Goal: Information Seeking & Learning: Learn about a topic

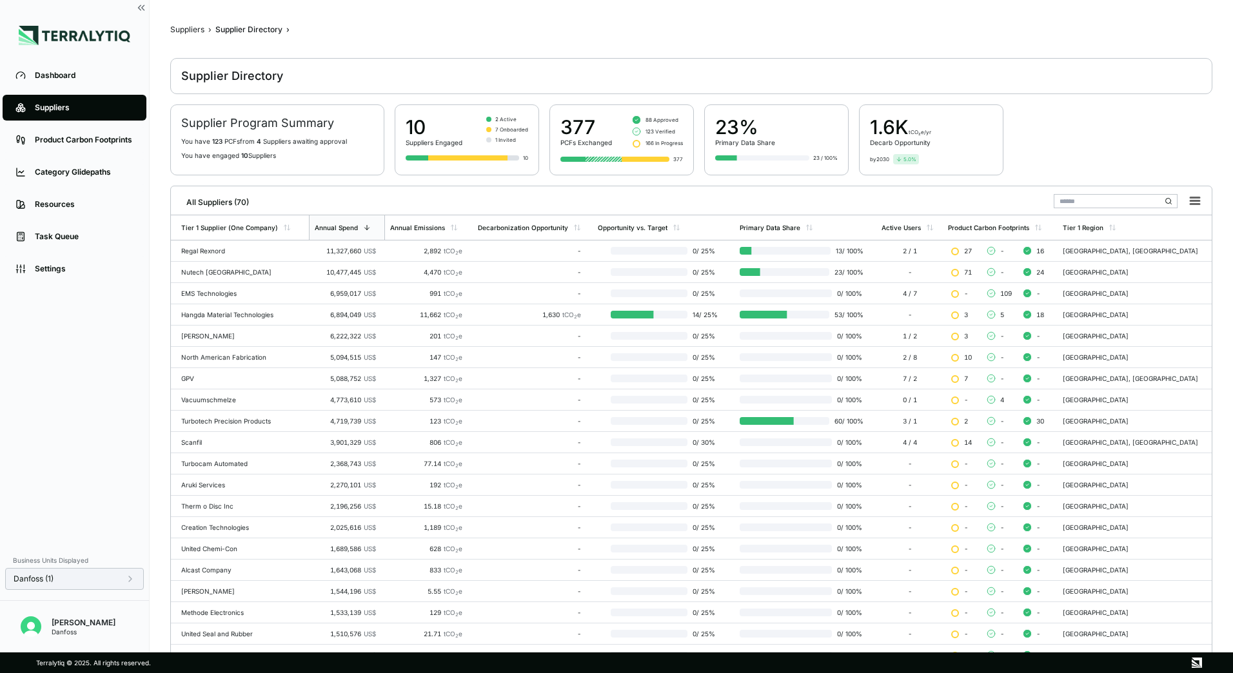
click at [124, 578] on div "Danfoss (1)" at bounding box center [75, 579] width 122 height 10
click at [4, 228] on link "Task Queue" at bounding box center [75, 237] width 144 height 26
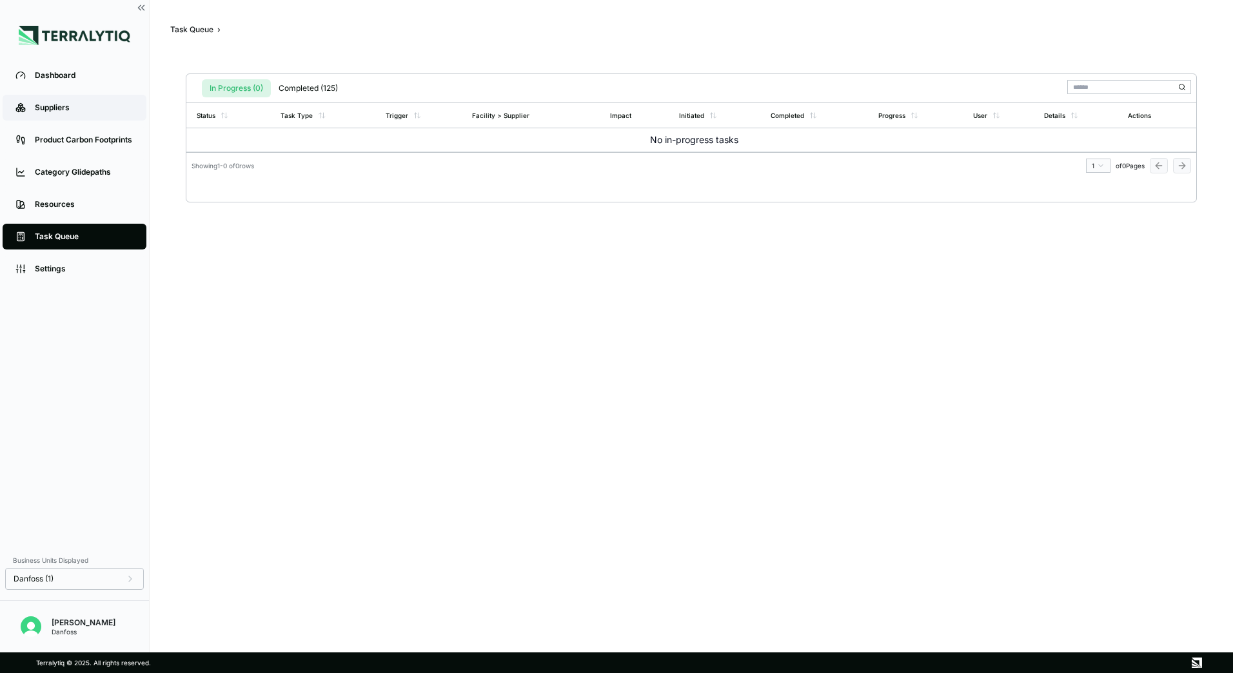
click at [52, 113] on div "Suppliers" at bounding box center [84, 107] width 99 height 10
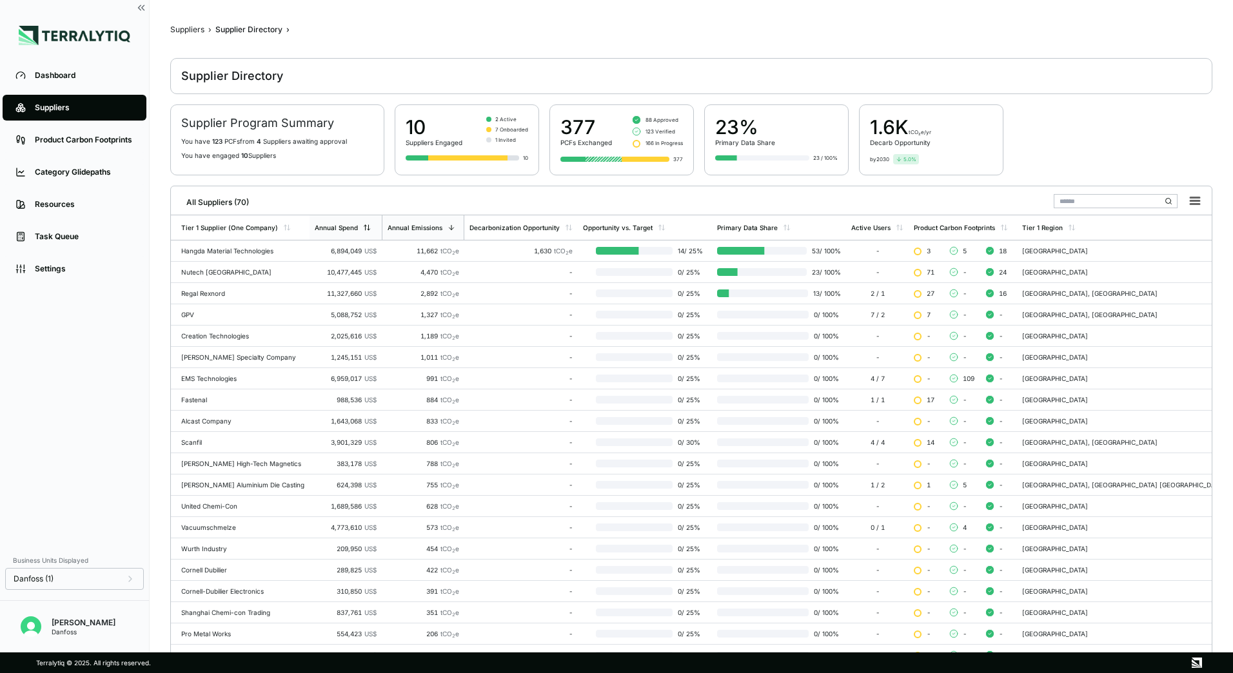
click at [358, 229] on div "Annual Spend" at bounding box center [336, 228] width 43 height 8
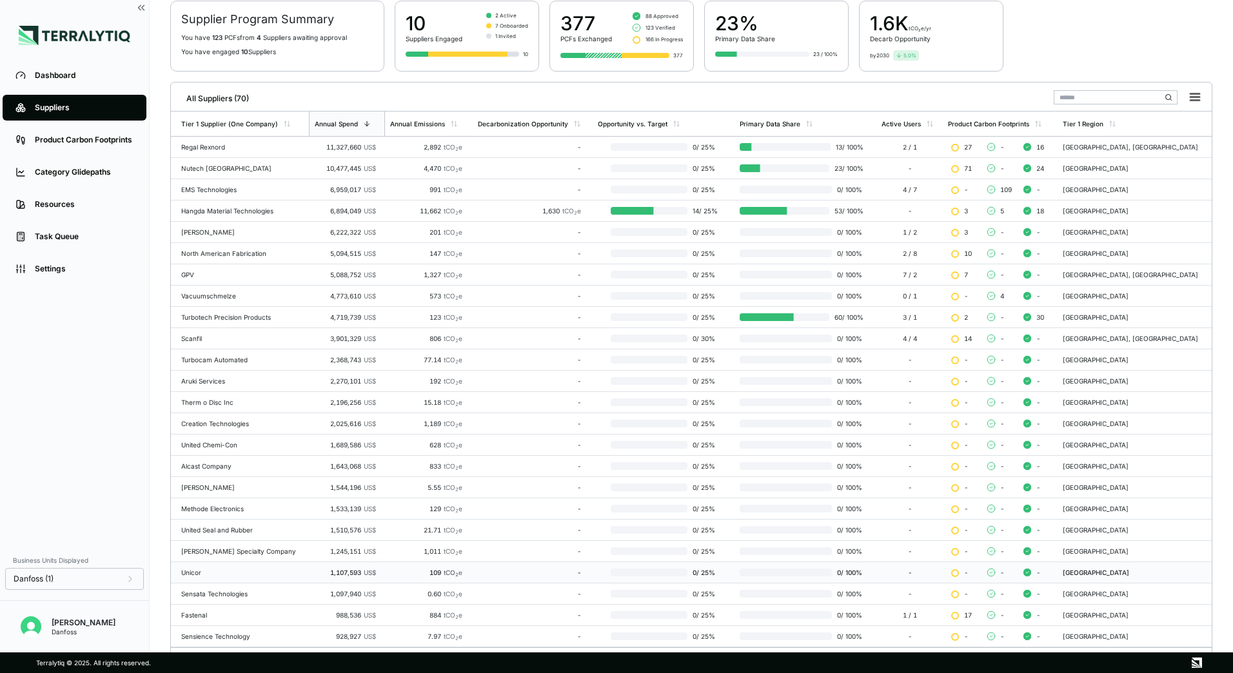
scroll to position [125, 0]
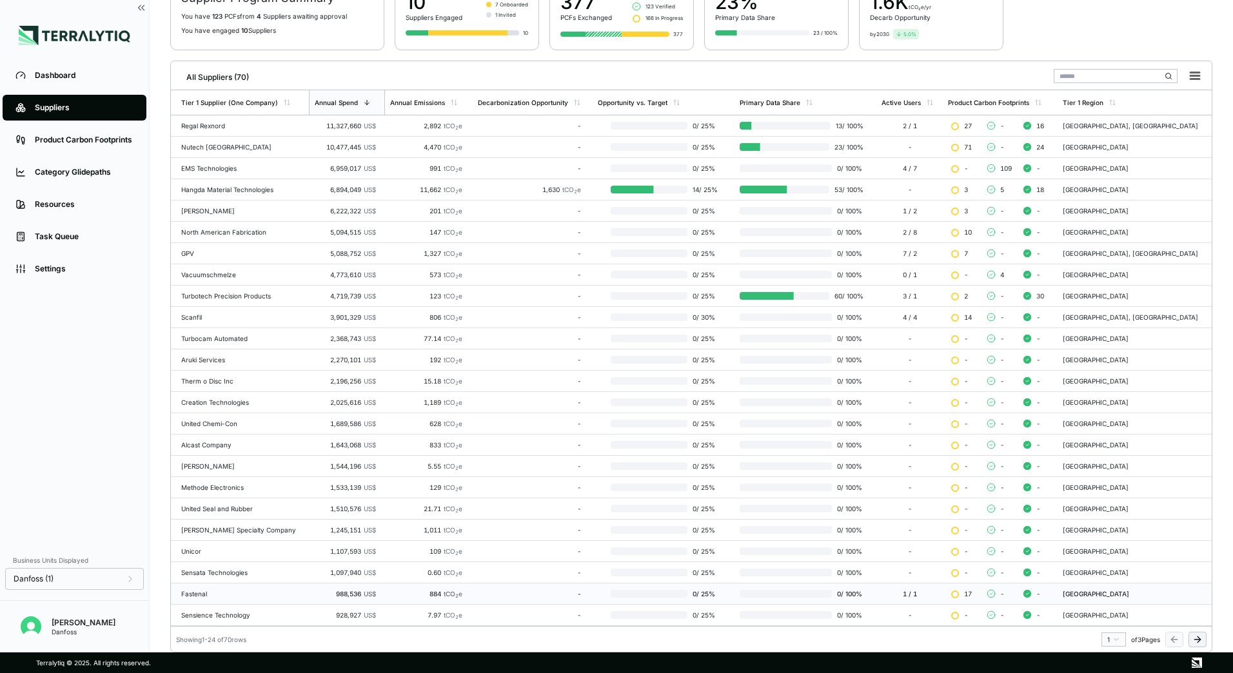
click at [220, 596] on div "Fastenal" at bounding box center [242, 594] width 122 height 8
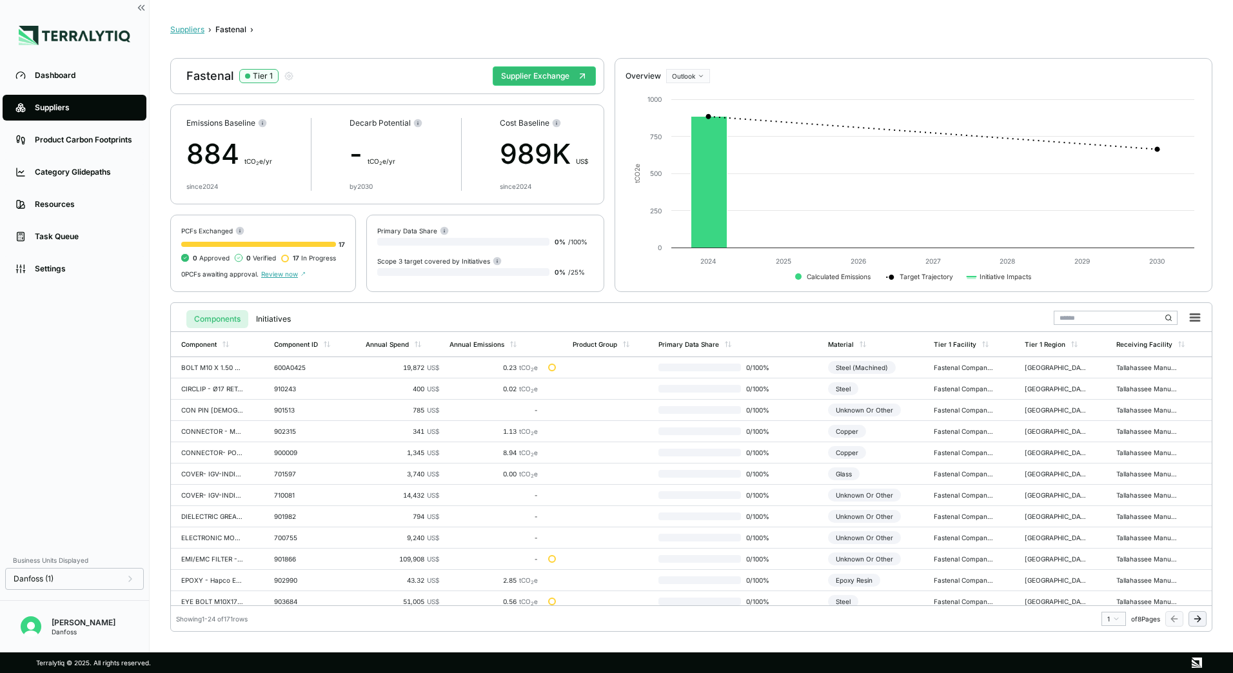
click at [193, 28] on button "Suppliers" at bounding box center [187, 29] width 34 height 10
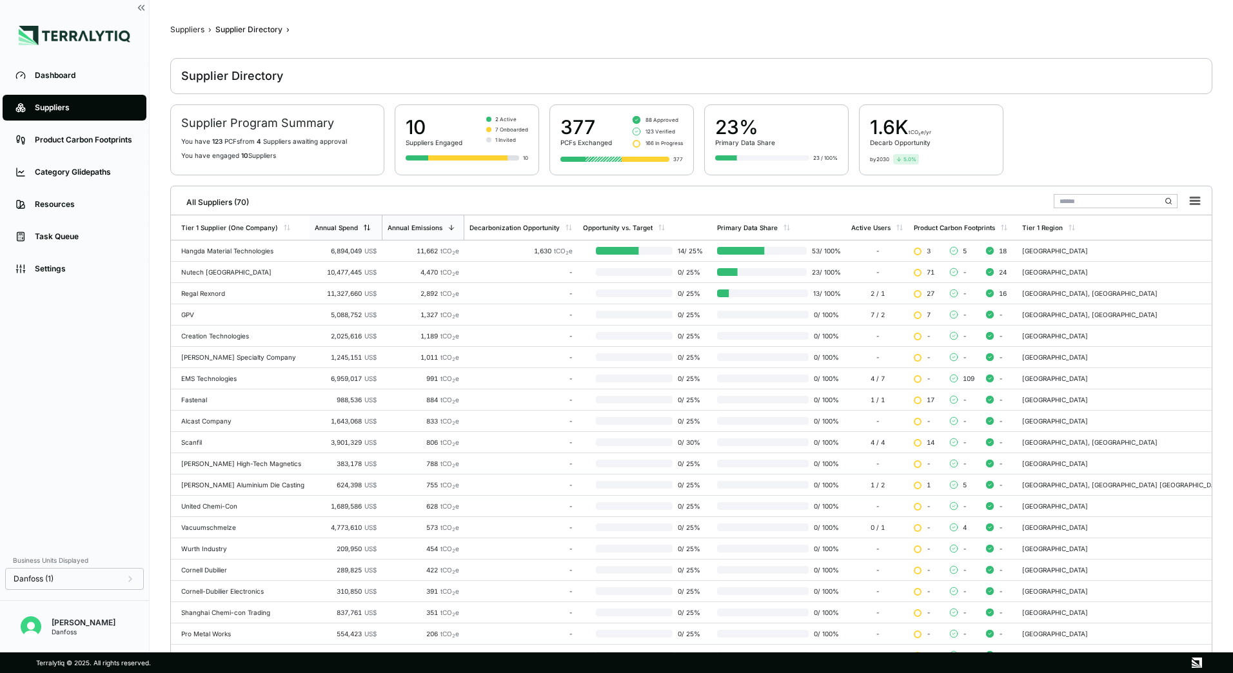
click at [365, 231] on div "Annual Spend" at bounding box center [345, 227] width 72 height 24
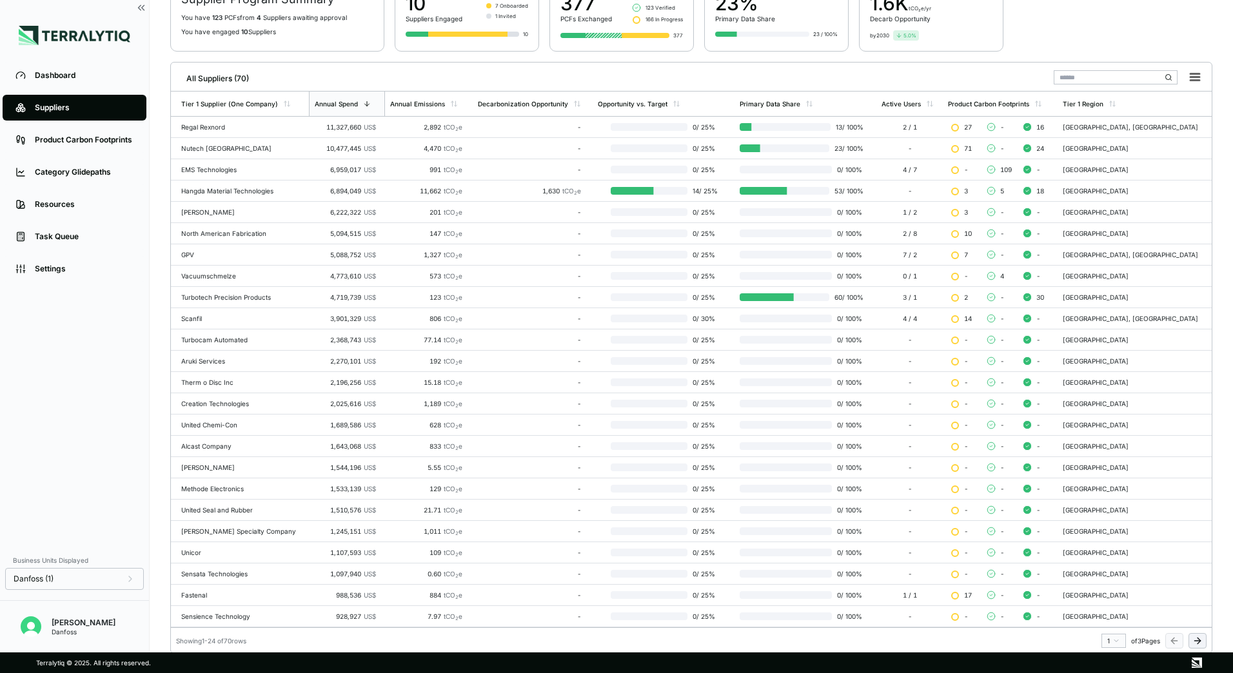
scroll to position [125, 0]
click at [1202, 645] on button at bounding box center [1197, 639] width 18 height 15
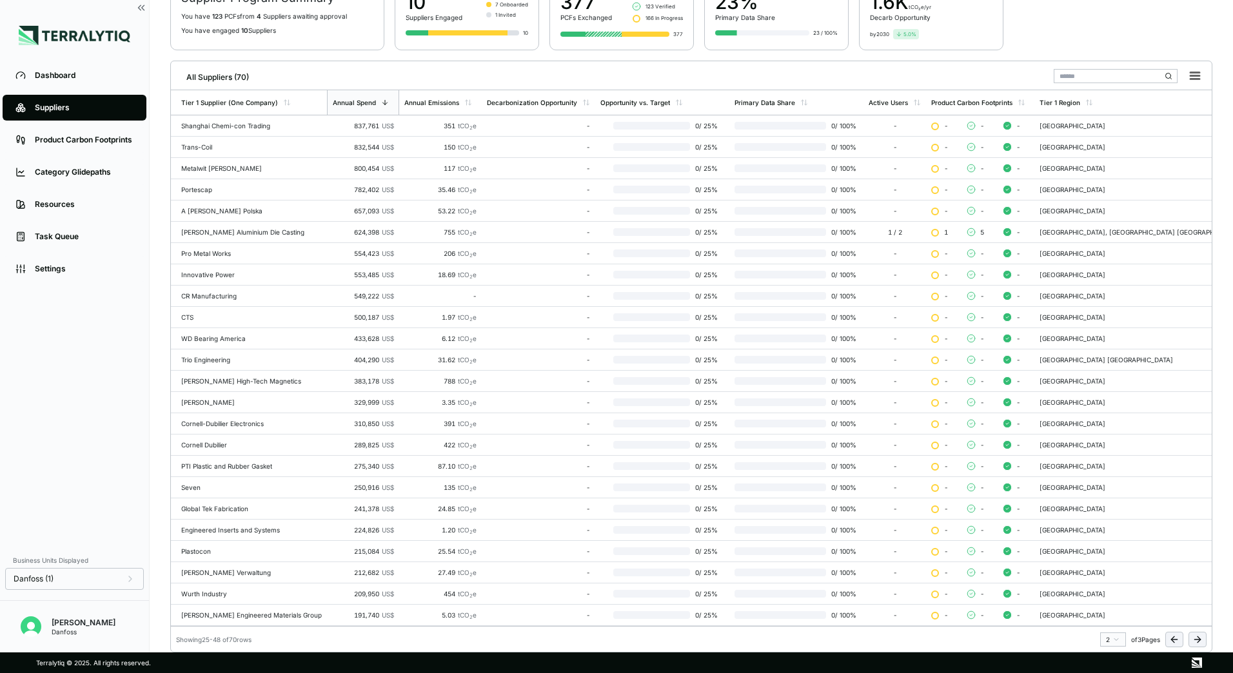
click at [1175, 647] on div "All Suppliers (70) Tier 1 Supplier (One Company) Annual Spend Annual Emissions …" at bounding box center [691, 357] width 1042 height 592
click at [1175, 643] on icon at bounding box center [1174, 639] width 10 height 10
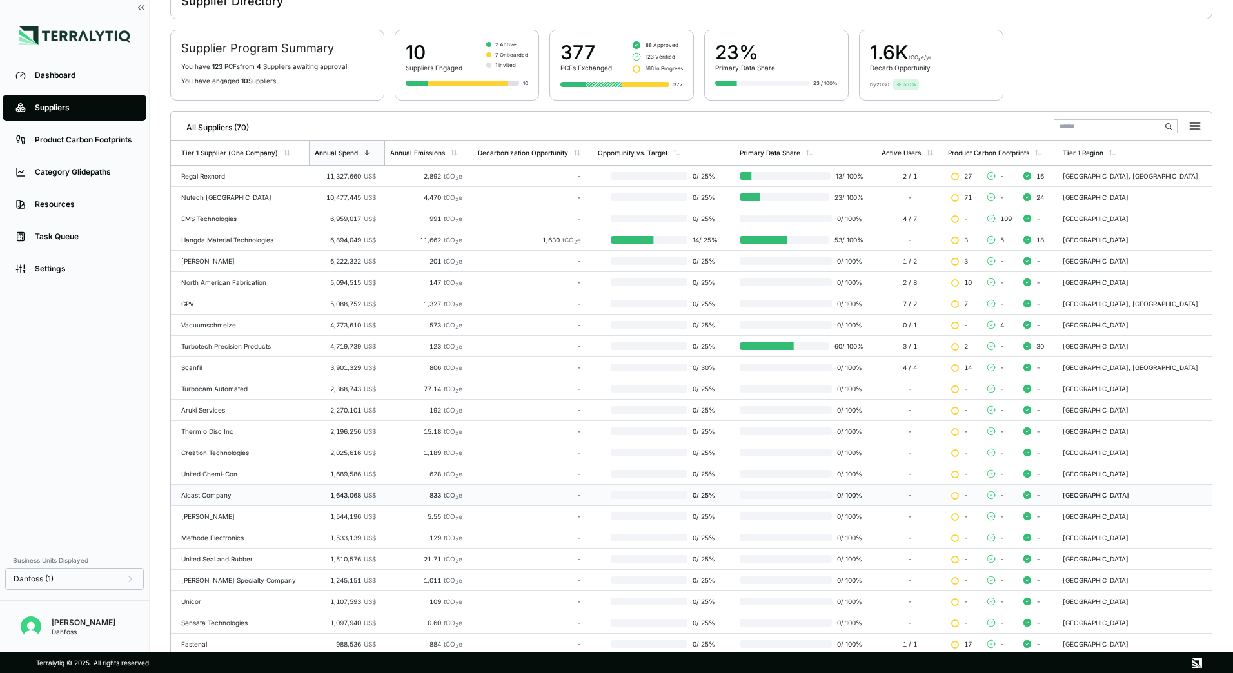
scroll to position [61, 0]
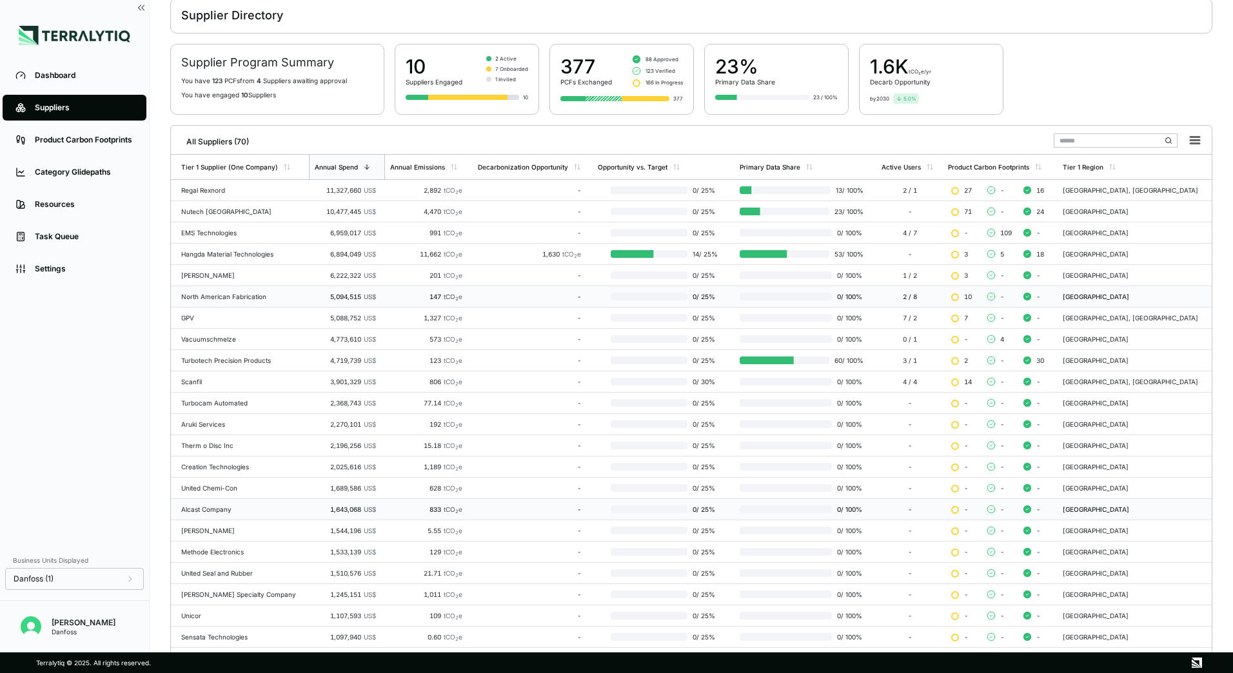
click at [255, 295] on div "North American Fabrication" at bounding box center [242, 297] width 122 height 8
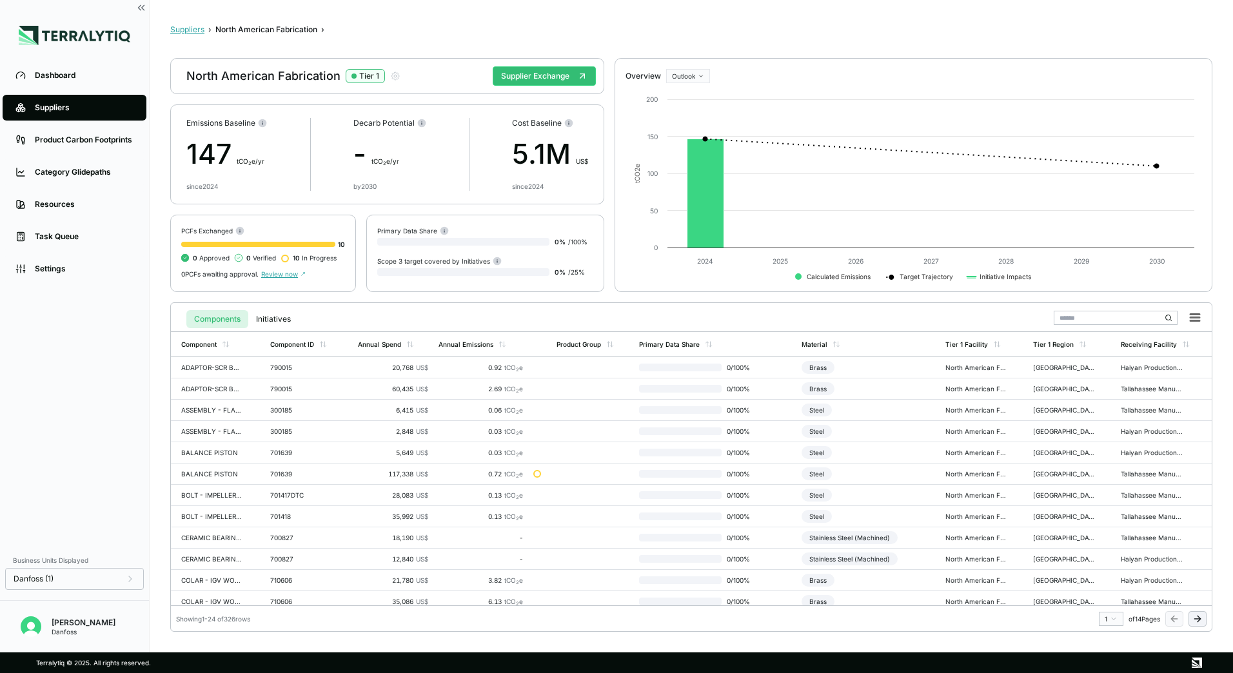
click at [184, 34] on button "Suppliers" at bounding box center [187, 29] width 34 height 10
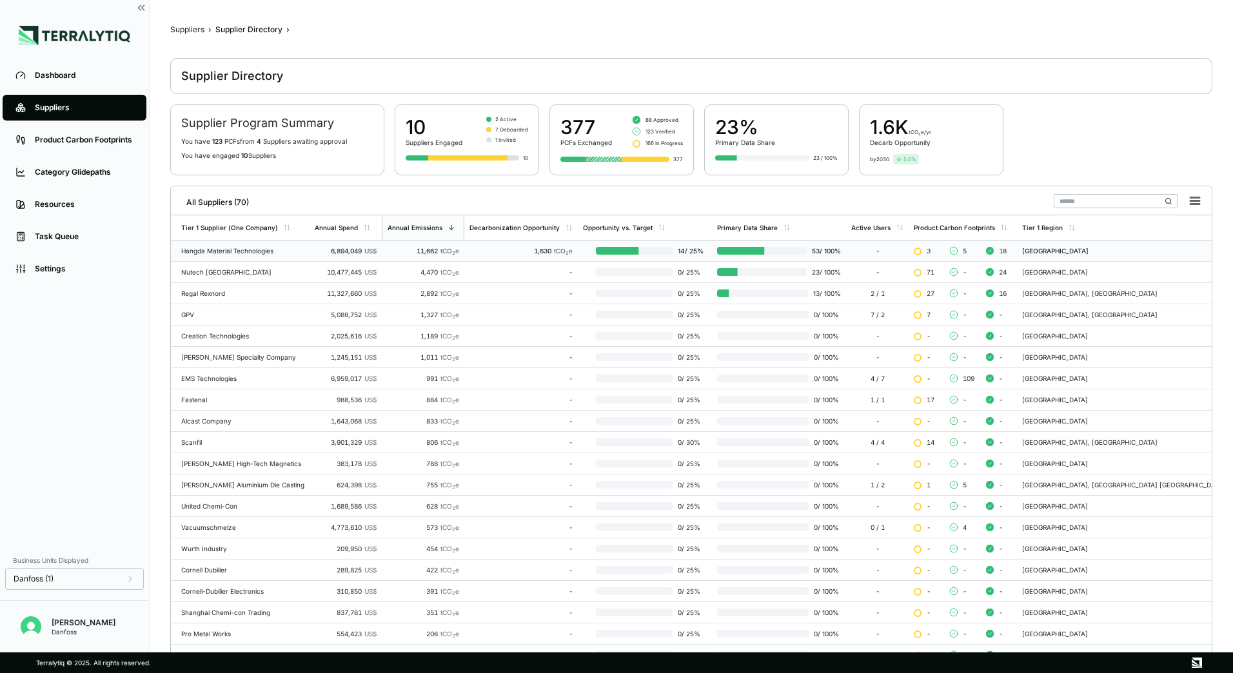
click at [228, 255] on td "Hangda Material Technologies" at bounding box center [240, 250] width 139 height 21
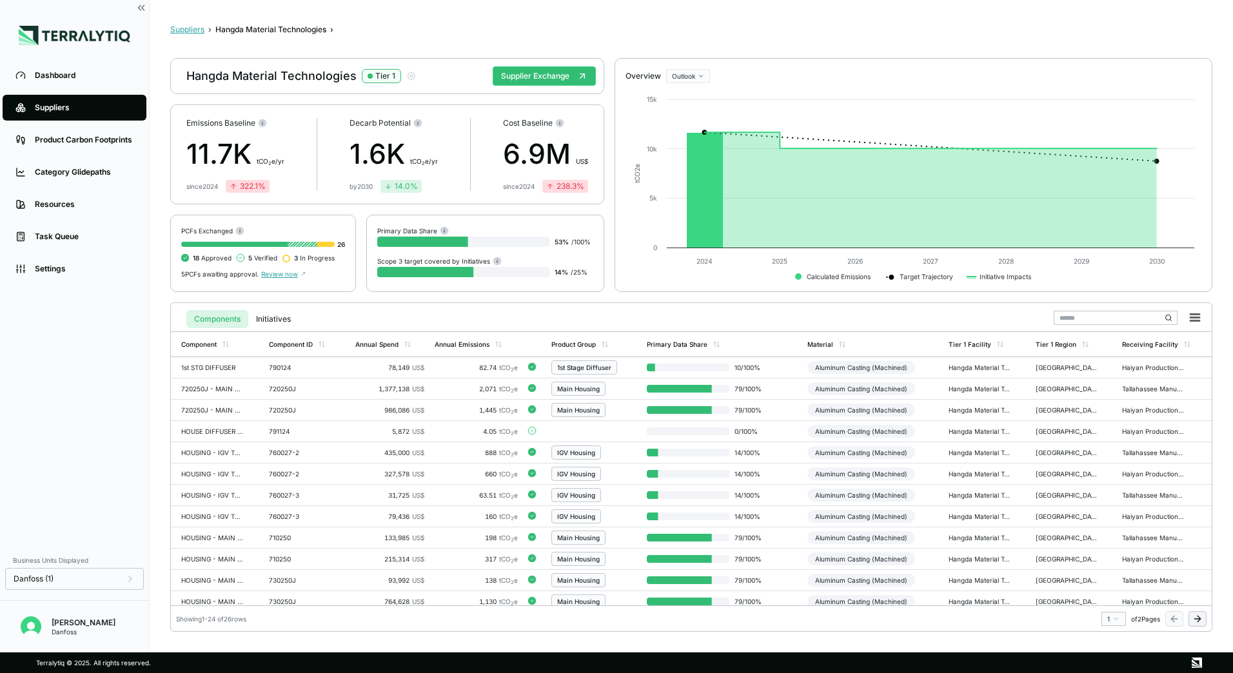
click at [191, 26] on button "Suppliers" at bounding box center [187, 29] width 34 height 10
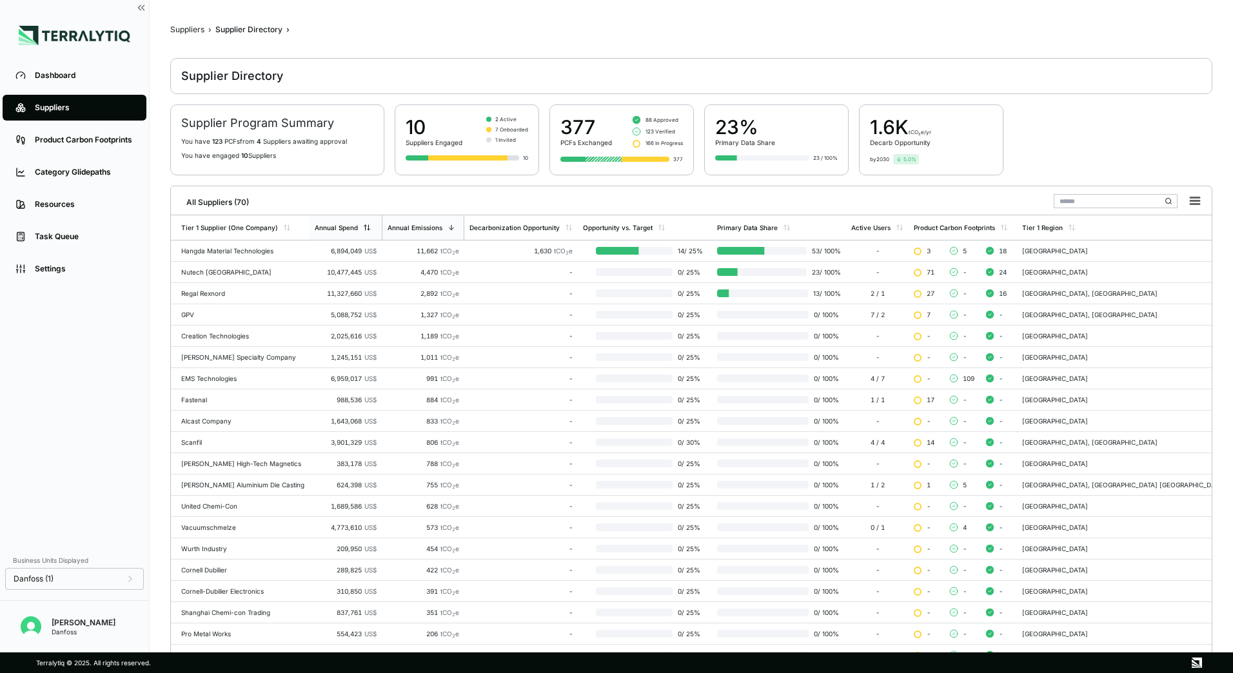
click at [358, 231] on div "Annual Spend" at bounding box center [336, 228] width 43 height 8
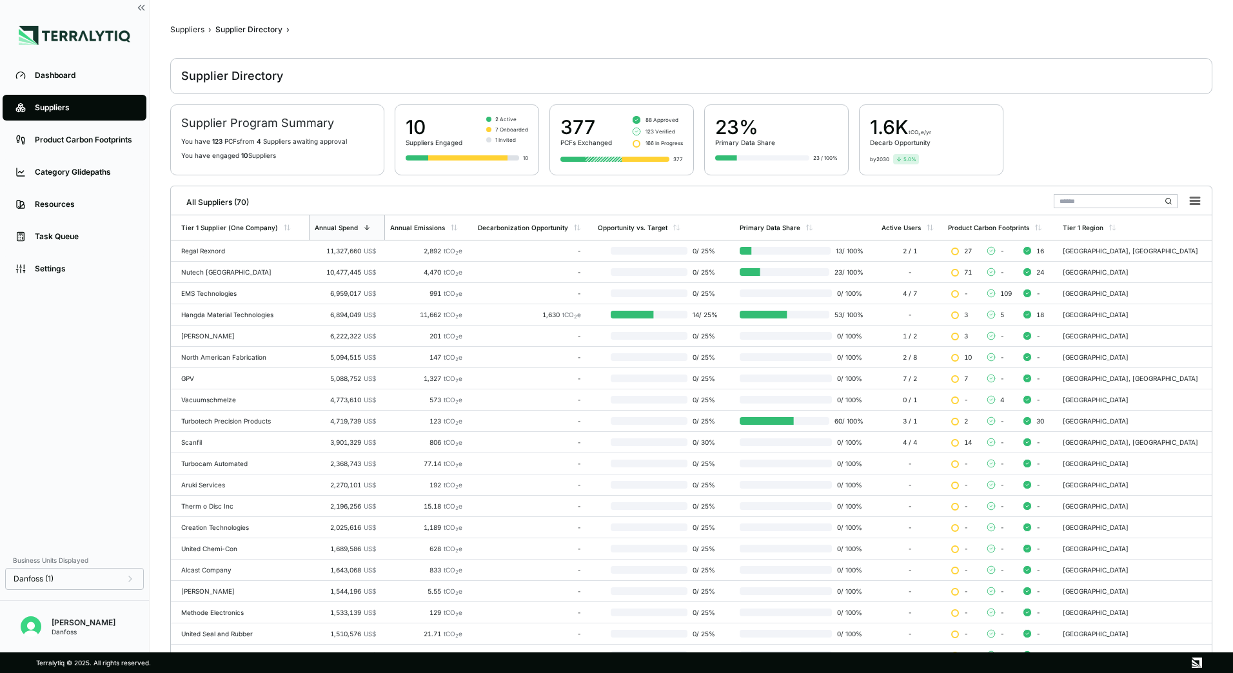
click at [233, 355] on div "North American Fabrication" at bounding box center [242, 357] width 122 height 8
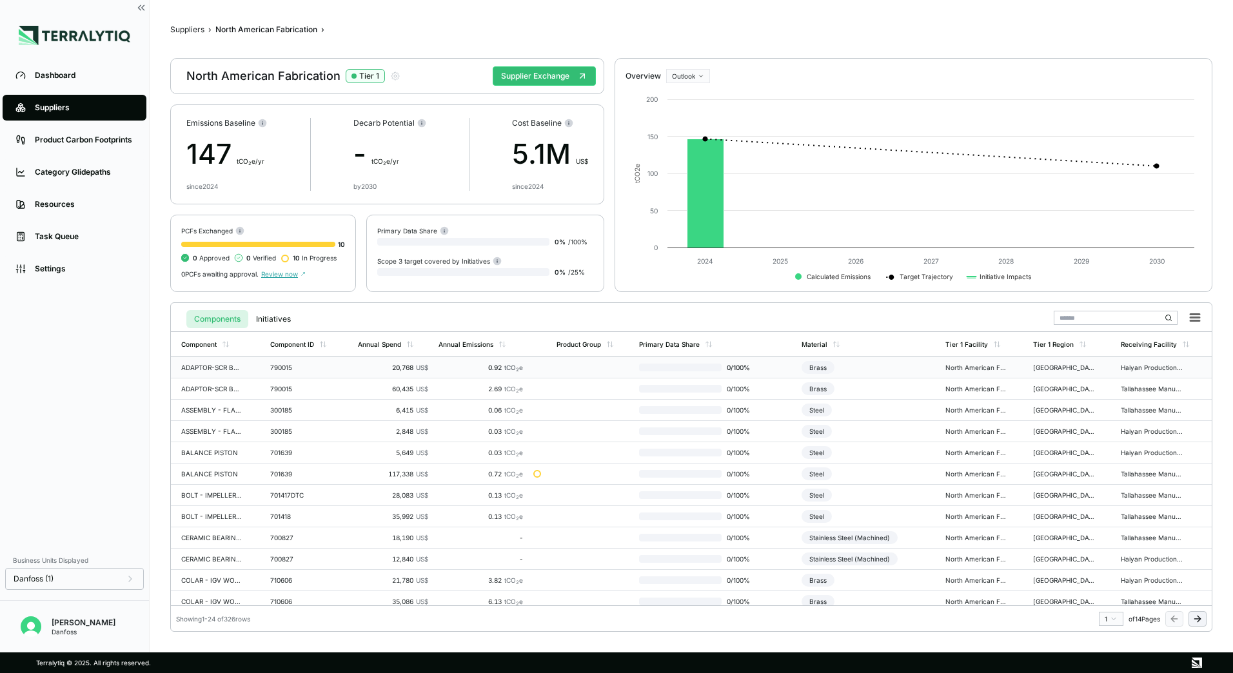
click at [573, 373] on td at bounding box center [592, 367] width 83 height 21
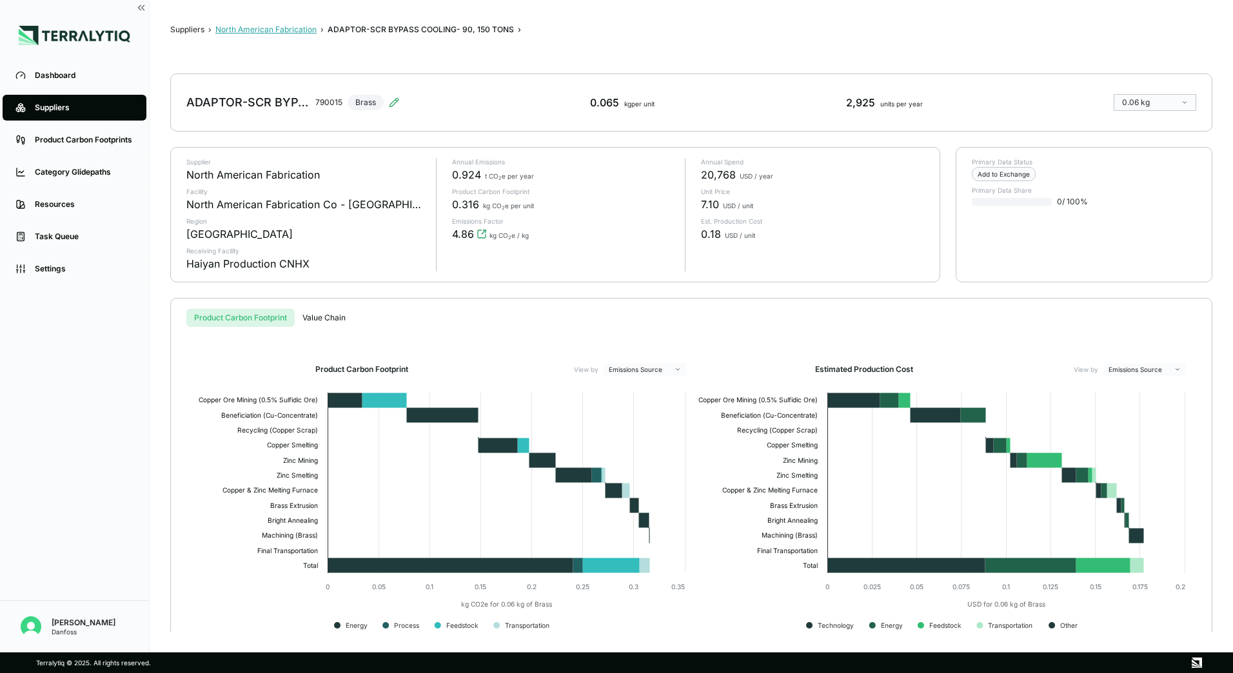
click at [283, 28] on button "North American Fabrication" at bounding box center [265, 29] width 101 height 10
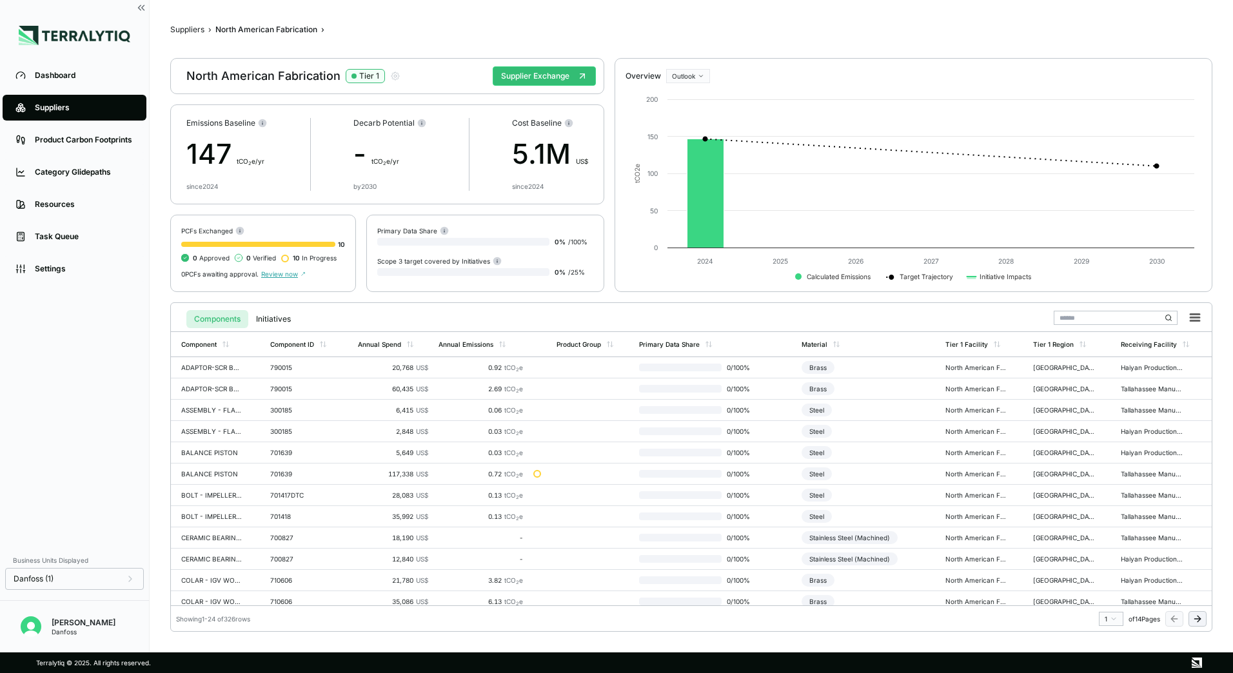
click at [81, 112] on div "Suppliers" at bounding box center [84, 107] width 99 height 10
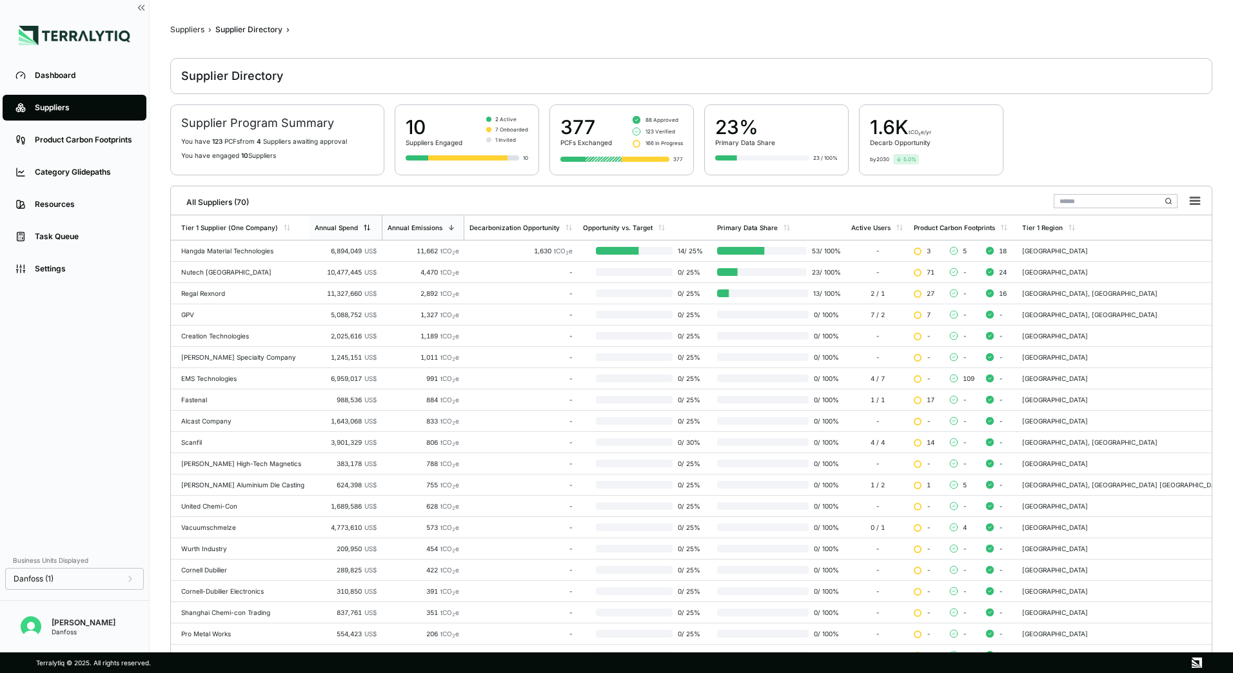
click at [353, 229] on div "Annual Spend" at bounding box center [336, 228] width 43 height 8
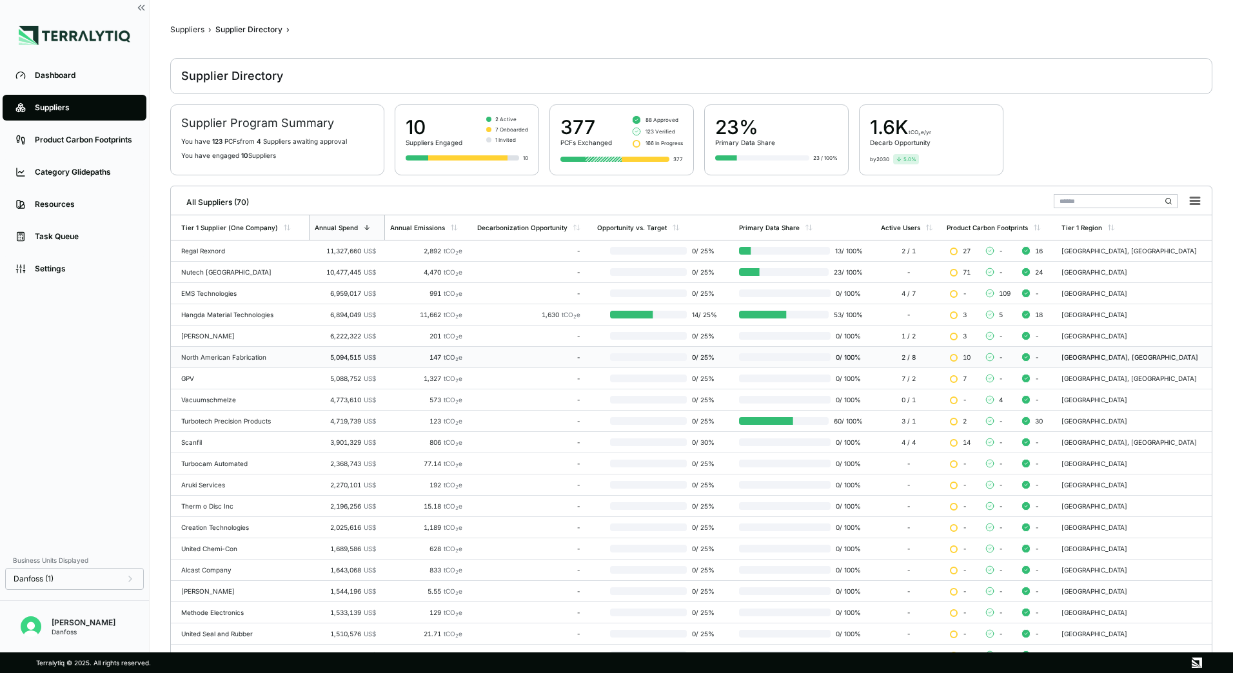
click at [241, 352] on td "North American Fabrication" at bounding box center [240, 357] width 138 height 21
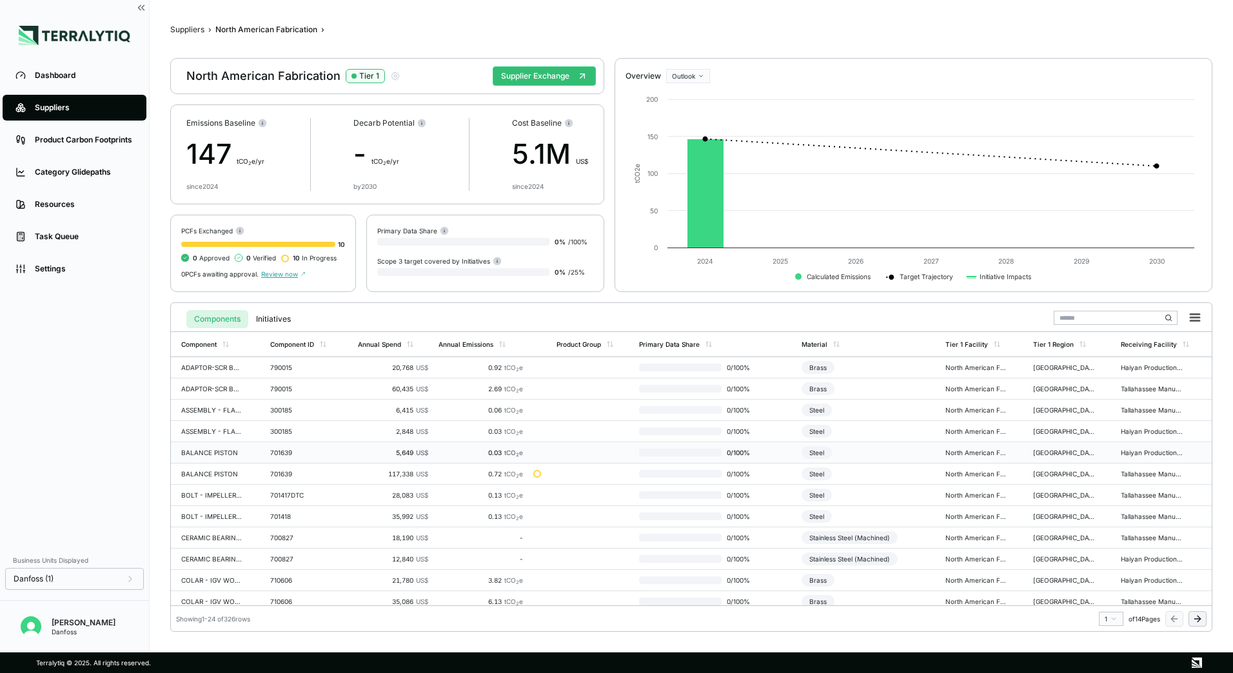
click at [242, 445] on td "BALANCE PISTON" at bounding box center [218, 452] width 94 height 21
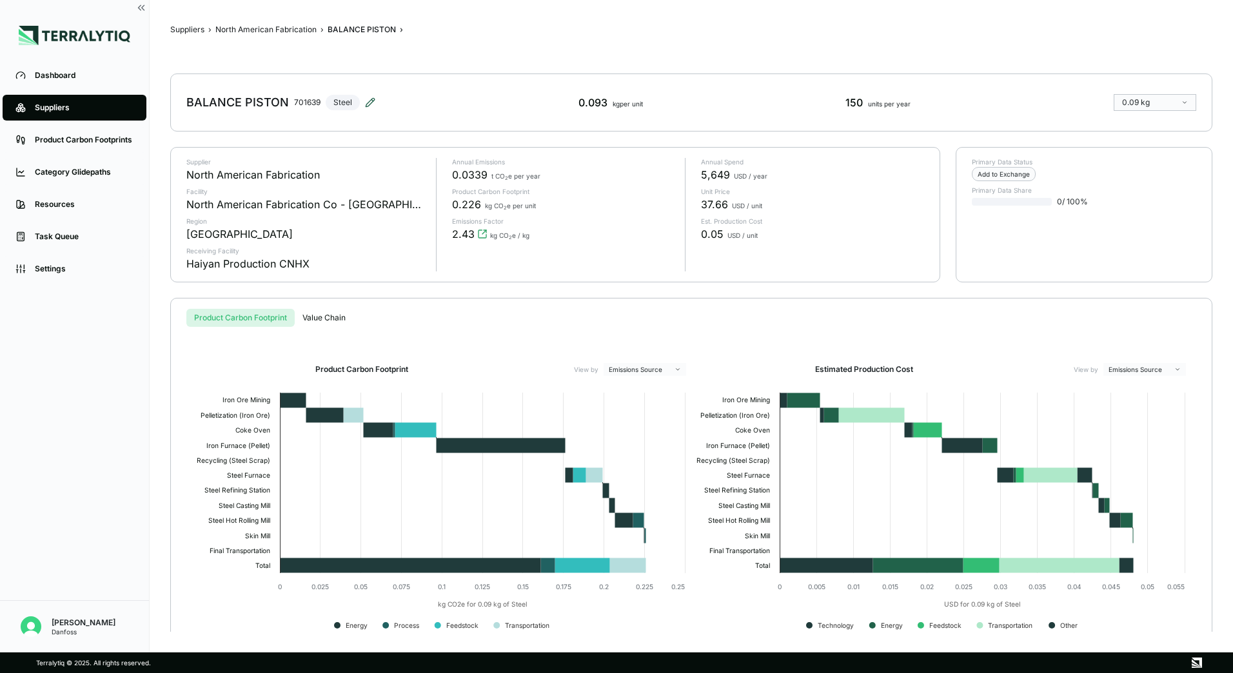
click at [367, 102] on icon at bounding box center [370, 102] width 8 height 8
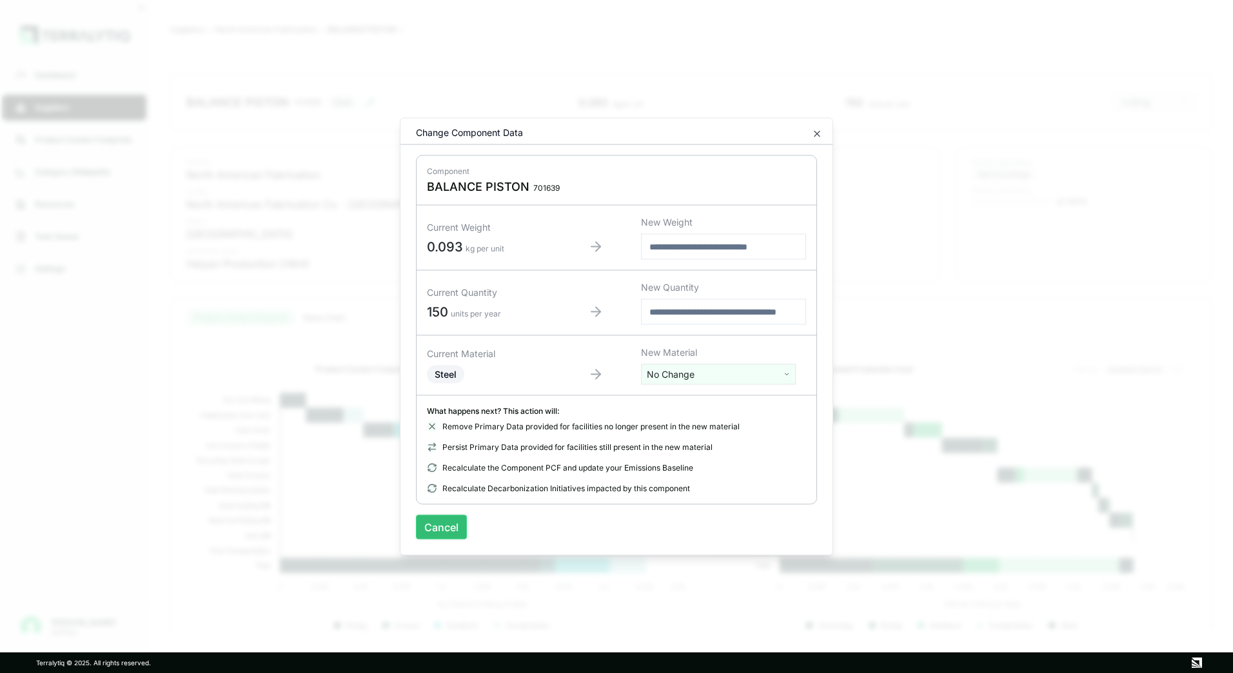
click at [451, 525] on button "Cancel" at bounding box center [441, 527] width 51 height 24
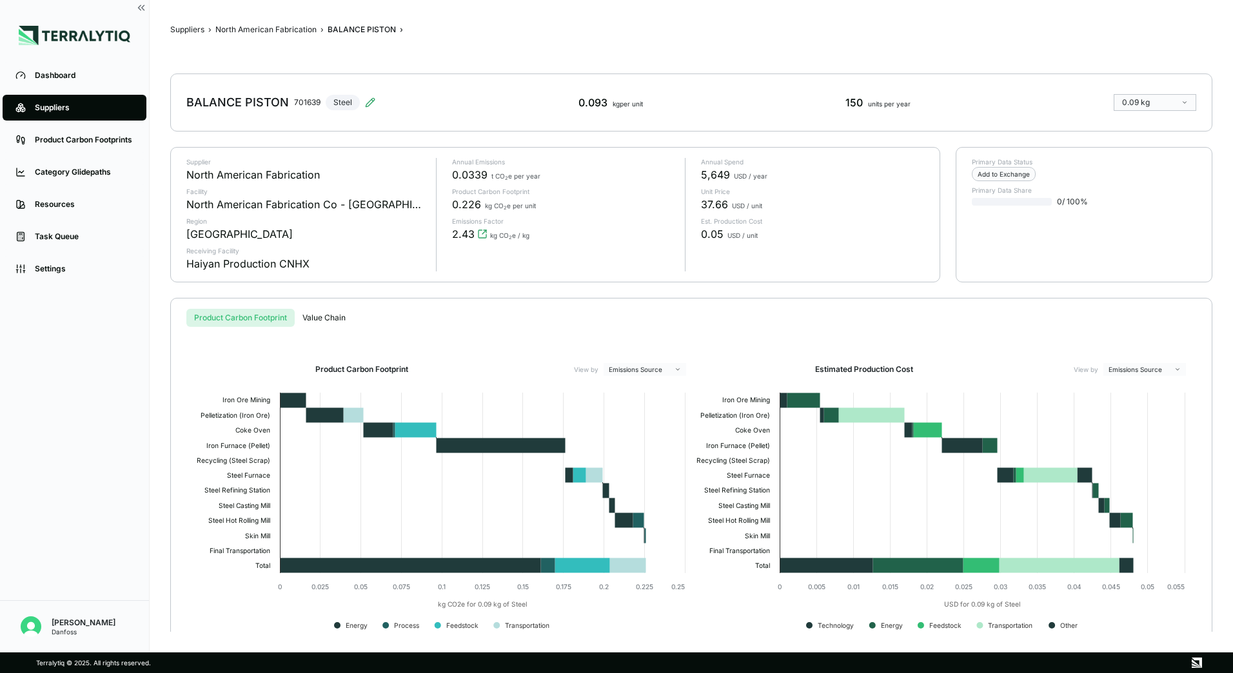
scroll to position [23, 0]
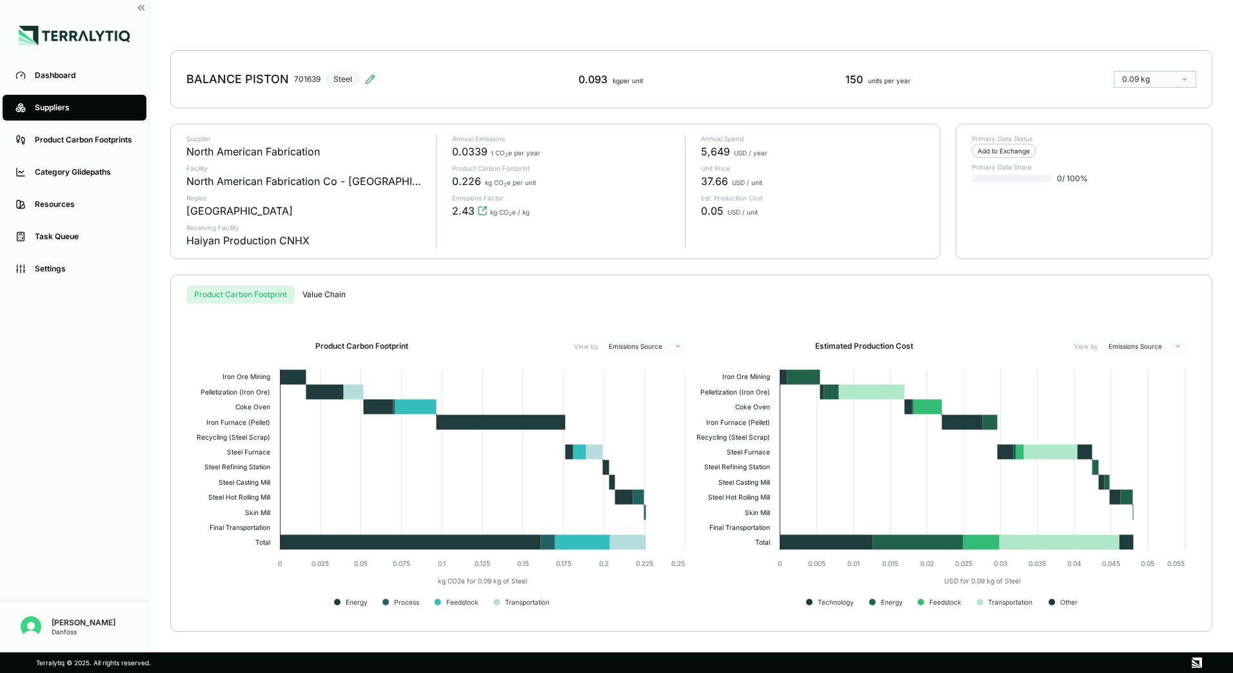
click at [342, 285] on div "Product Carbon Footprint Value Chain Product Carbon Footprint View by Emissions…" at bounding box center [691, 453] width 1042 height 357
click at [339, 293] on div "Suppliers › North American Fabrication › BALANCE PISTON › BALANCE PISTON 701639…" at bounding box center [691, 326] width 1042 height 611
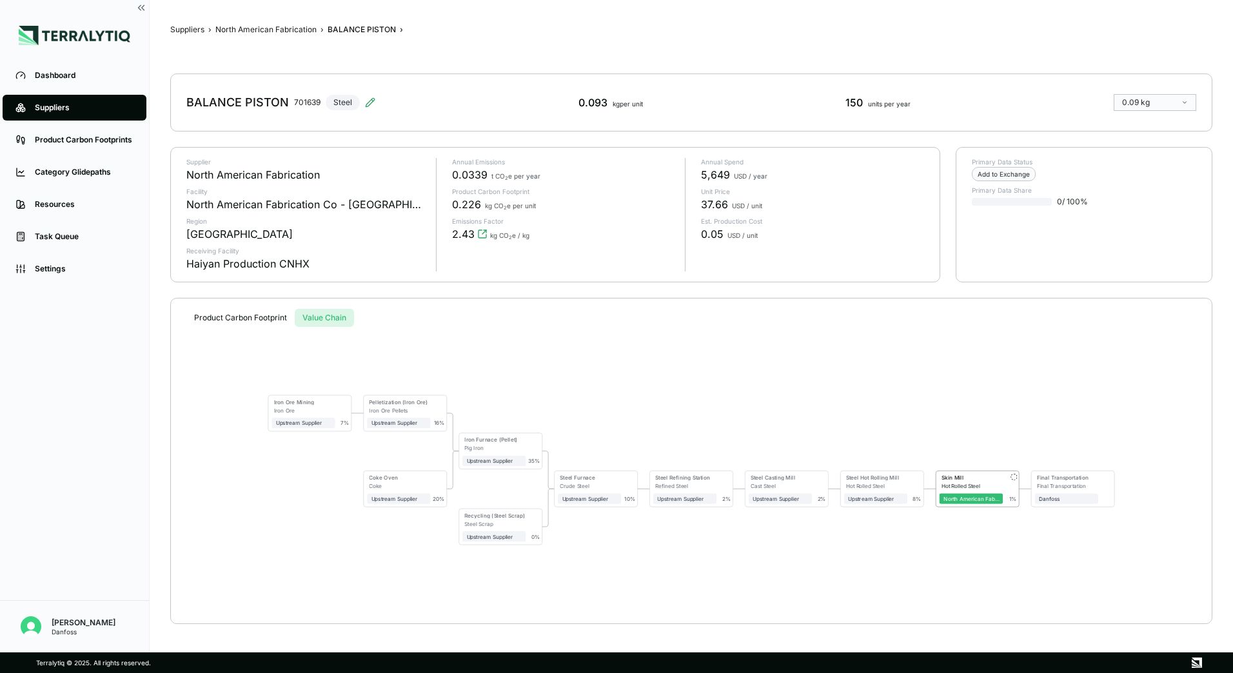
scroll to position [0, 0]
click at [75, 114] on link "Suppliers" at bounding box center [75, 108] width 144 height 26
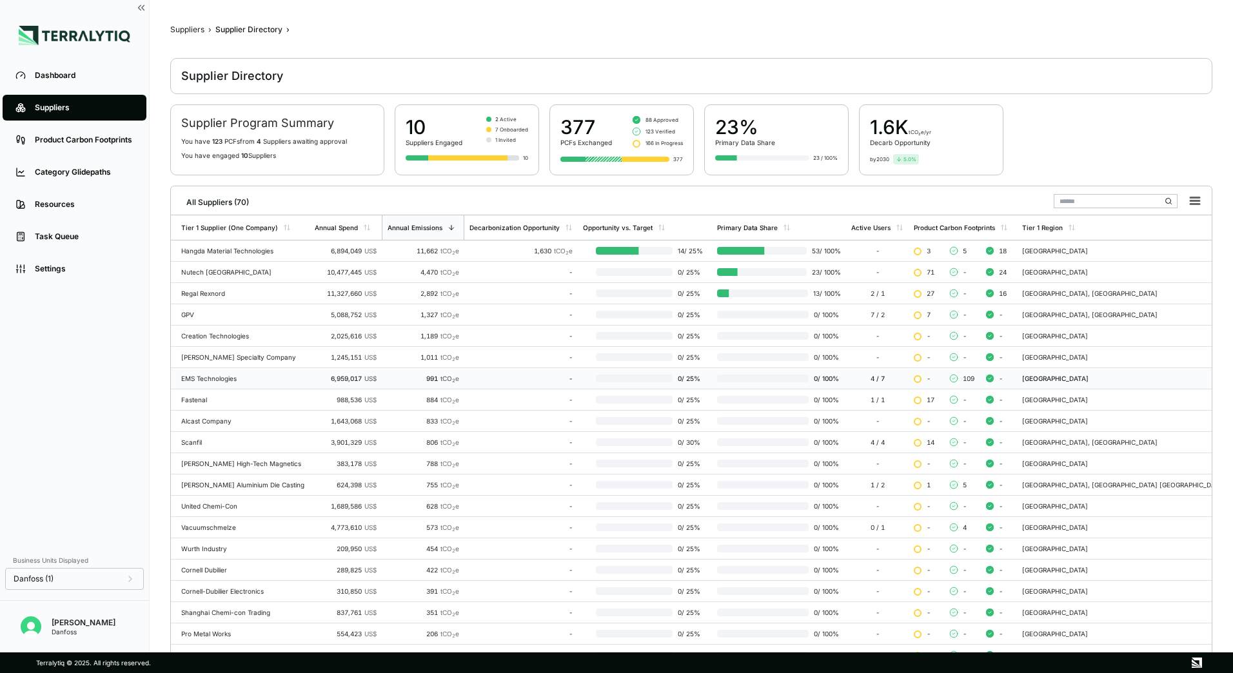
click at [232, 376] on div "EMS Technologies" at bounding box center [242, 379] width 123 height 8
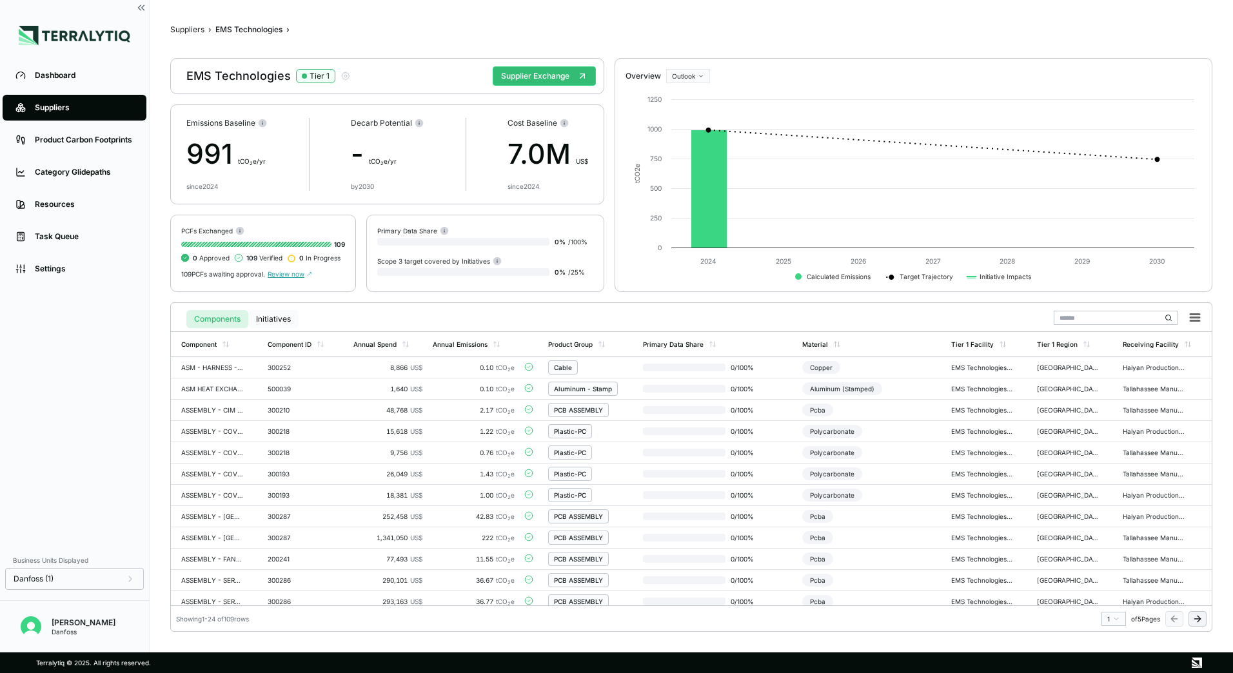
click at [291, 310] on button "Initiatives" at bounding box center [273, 319] width 50 height 18
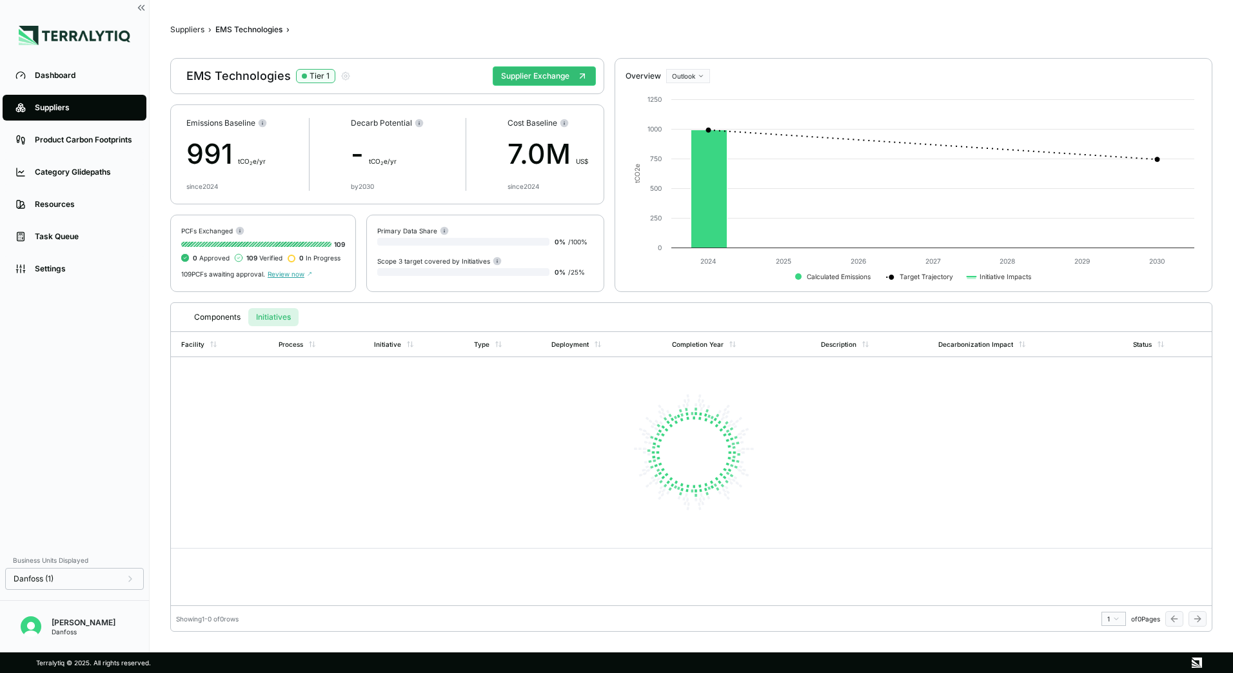
click at [277, 319] on button "Initiatives" at bounding box center [273, 317] width 50 height 18
click at [213, 314] on button "Components" at bounding box center [217, 317] width 62 height 18
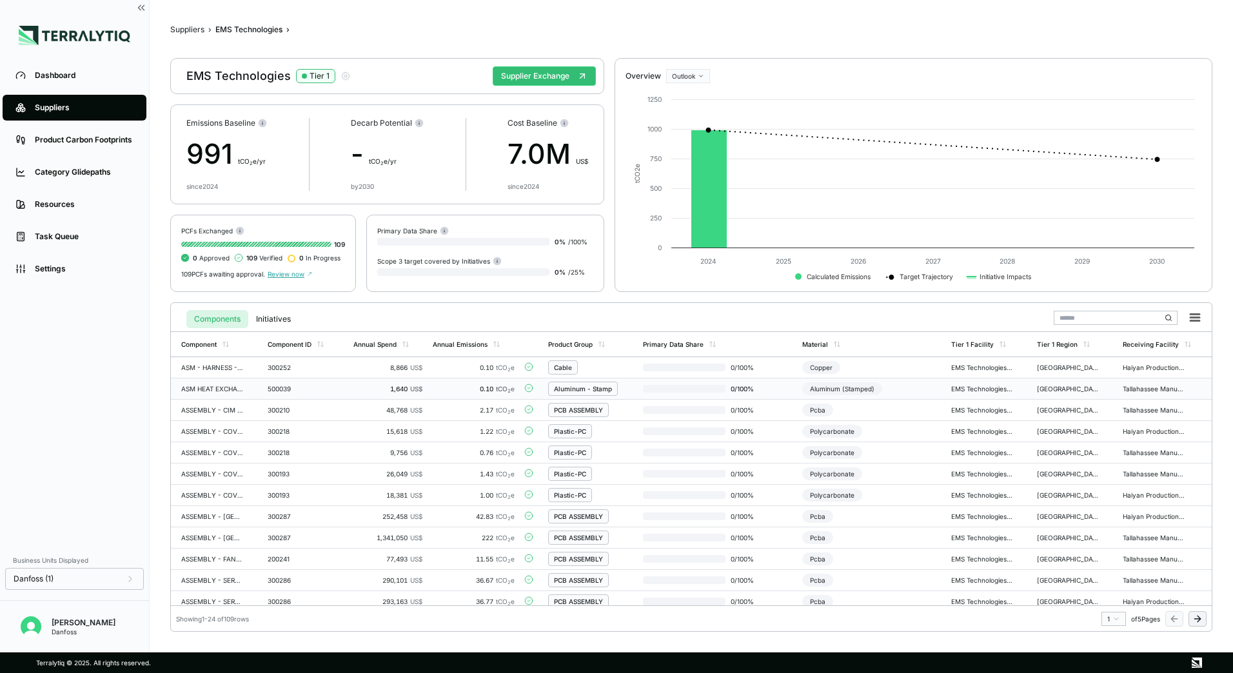
click at [307, 385] on div "500039" at bounding box center [299, 389] width 62 height 8
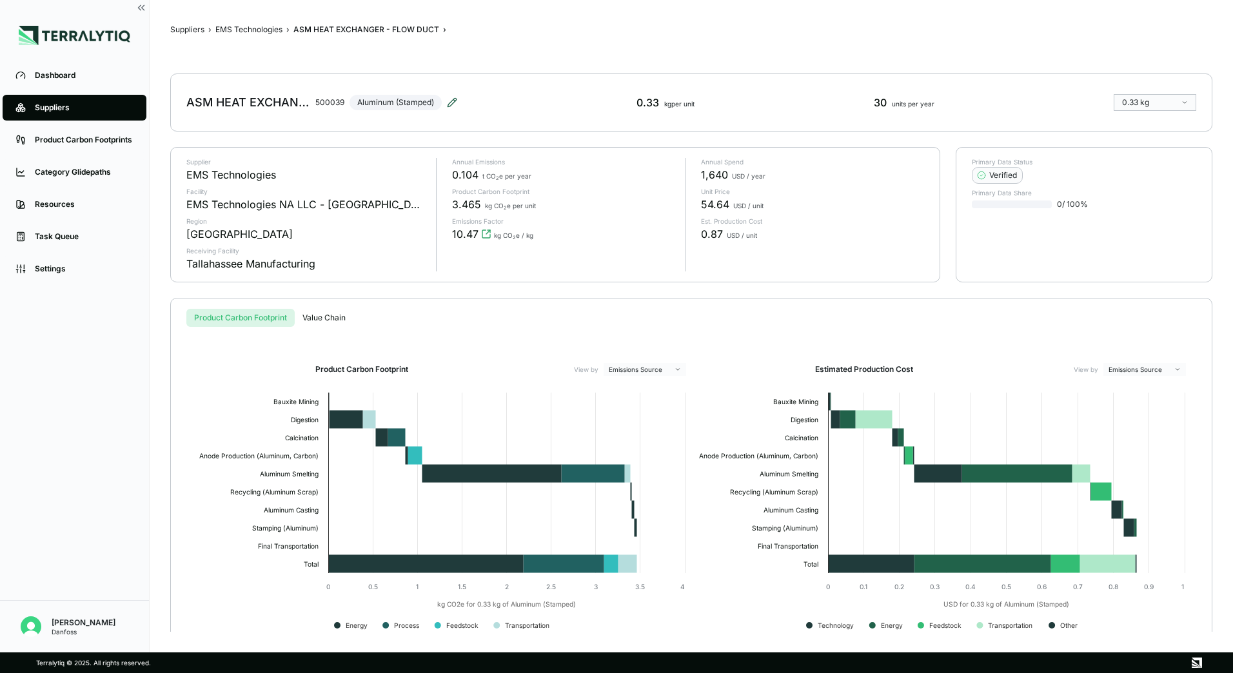
click at [449, 106] on icon at bounding box center [452, 102] width 10 height 10
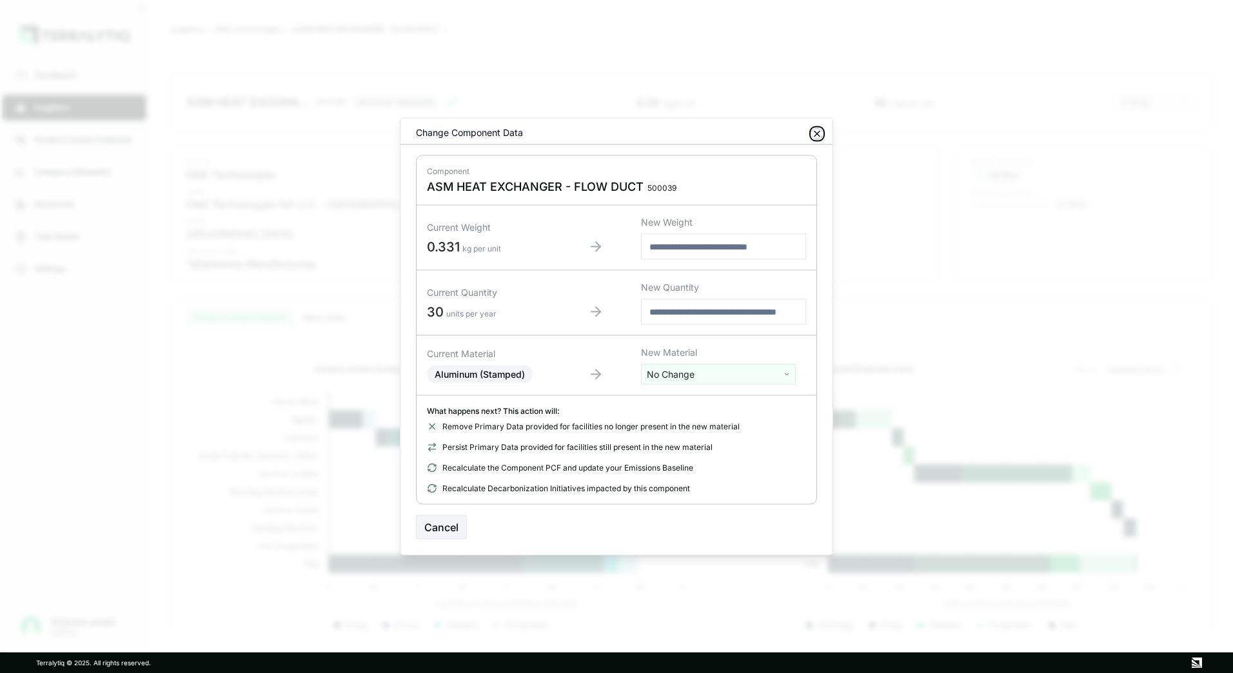
click at [821, 134] on icon "button" at bounding box center [817, 134] width 10 height 10
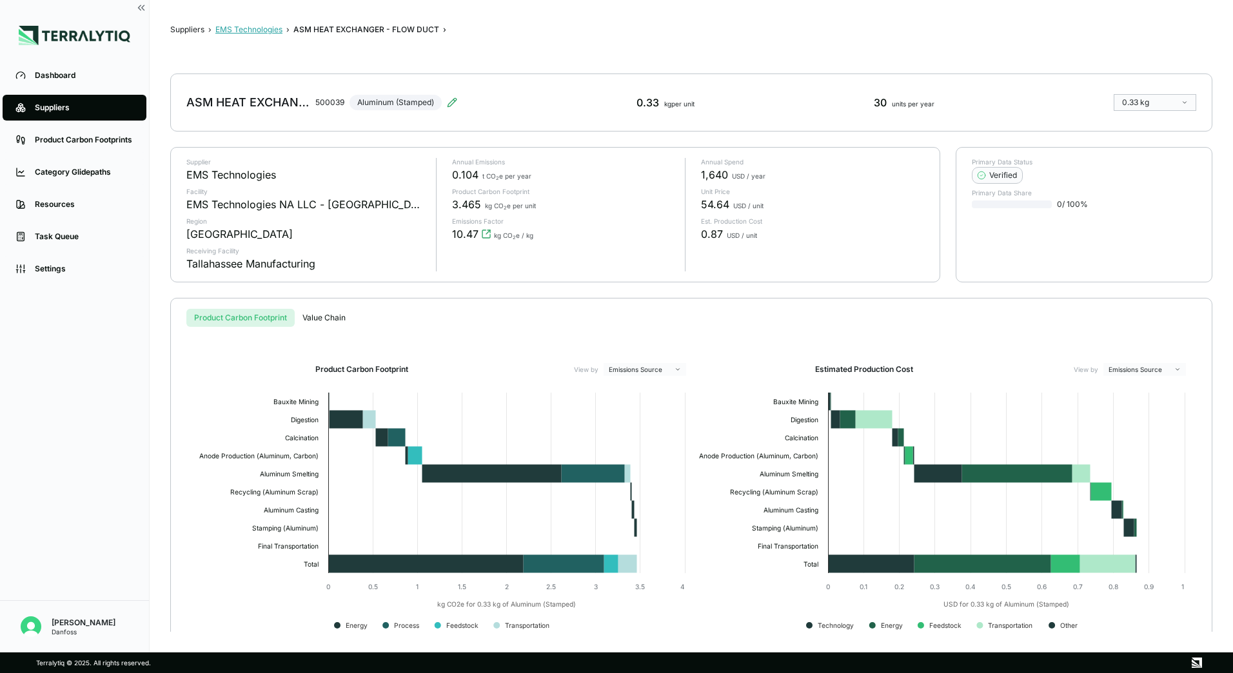
click at [266, 32] on button "EMS Technologies" at bounding box center [248, 29] width 67 height 10
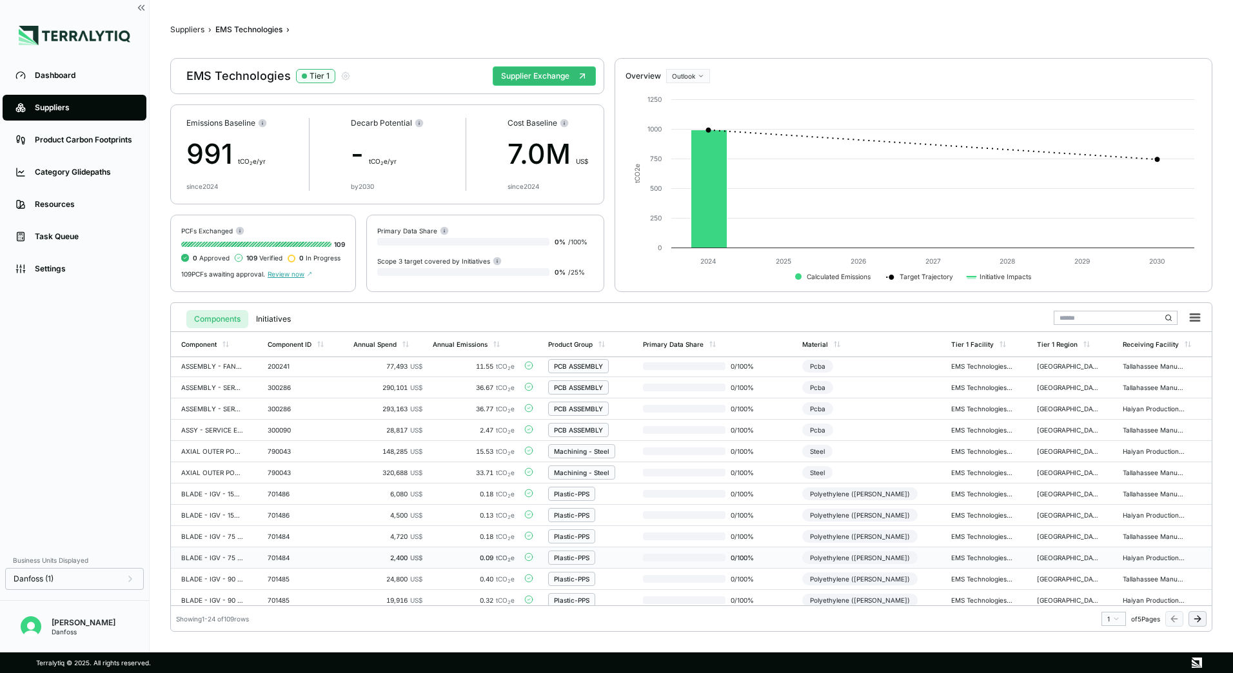
scroll to position [262, 0]
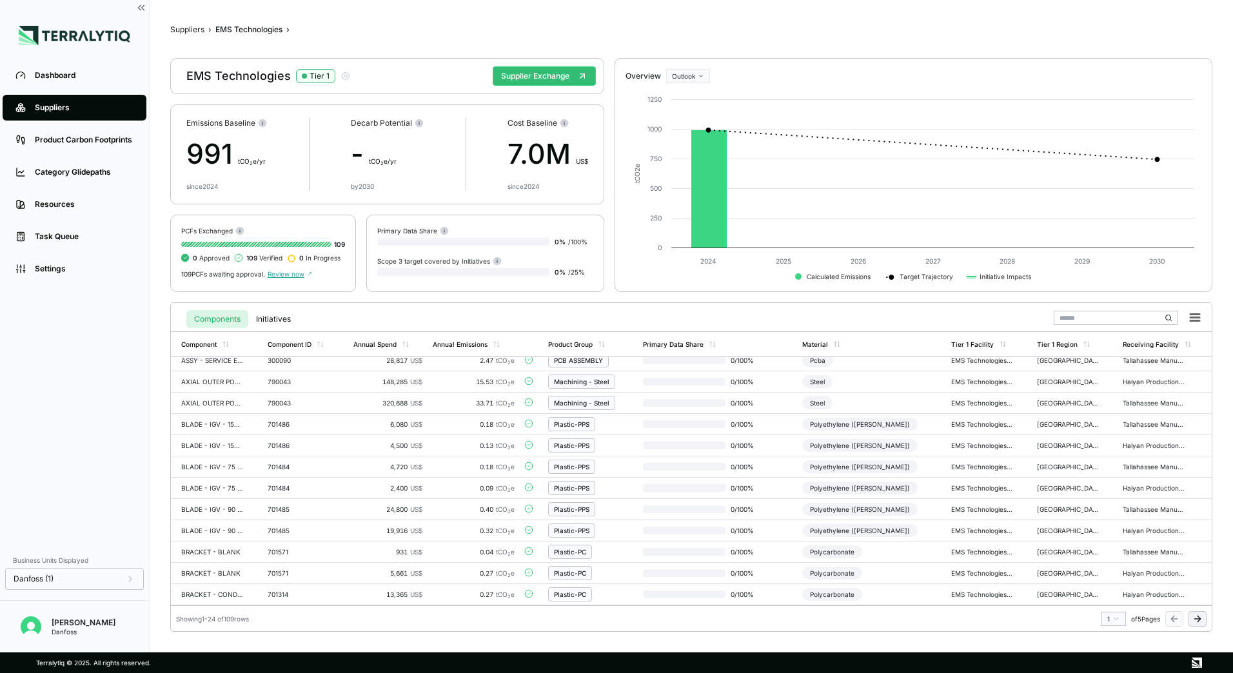
click at [1194, 623] on icon at bounding box center [1197, 619] width 10 height 10
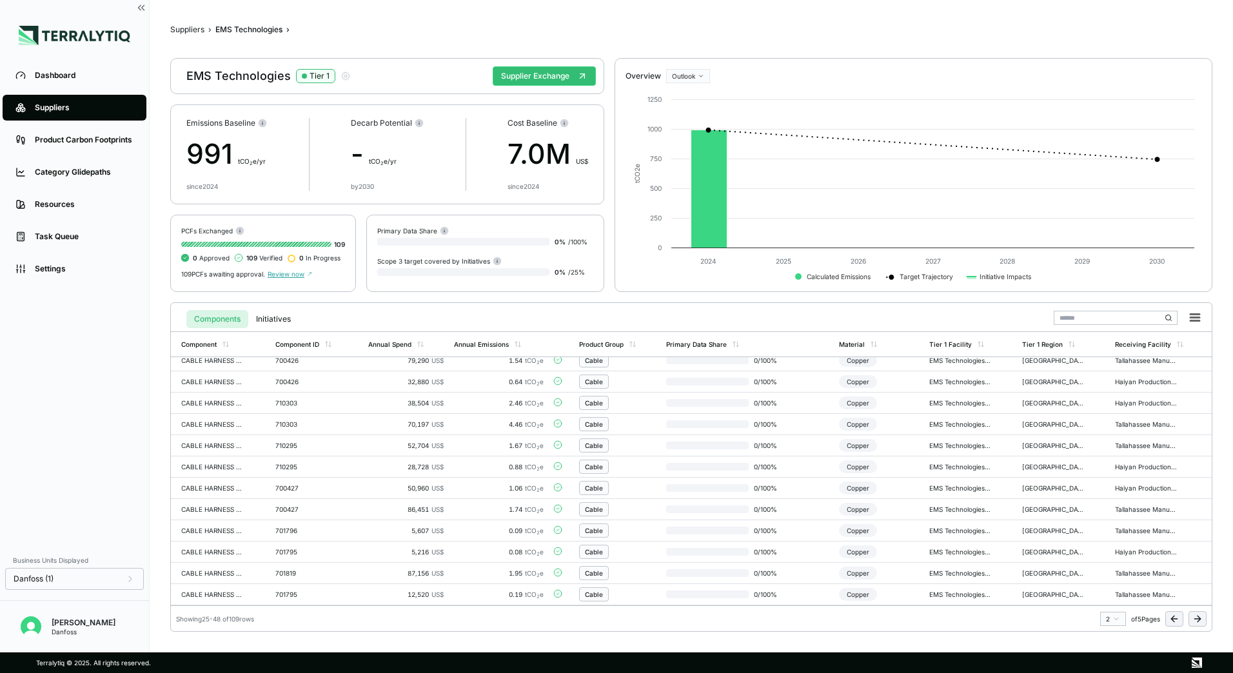
click at [1194, 623] on icon at bounding box center [1197, 619] width 10 height 10
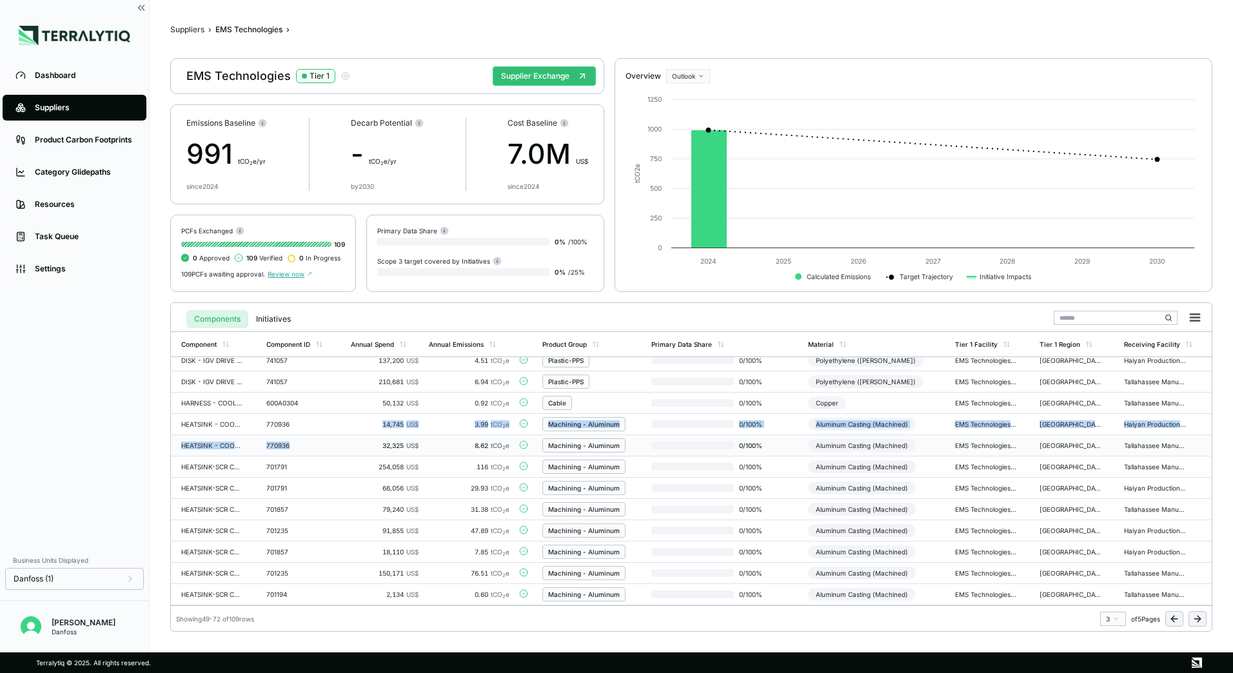
click at [306, 435] on tbody "CABLE HARNESS SOFTSTART AC/DC 701819 37,400 US$ 0.79 tCO 2 e Cable 0 / 100 % Co…" at bounding box center [691, 350] width 1040 height 511
drag, startPoint x: 306, startPoint y: 435, endPoint x: 290, endPoint y: 444, distance: 18.5
click at [290, 444] on div "770936" at bounding box center [297, 446] width 62 height 8
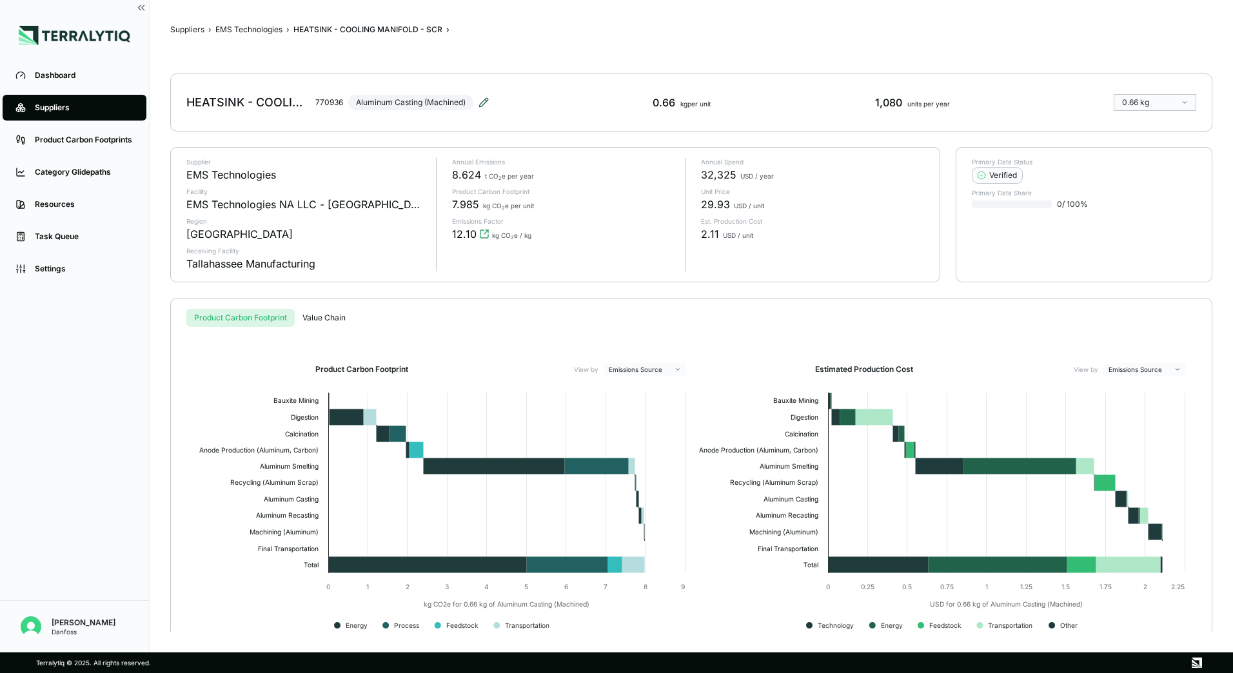
click at [485, 97] on icon at bounding box center [483, 102] width 10 height 10
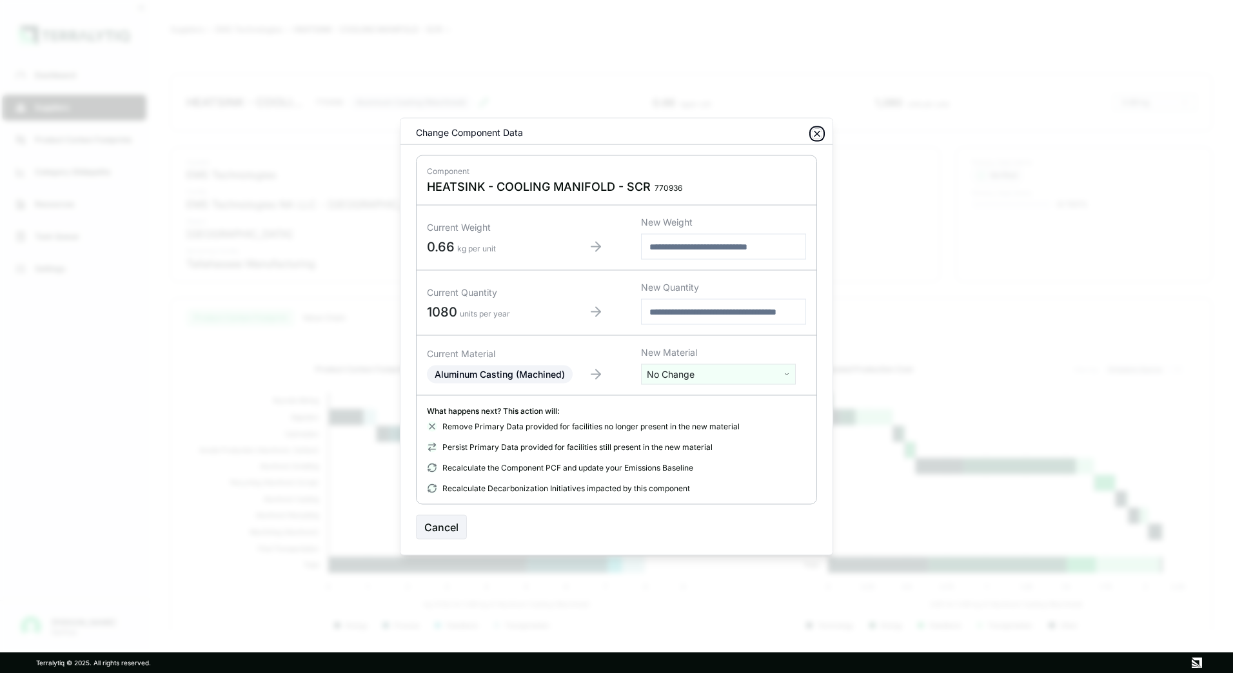
click at [819, 130] on icon "button" at bounding box center [817, 134] width 10 height 10
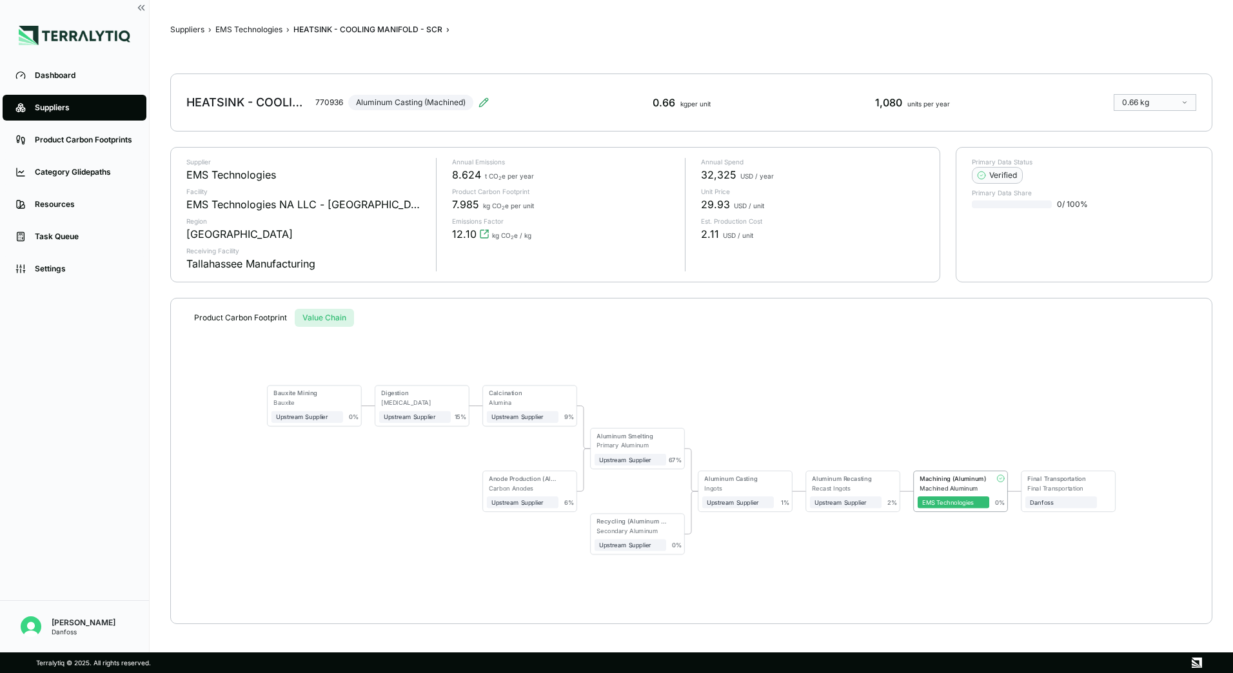
click at [344, 295] on div "Suppliers › EMS Technologies › HEATSINK - COOLING MANIFOLD - SCR › HEATSINK - C…" at bounding box center [691, 326] width 1042 height 611
click at [968, 489] on div "Machined Aluminum" at bounding box center [954, 487] width 70 height 7
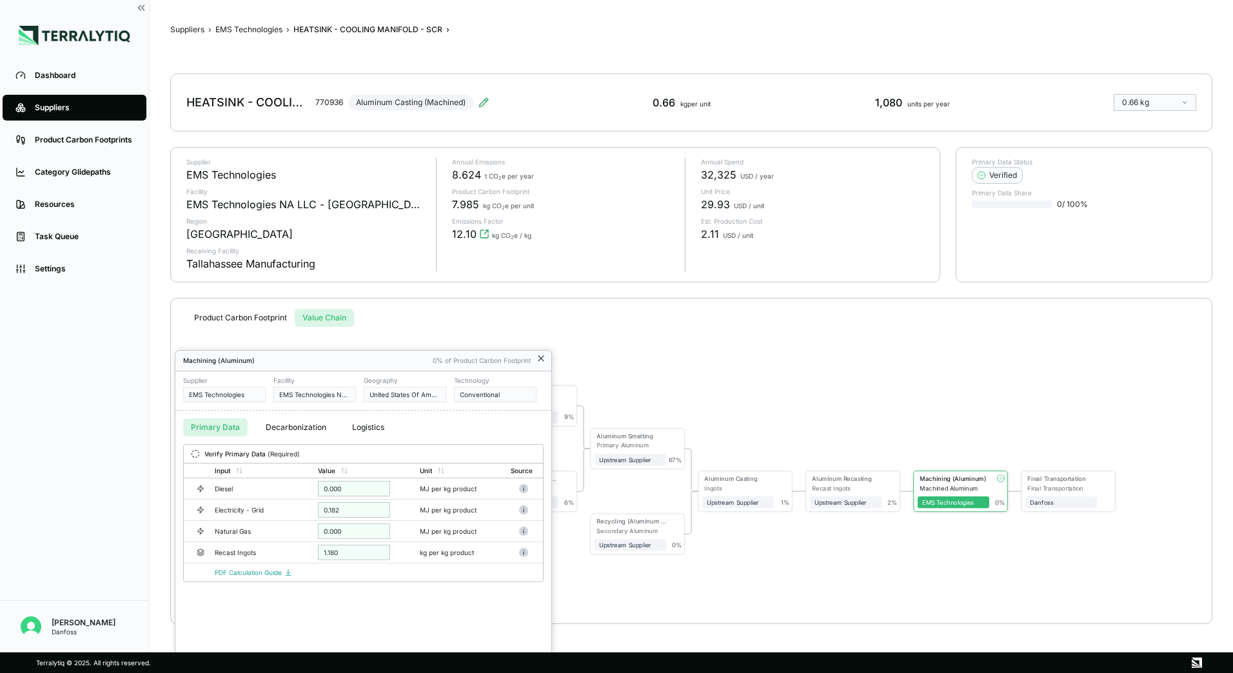
click at [540, 358] on icon at bounding box center [541, 358] width 10 height 10
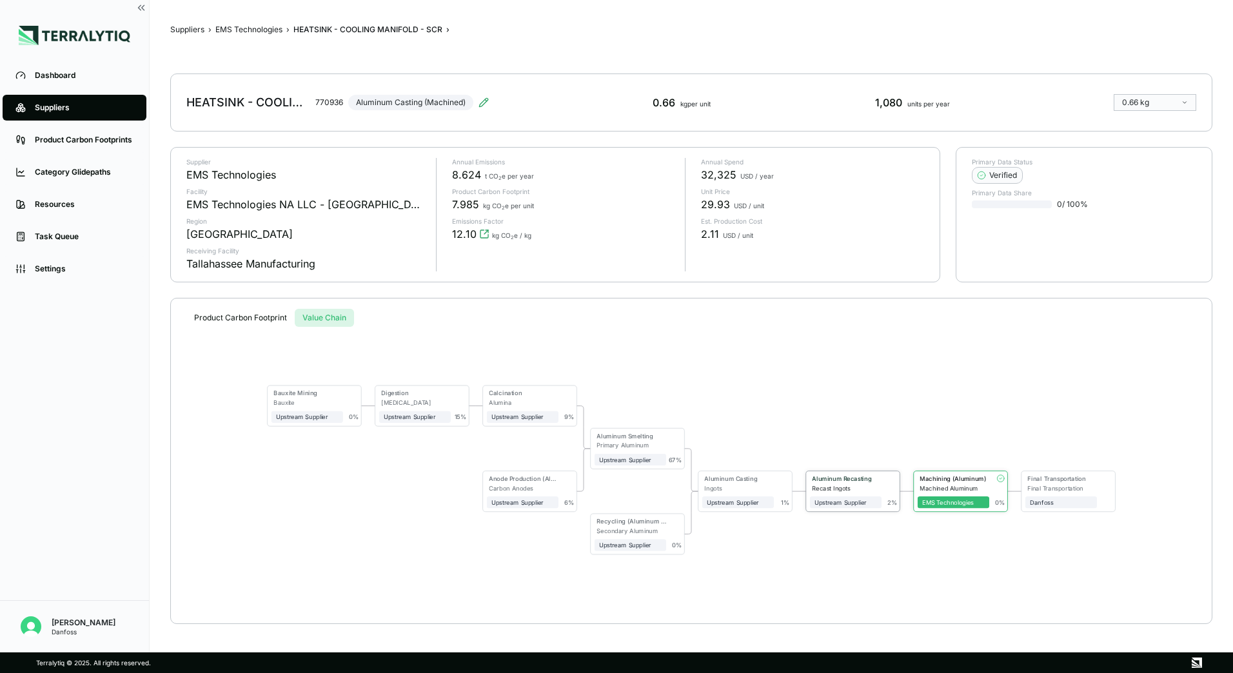
click at [875, 489] on div "Recast Ingots" at bounding box center [847, 487] width 70 height 7
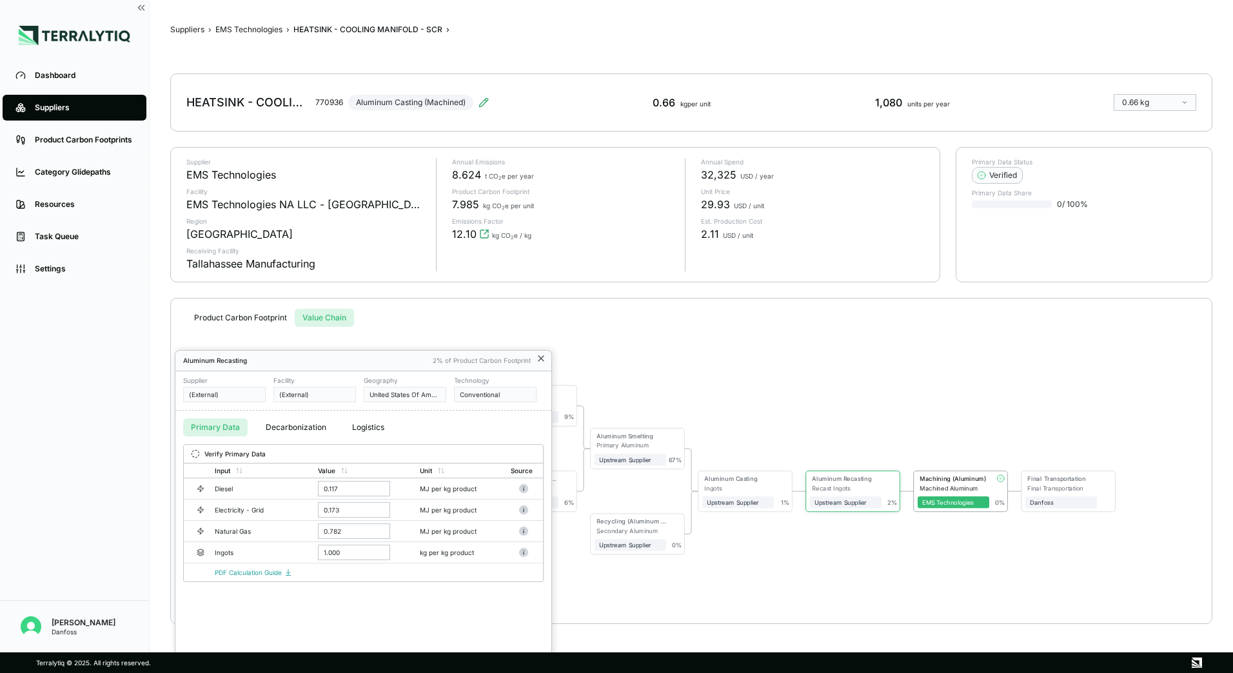
click at [541, 356] on icon at bounding box center [541, 358] width 10 height 10
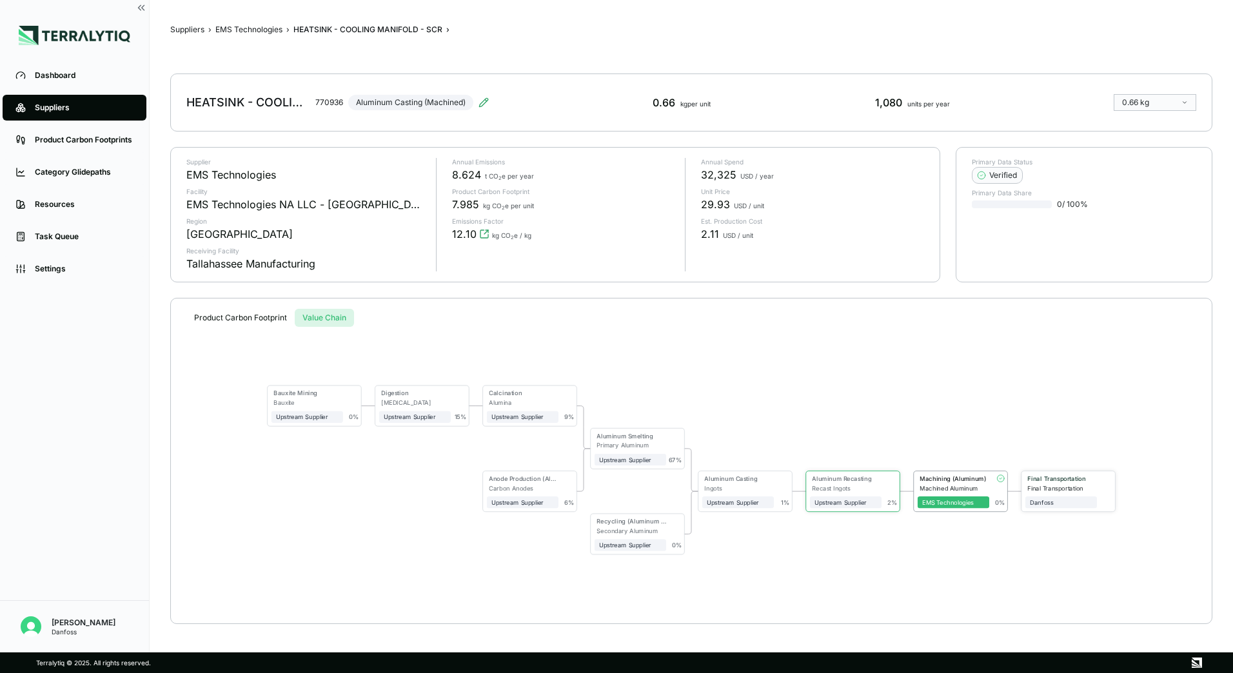
click at [1062, 495] on div "Danfoss" at bounding box center [1061, 500] width 72 height 17
click at [512, 415] on div "Upstream Supplier" at bounding box center [522, 416] width 63 height 7
click at [258, 322] on button "Product Carbon Footprint" at bounding box center [240, 318] width 108 height 18
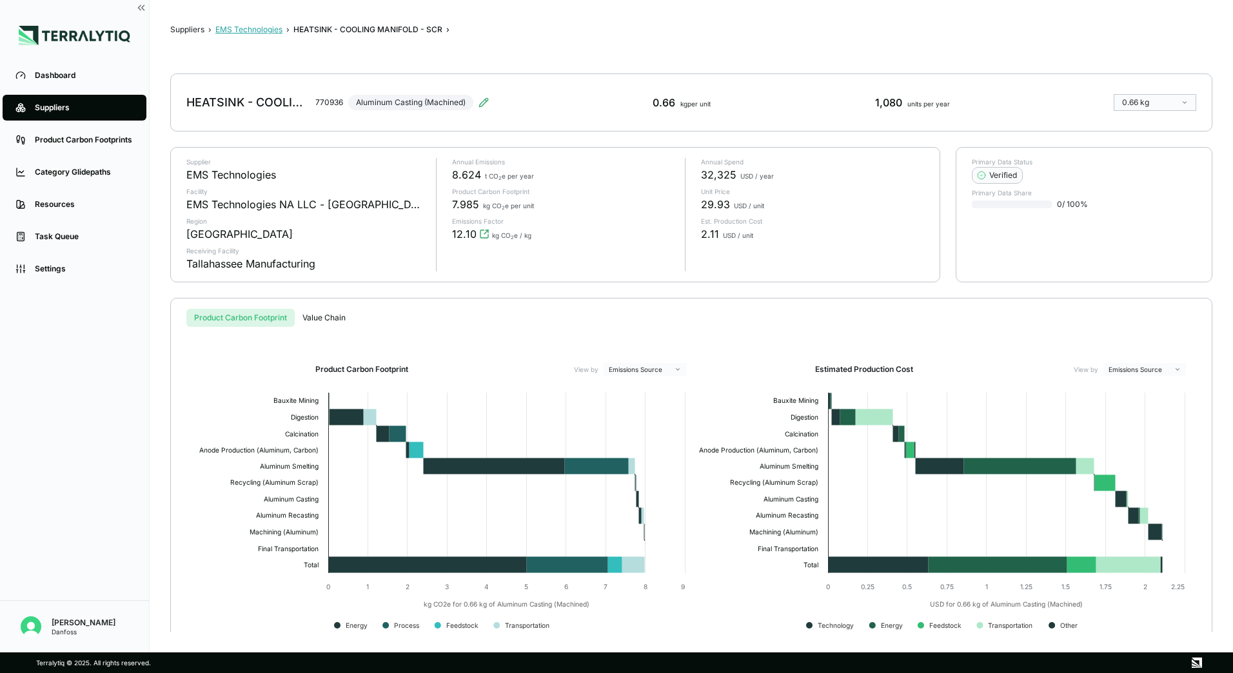
click at [261, 31] on button "EMS Technologies" at bounding box center [248, 29] width 67 height 10
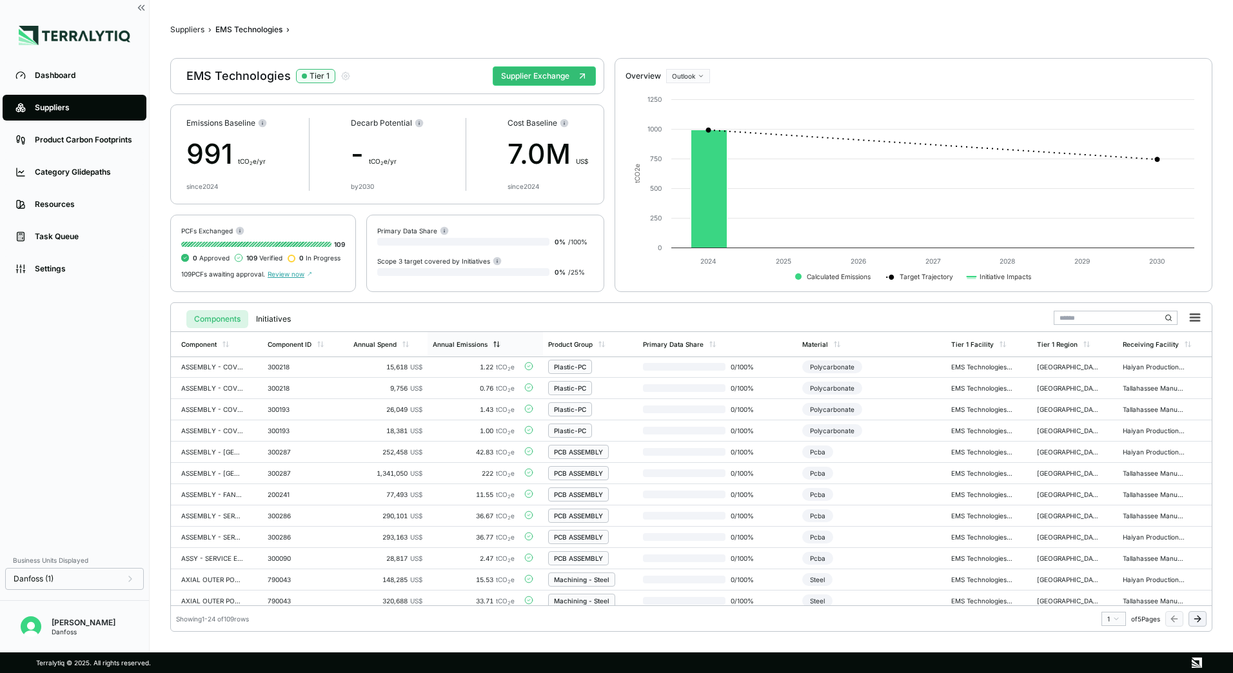
scroll to position [129, 0]
click at [302, 275] on span "Review now" at bounding box center [290, 274] width 44 height 8
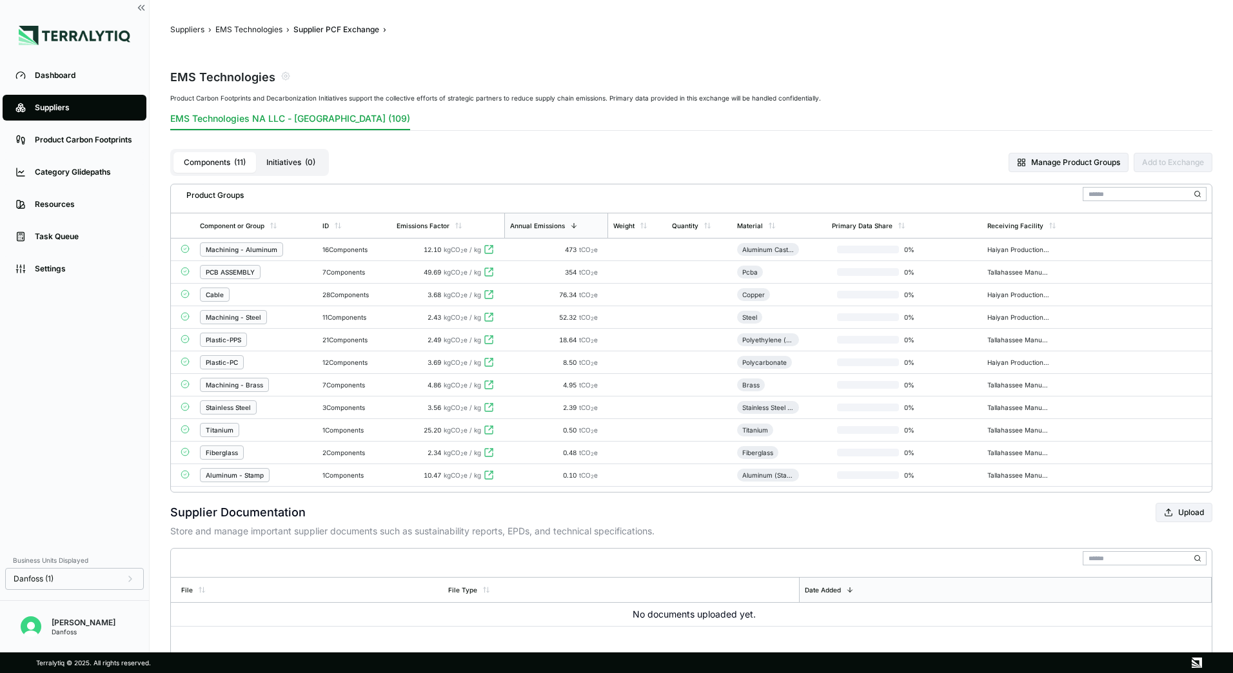
click at [289, 171] on button "Initiatives ( 0 )" at bounding box center [291, 162] width 70 height 21
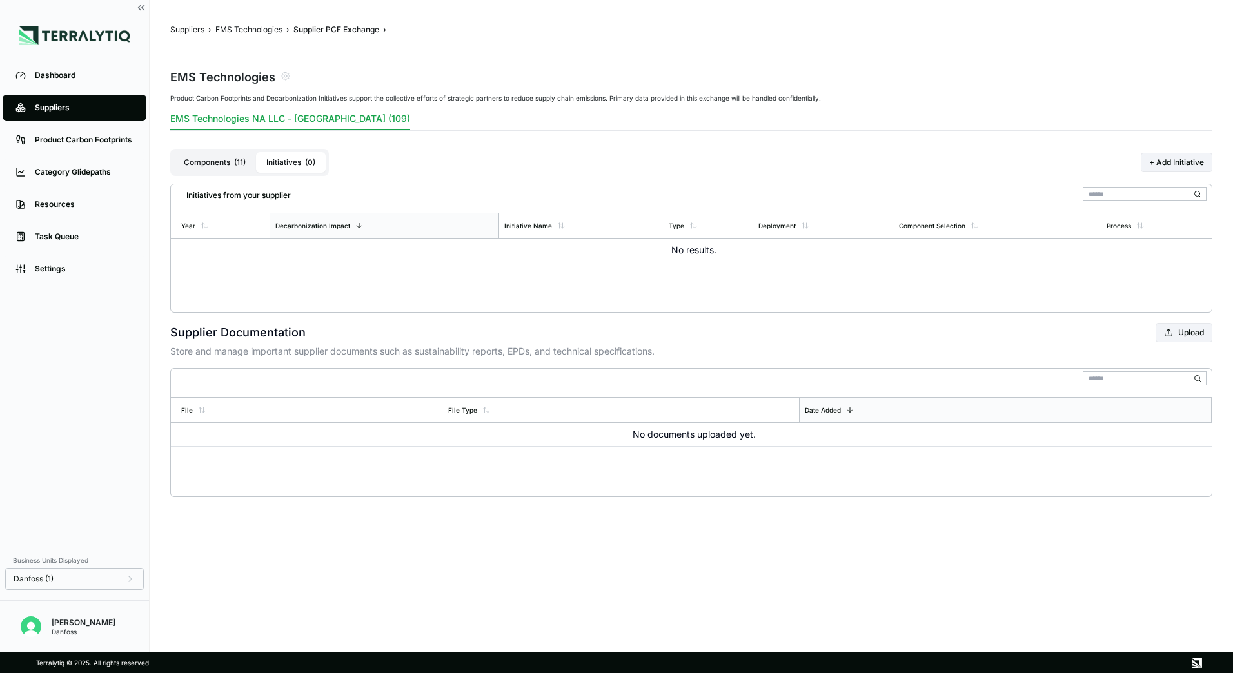
click at [233, 166] on button "Components ( 11 )" at bounding box center [214, 162] width 83 height 21
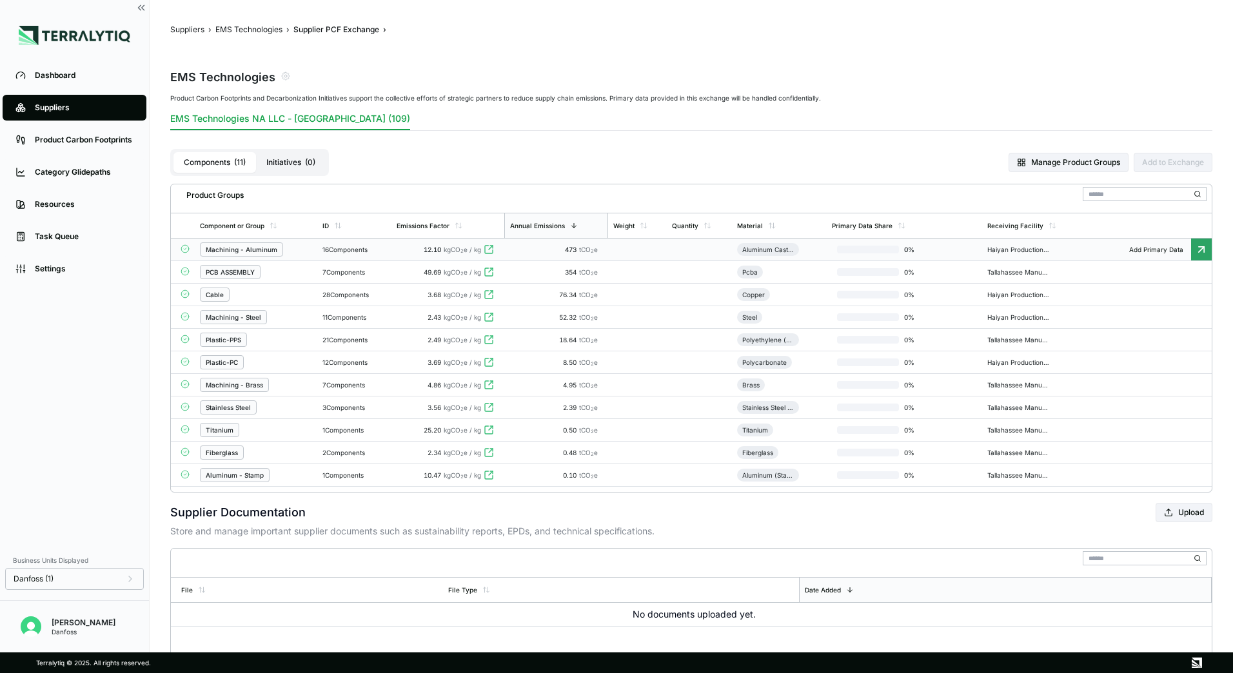
click at [280, 246] on div "Machining - Aluminum" at bounding box center [241, 249] width 83 height 14
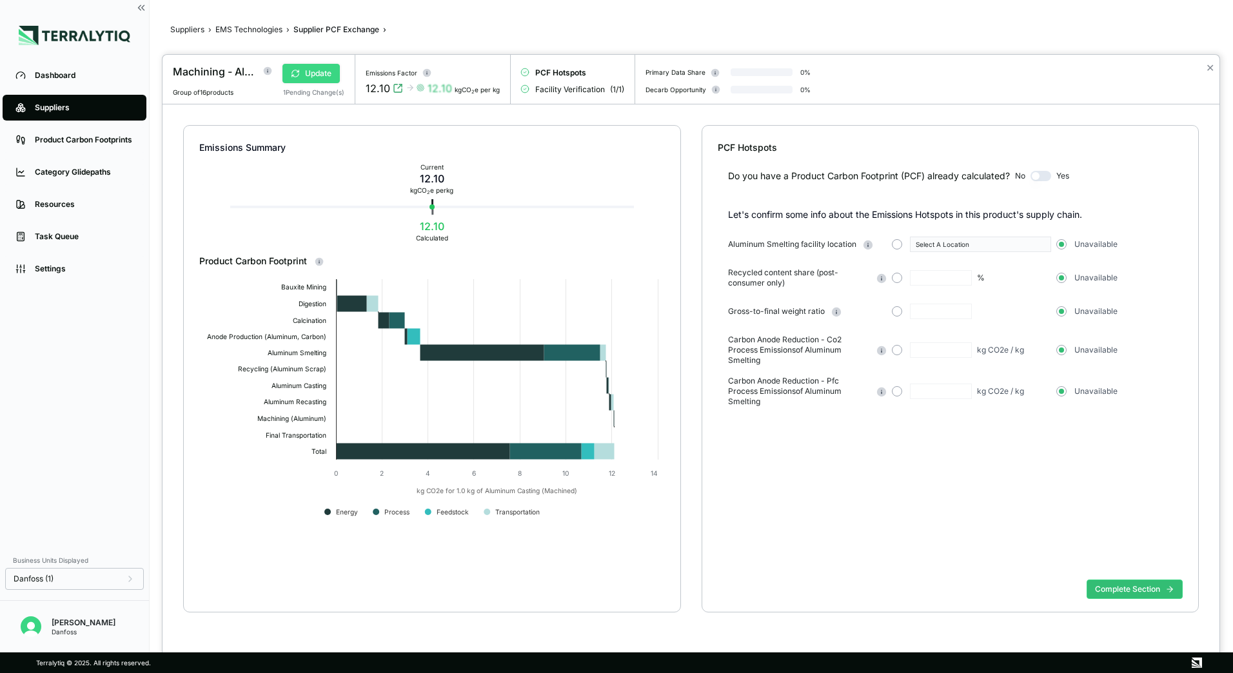
click at [299, 75] on icon at bounding box center [295, 73] width 9 height 9
click at [244, 29] on div at bounding box center [616, 336] width 1233 height 673
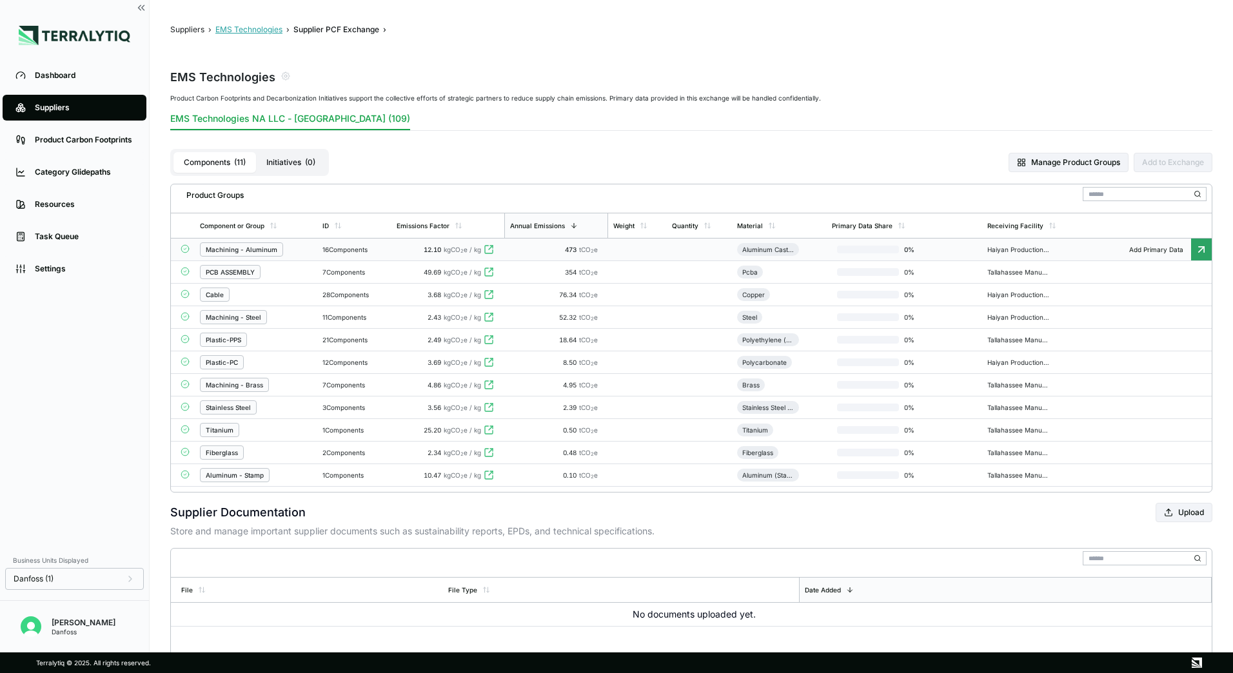
click at [258, 30] on button "EMS Technologies" at bounding box center [248, 29] width 67 height 10
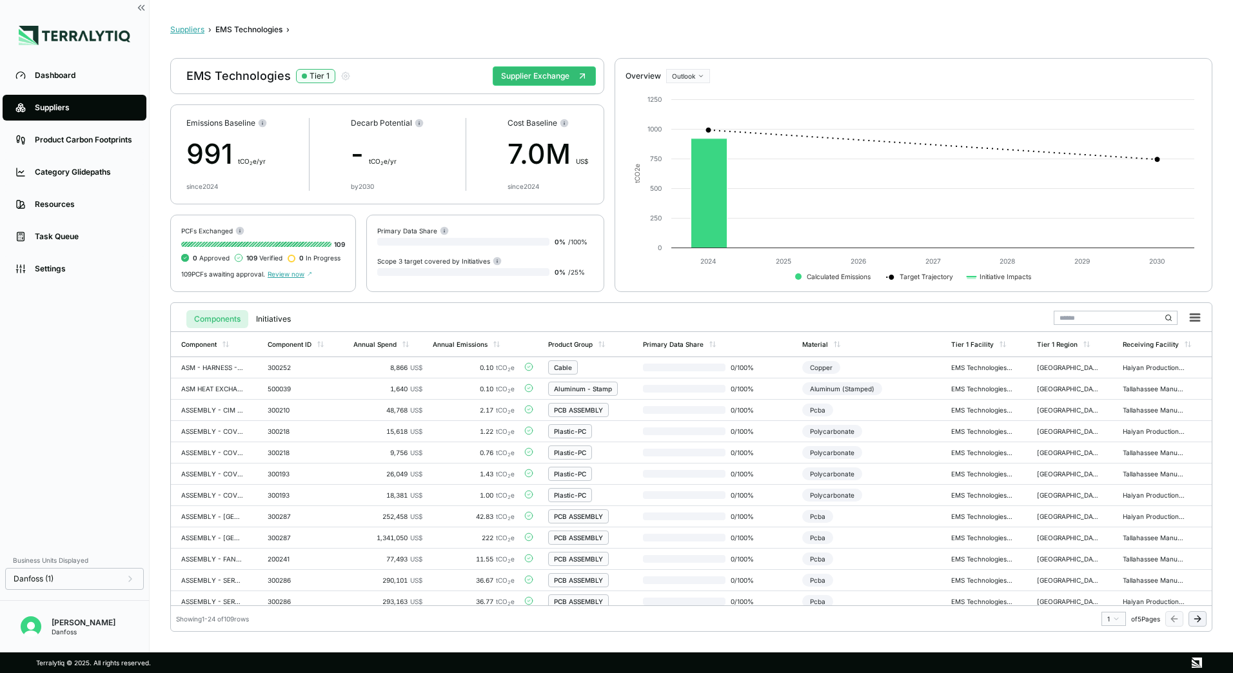
click at [193, 29] on button "Suppliers" at bounding box center [187, 29] width 34 height 10
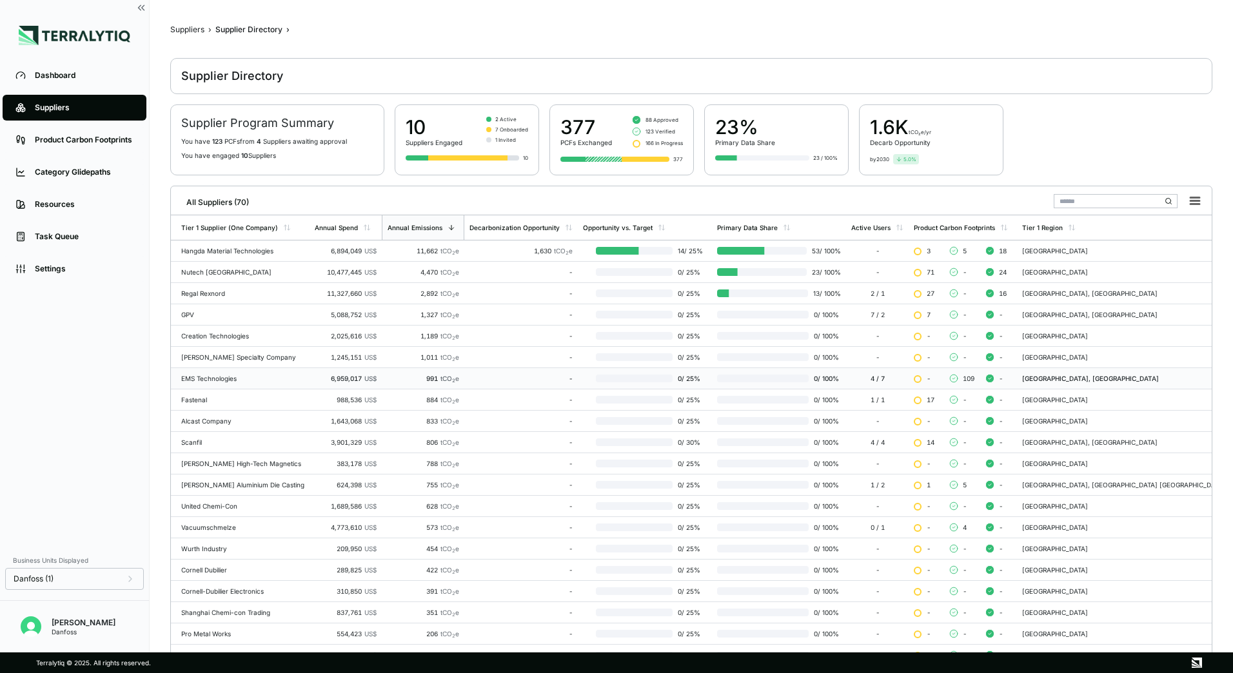
click at [230, 380] on div "EMS Technologies" at bounding box center [242, 379] width 123 height 8
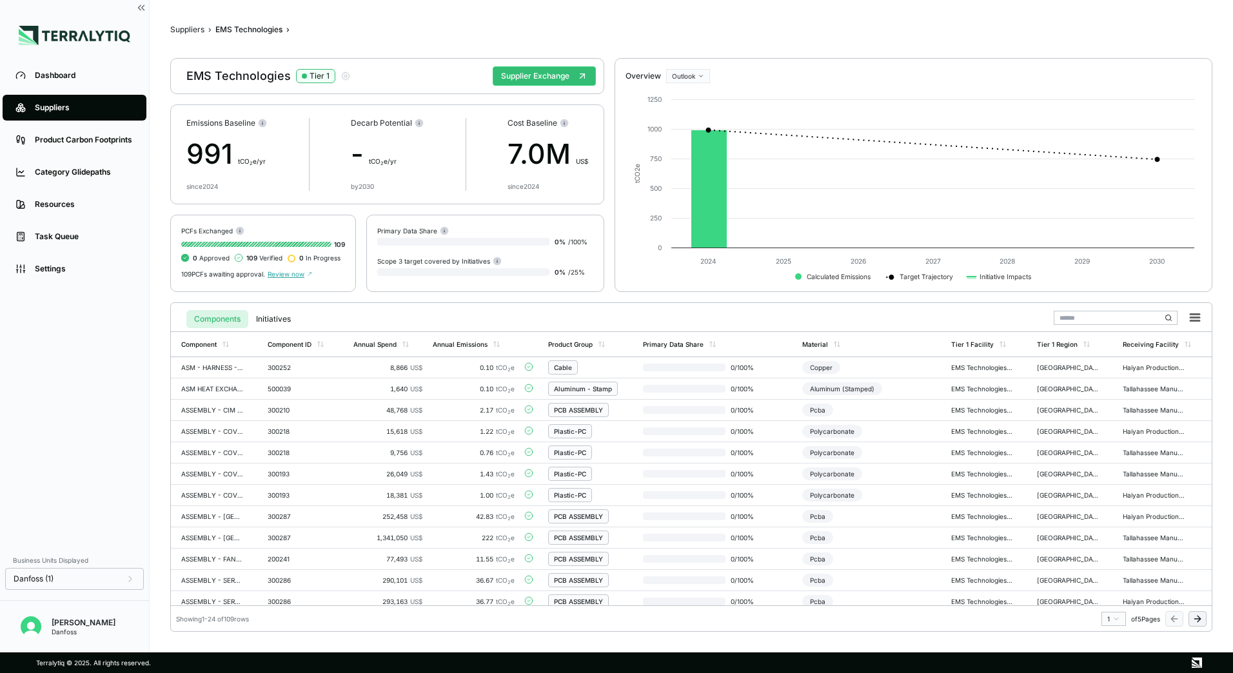
click at [280, 277] on span "Review now" at bounding box center [290, 274] width 44 height 8
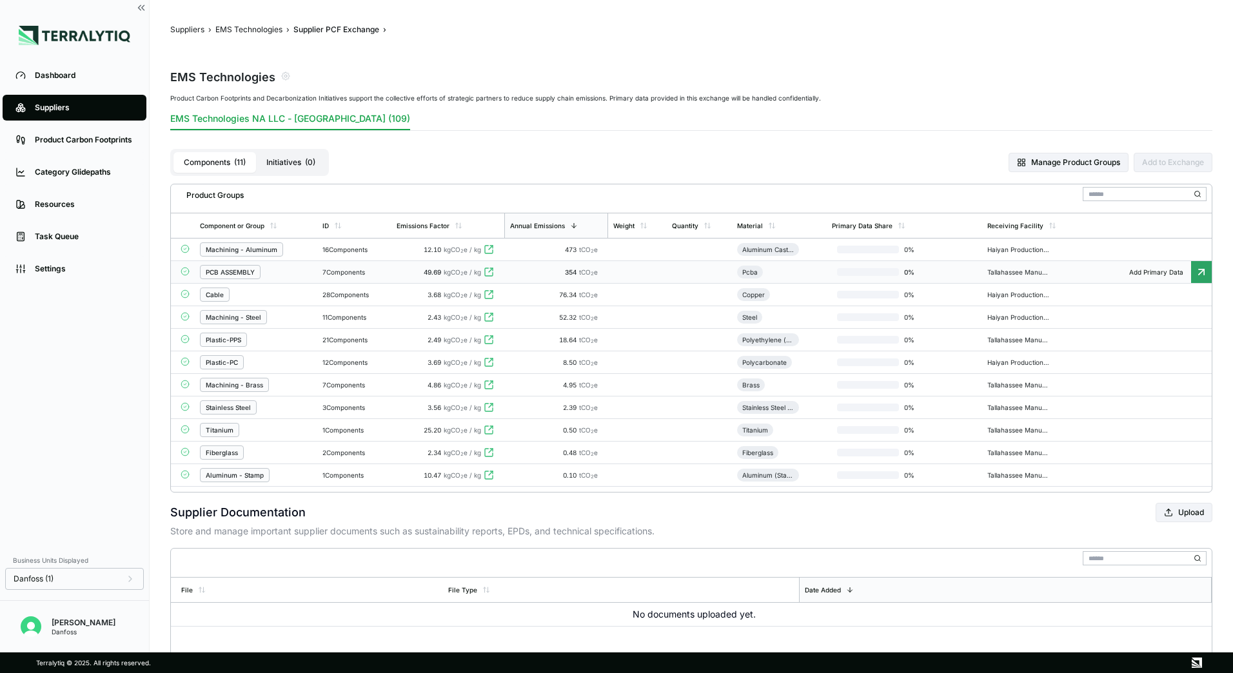
click at [278, 278] on div "PCB ASSEMBLY" at bounding box center [256, 272] width 112 height 14
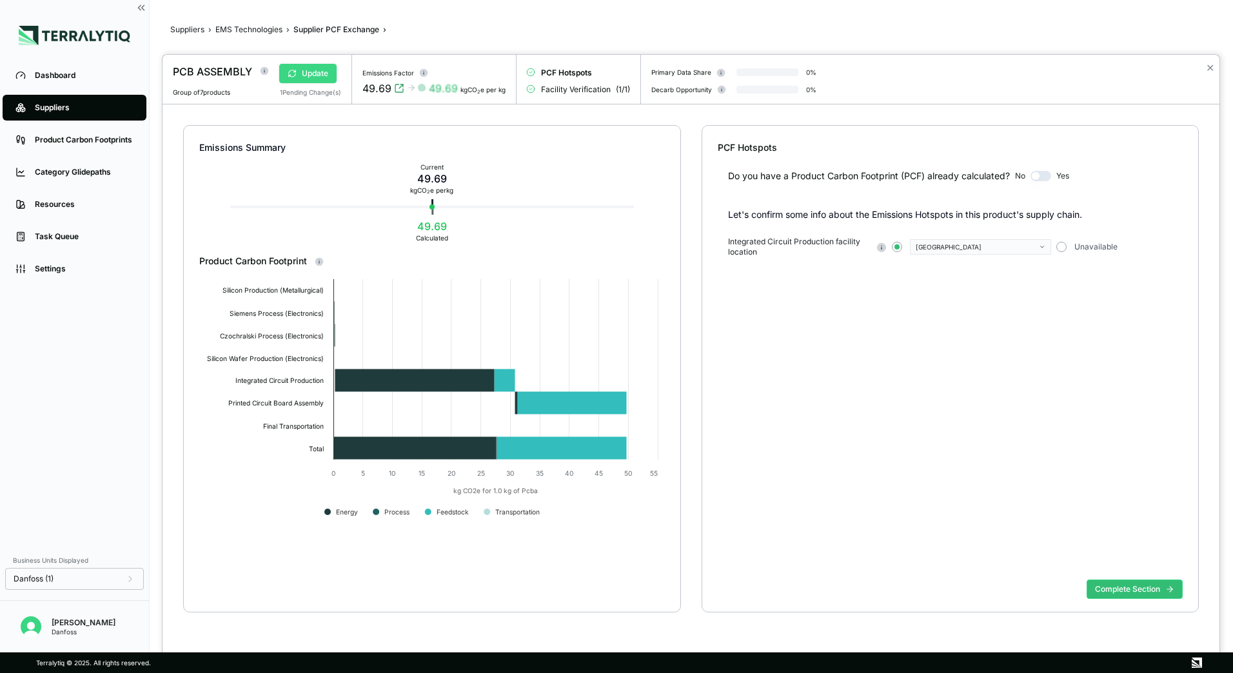
click at [288, 81] on button "Update" at bounding box center [307, 73] width 57 height 19
click at [1210, 69] on button "✕" at bounding box center [1209, 67] width 8 height 15
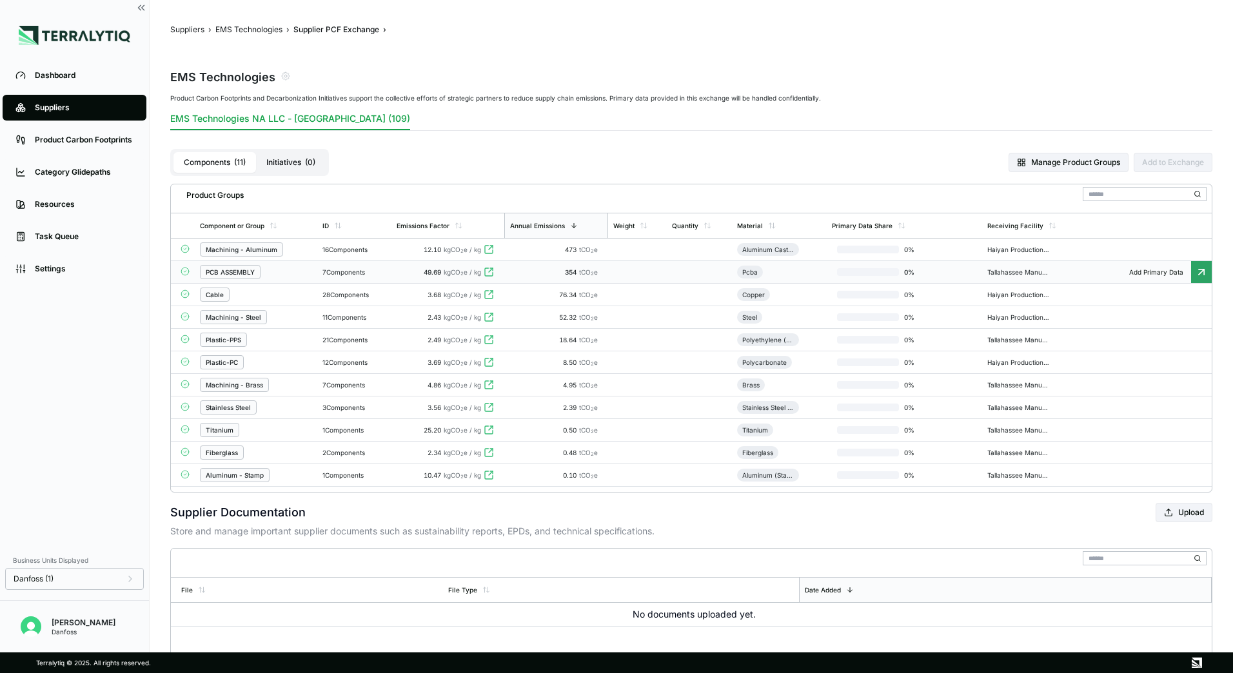
click at [300, 155] on button "Initiatives ( 0 )" at bounding box center [291, 162] width 70 height 21
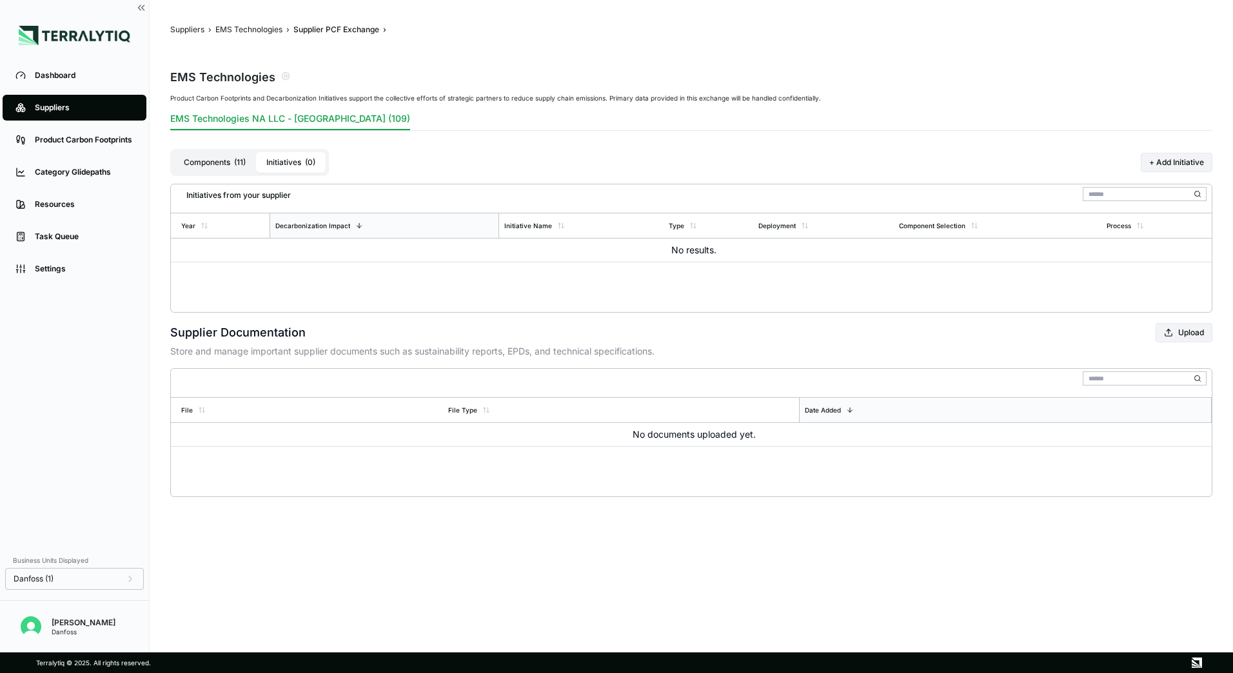
click at [215, 161] on button "Components ( 11 )" at bounding box center [214, 162] width 83 height 21
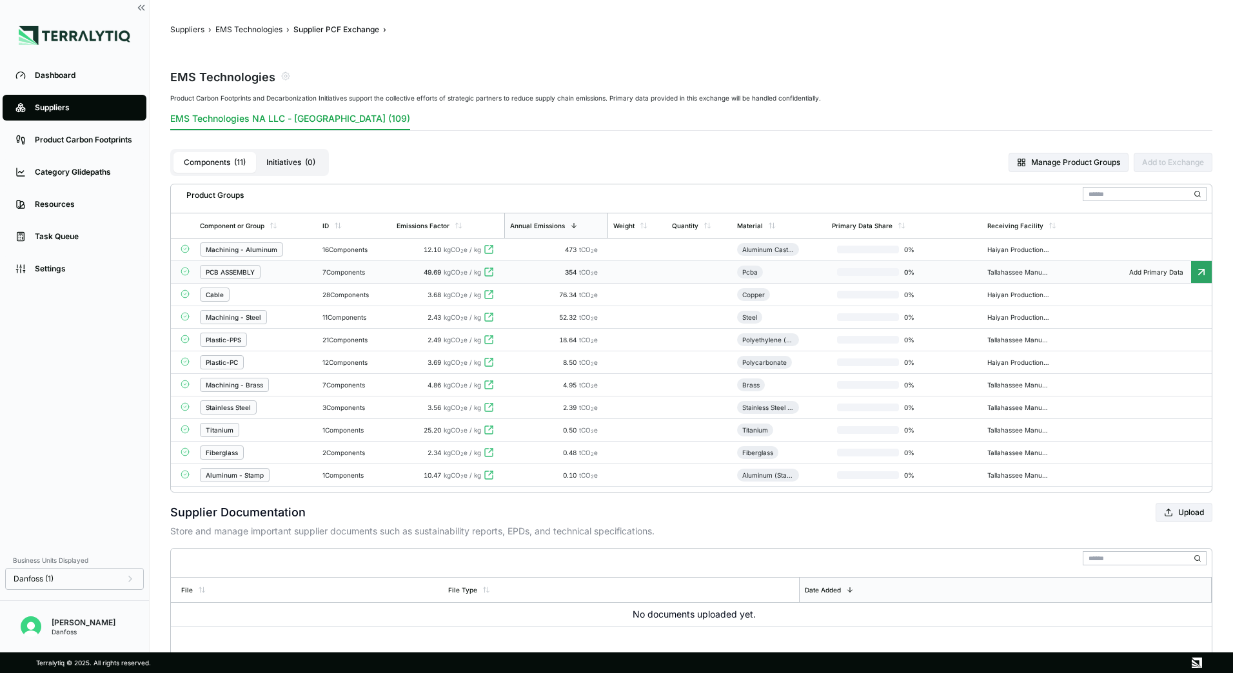
click at [225, 270] on div "PCB ASSEMBLY" at bounding box center [230, 272] width 49 height 8
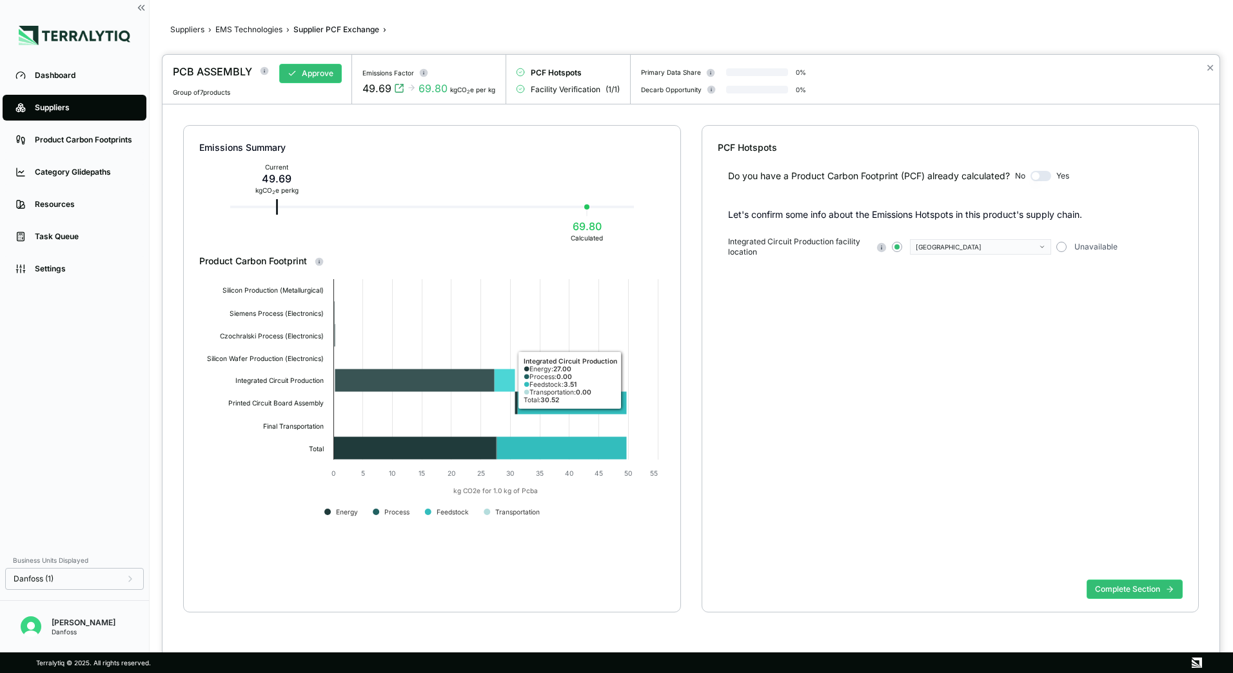
click at [451, 387] on icon at bounding box center [414, 380] width 159 height 23
click at [1208, 68] on button "✕" at bounding box center [1209, 67] width 8 height 15
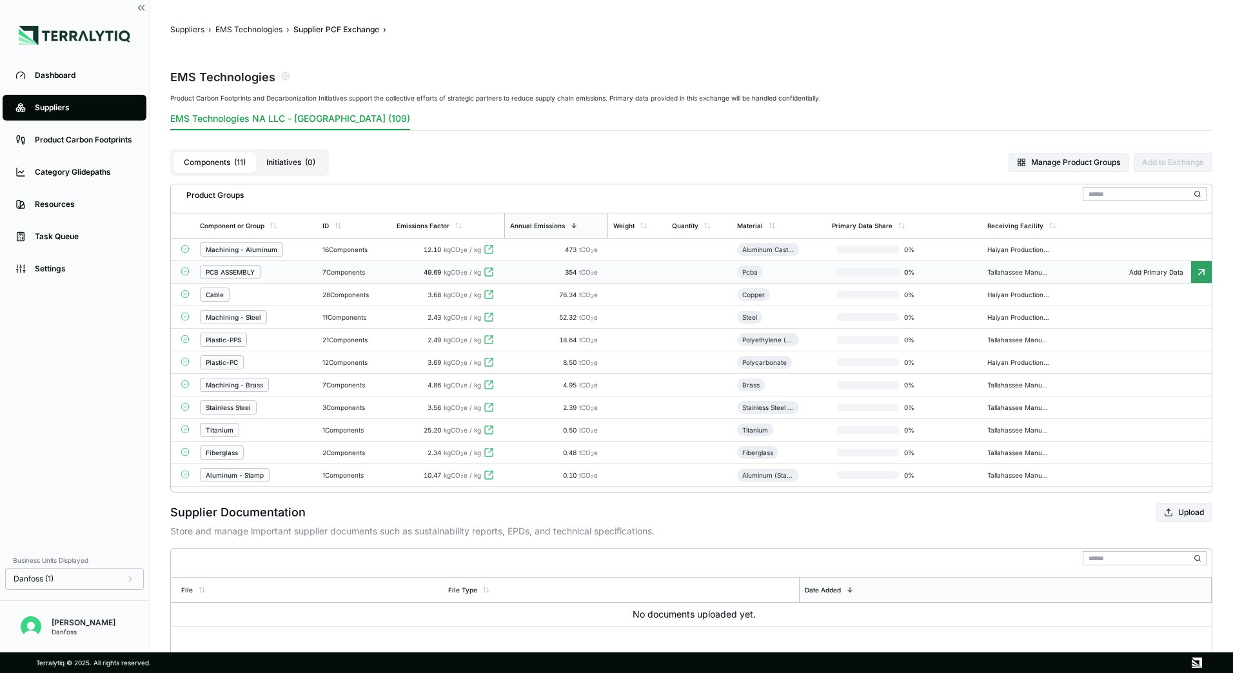
click at [1198, 269] on icon at bounding box center [1200, 271] width 5 height 5
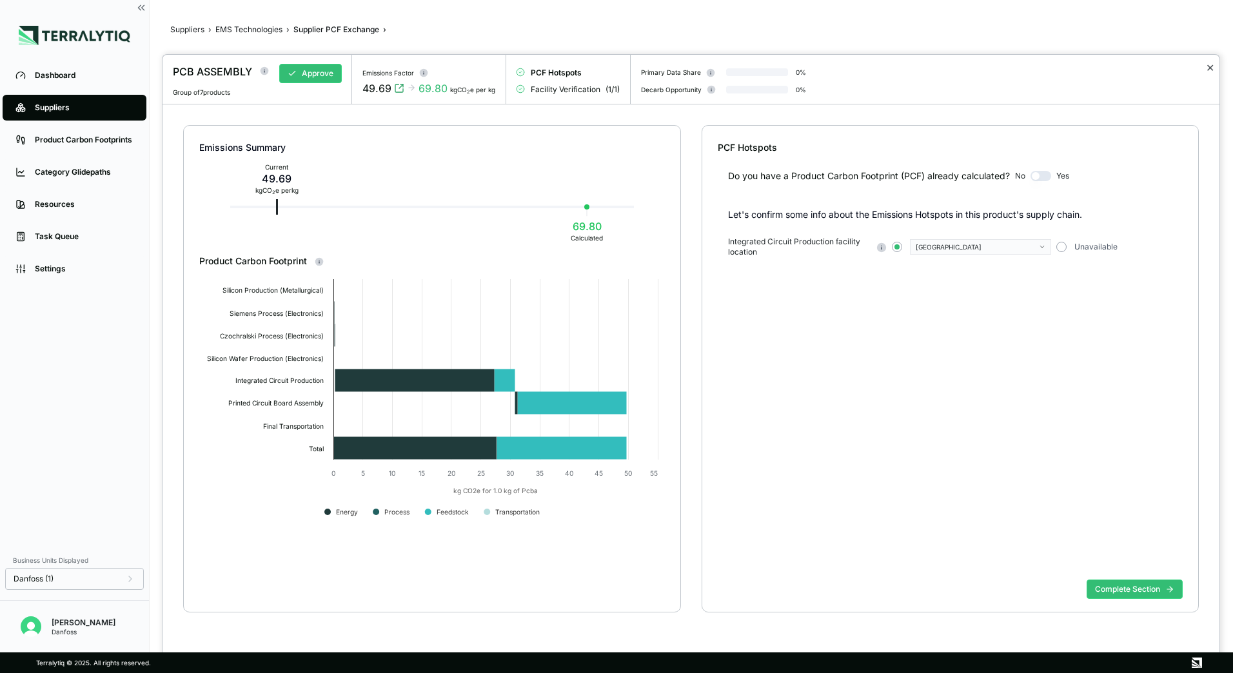
click at [1211, 65] on button "✕" at bounding box center [1209, 67] width 8 height 15
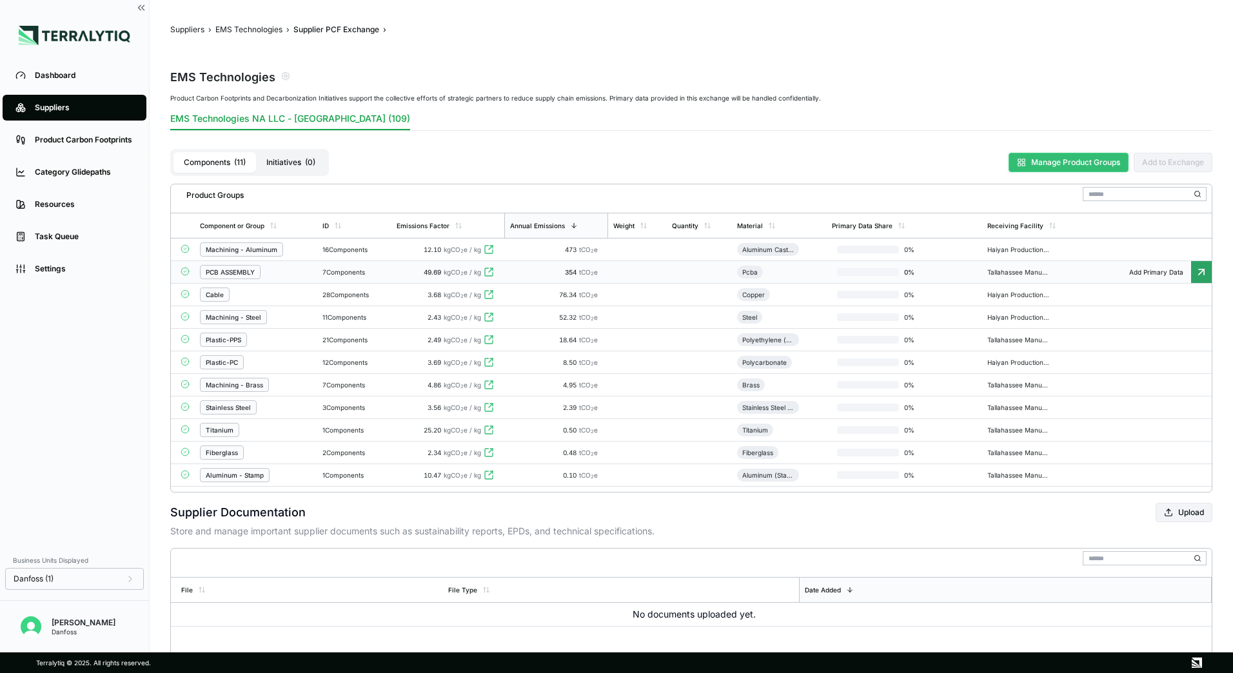
click at [1069, 163] on button "Manage Product Groups" at bounding box center [1068, 162] width 120 height 19
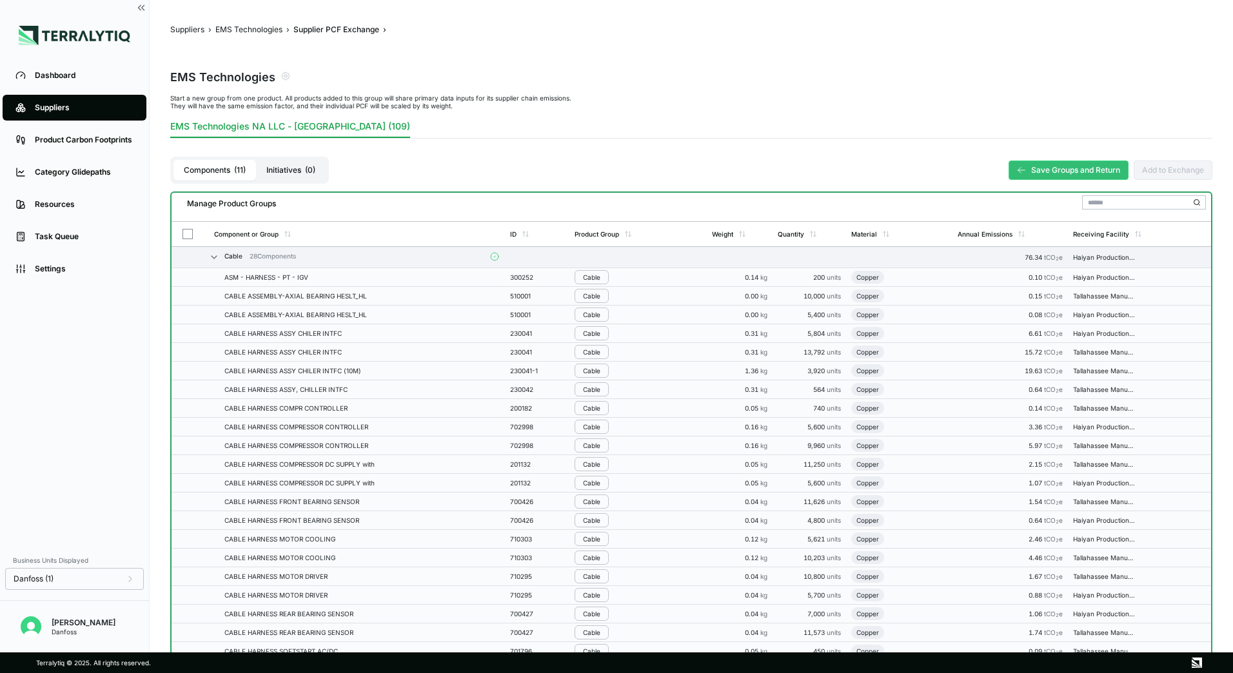
click at [225, 173] on button "Components ( 11 )" at bounding box center [214, 170] width 83 height 21
click at [223, 30] on button "EMS Technologies" at bounding box center [248, 29] width 67 height 10
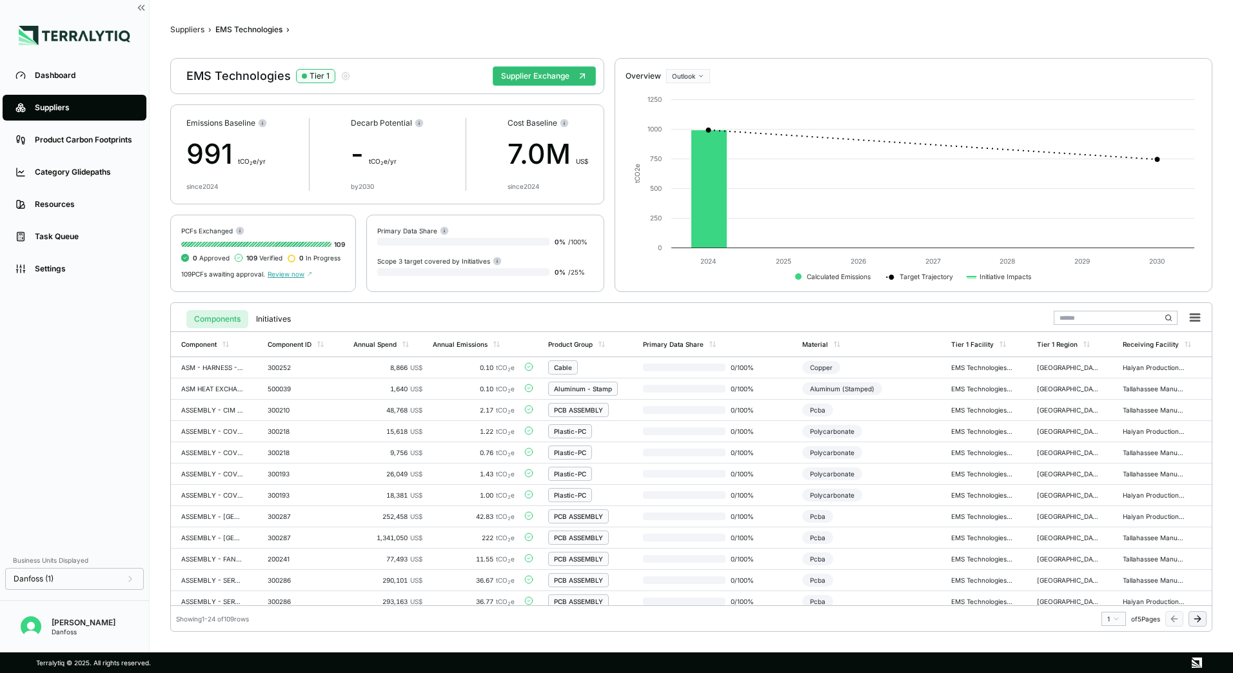
click at [289, 271] on span "Review now" at bounding box center [290, 274] width 44 height 8
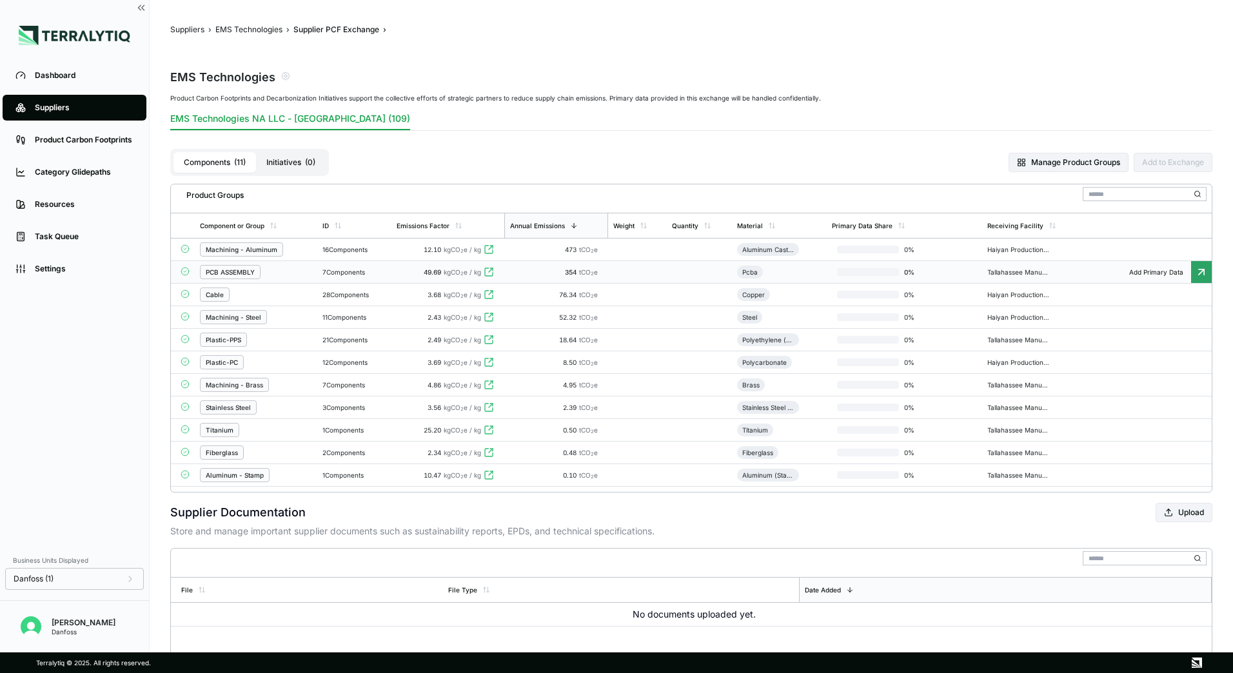
click at [492, 275] on icon at bounding box center [489, 272] width 8 height 8
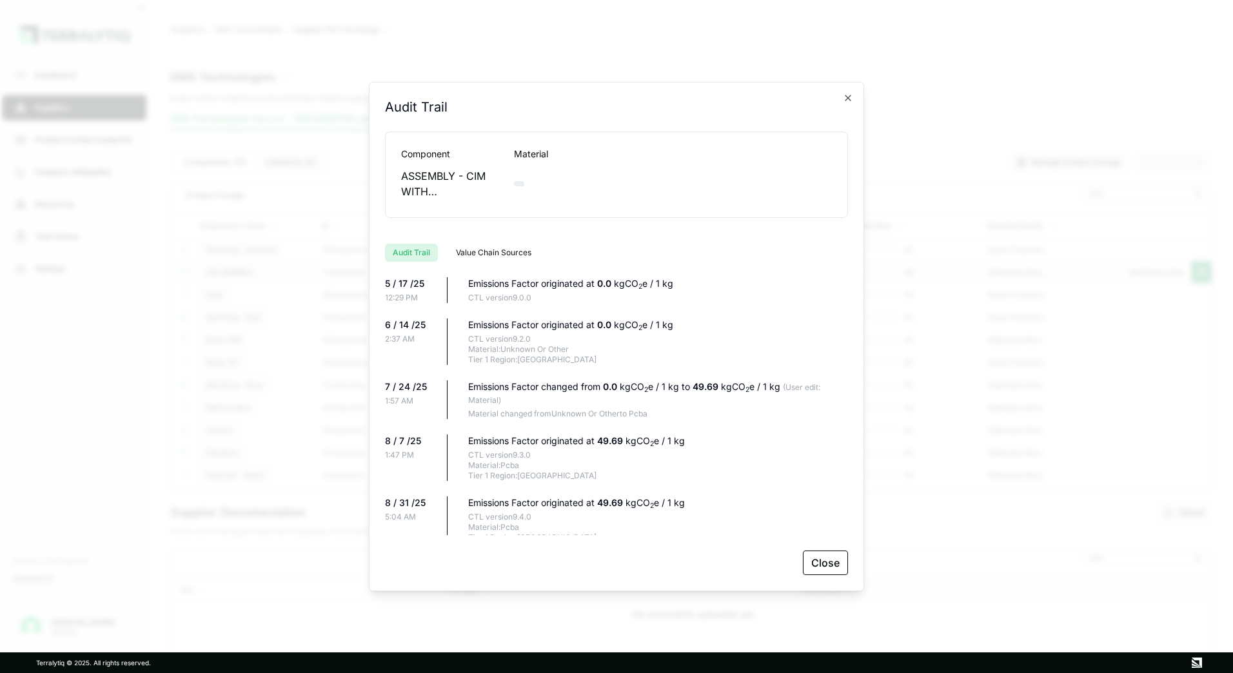
click at [507, 253] on button "Value Chain Sources" at bounding box center [493, 253] width 91 height 18
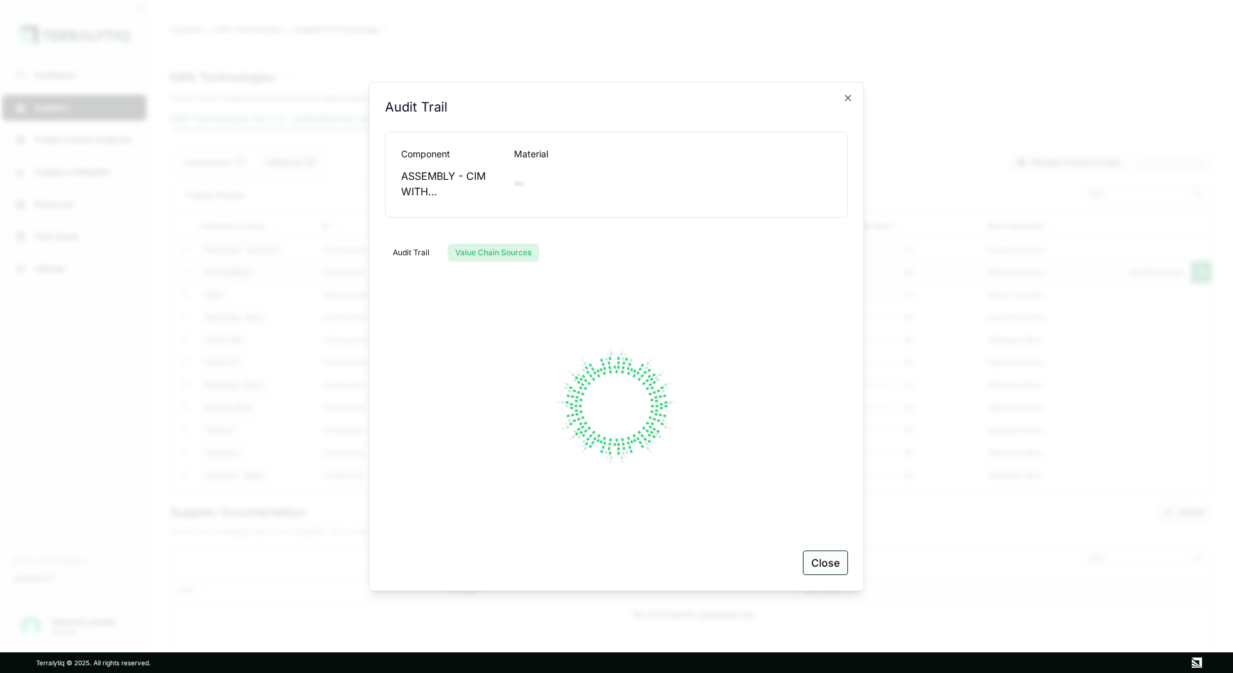
click at [836, 570] on button "Close" at bounding box center [825, 563] width 45 height 24
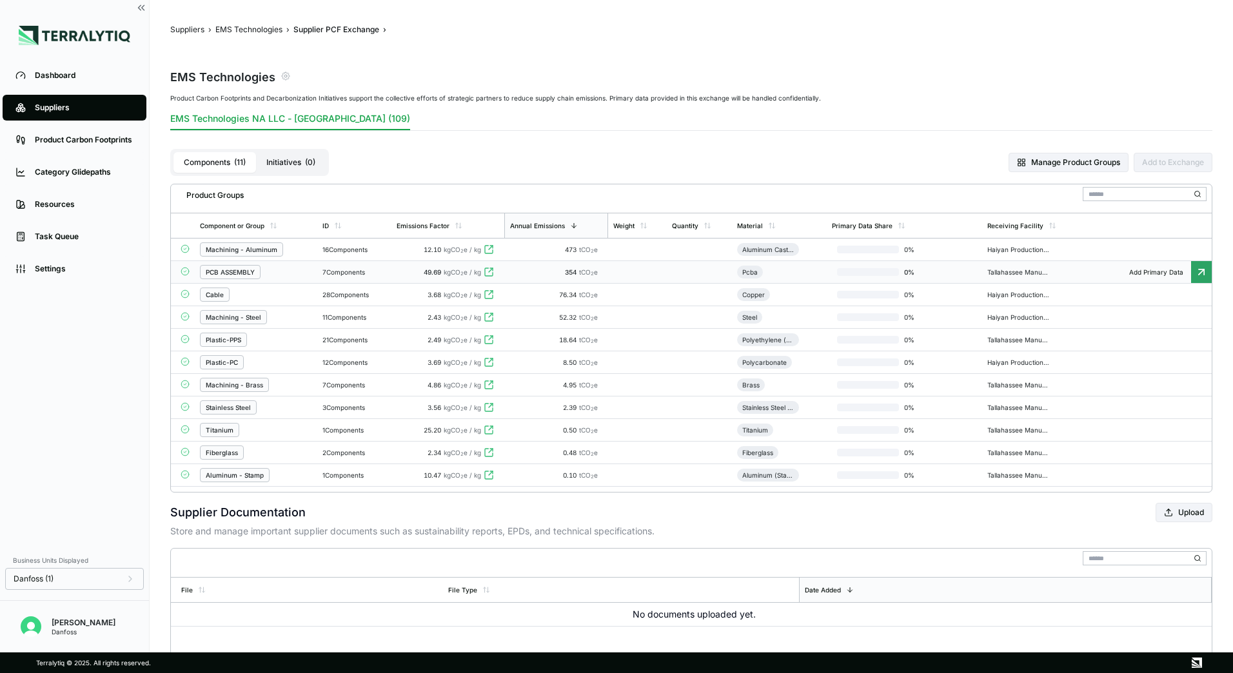
click at [285, 77] on icon "button" at bounding box center [285, 76] width 3 height 3
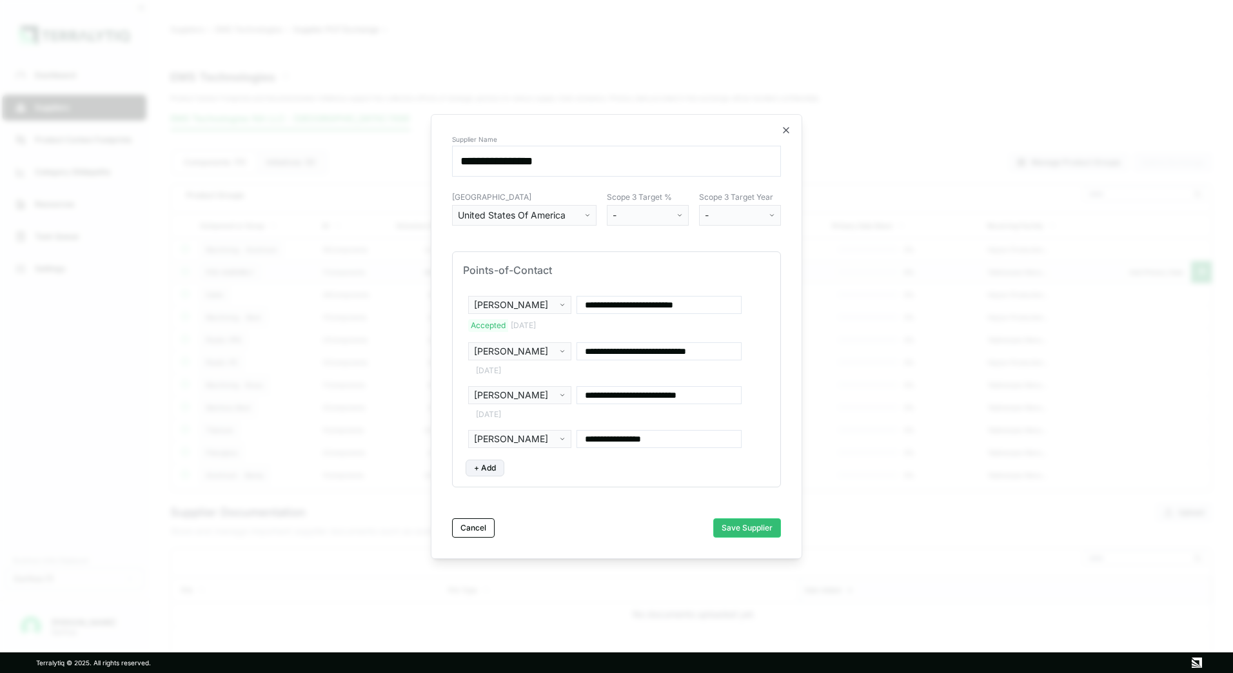
scroll to position [177, 0]
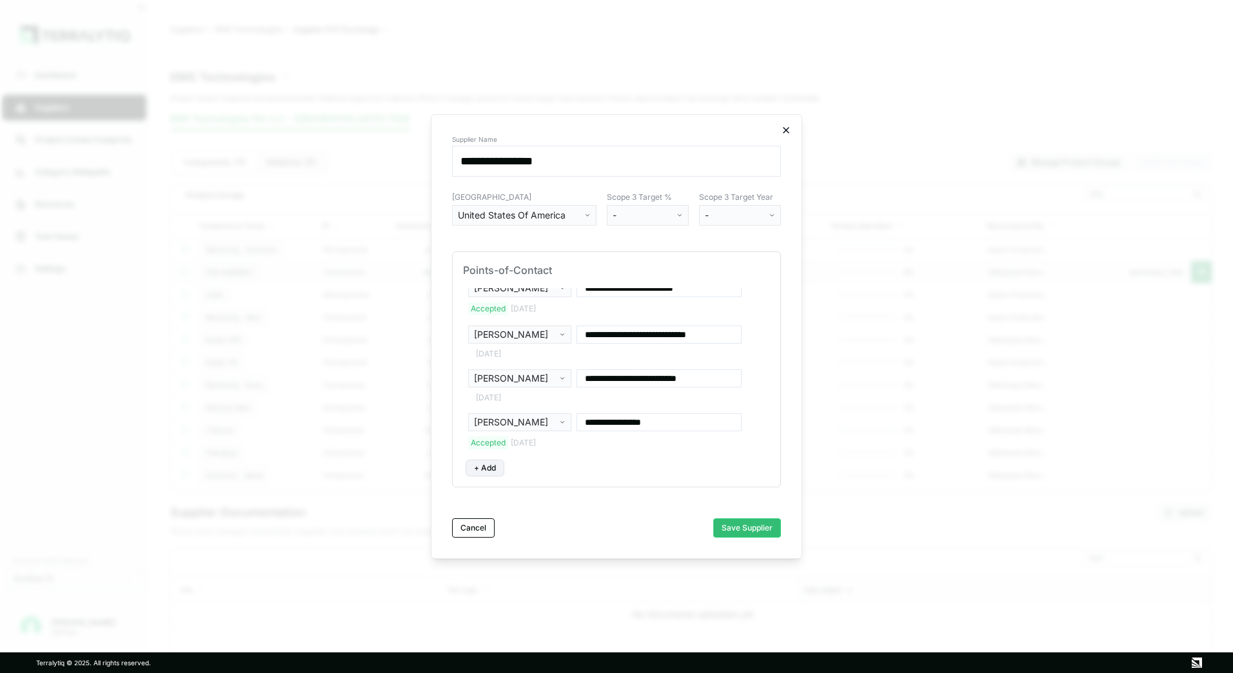
click at [783, 130] on icon "button" at bounding box center [786, 130] width 10 height 10
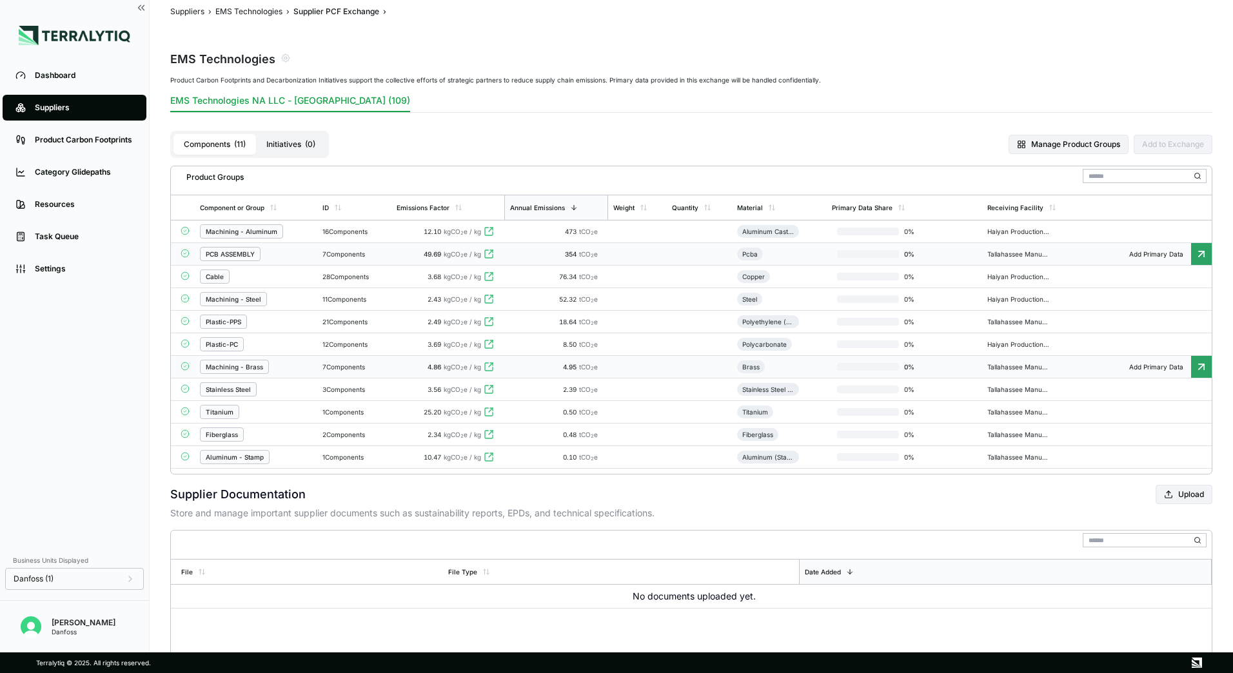
scroll to position [0, 0]
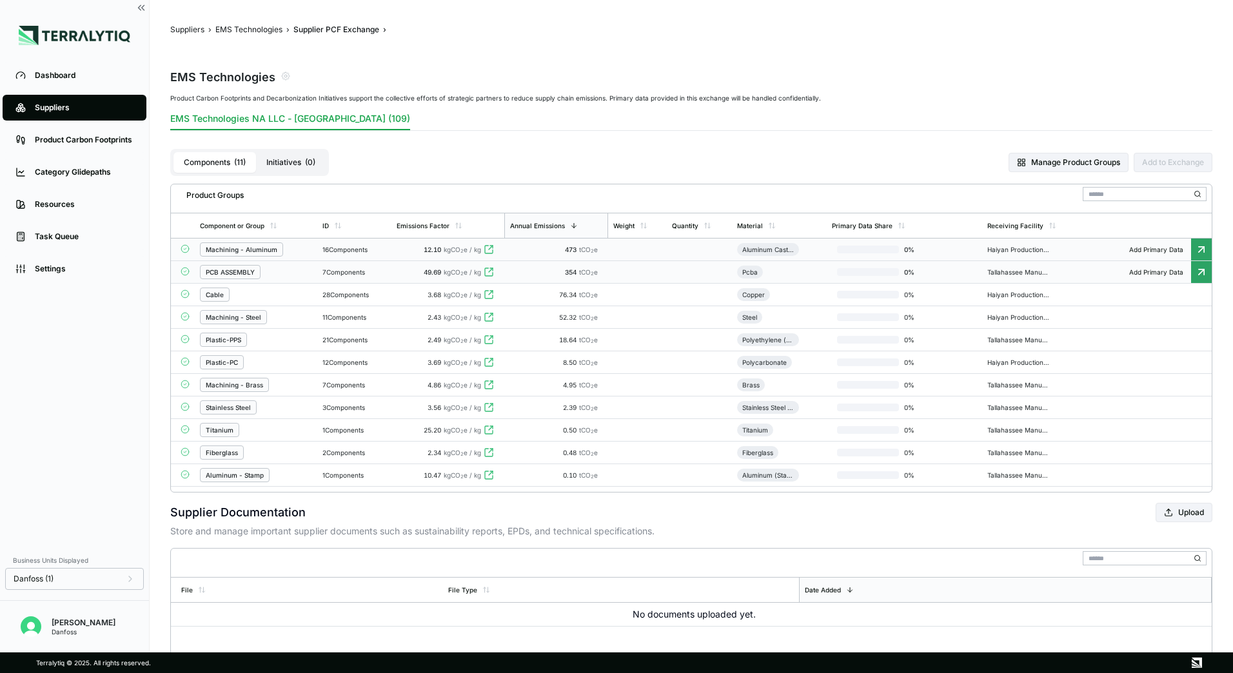
click at [295, 249] on div "Machining - Aluminum" at bounding box center [256, 249] width 112 height 14
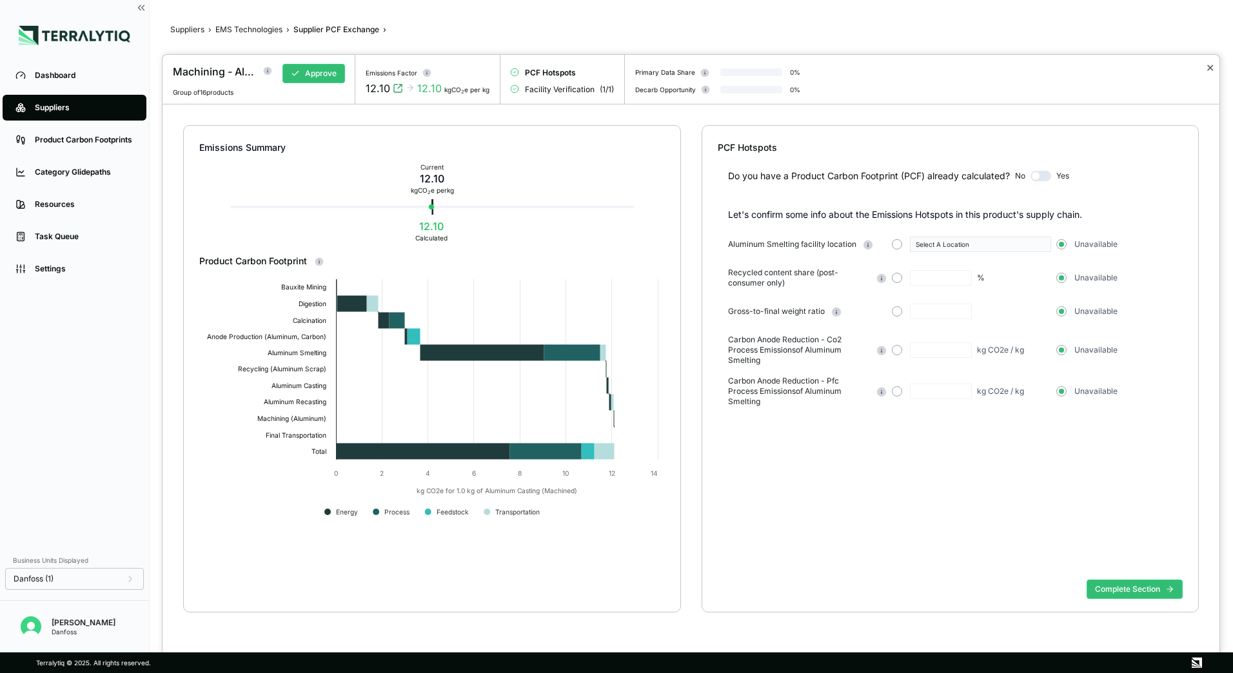
click at [1207, 65] on button "✕" at bounding box center [1209, 67] width 8 height 15
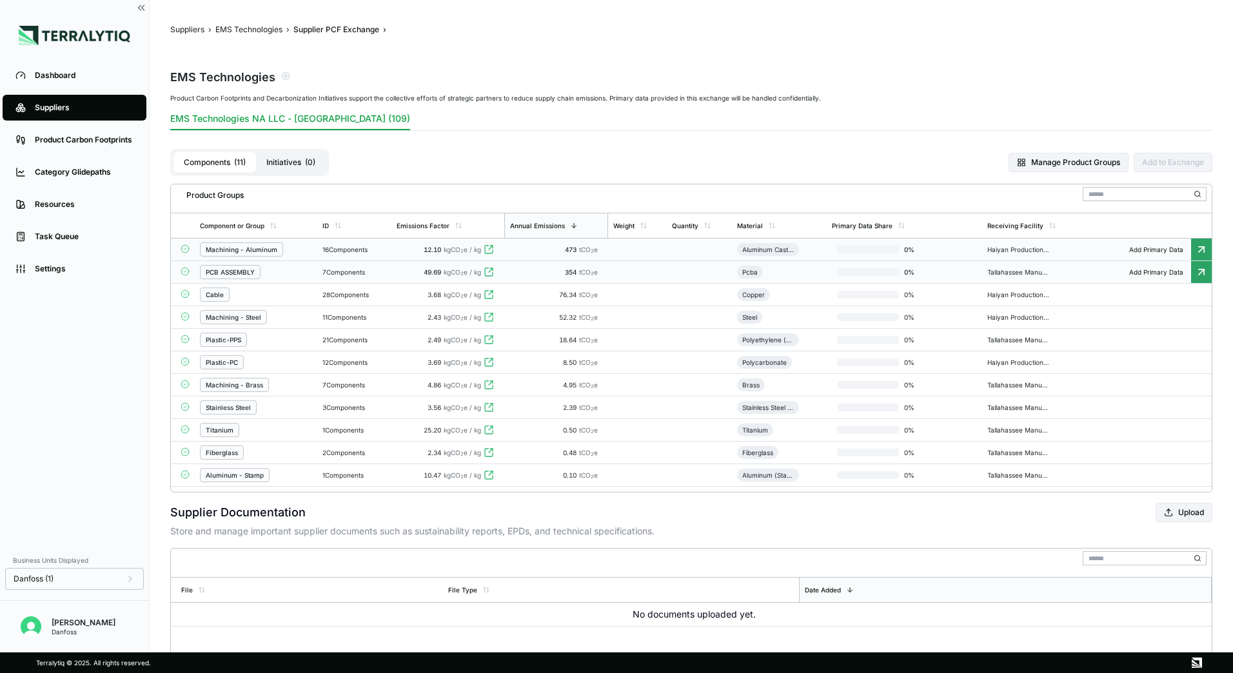
click at [278, 272] on div "PCB ASSEMBLY" at bounding box center [256, 272] width 112 height 14
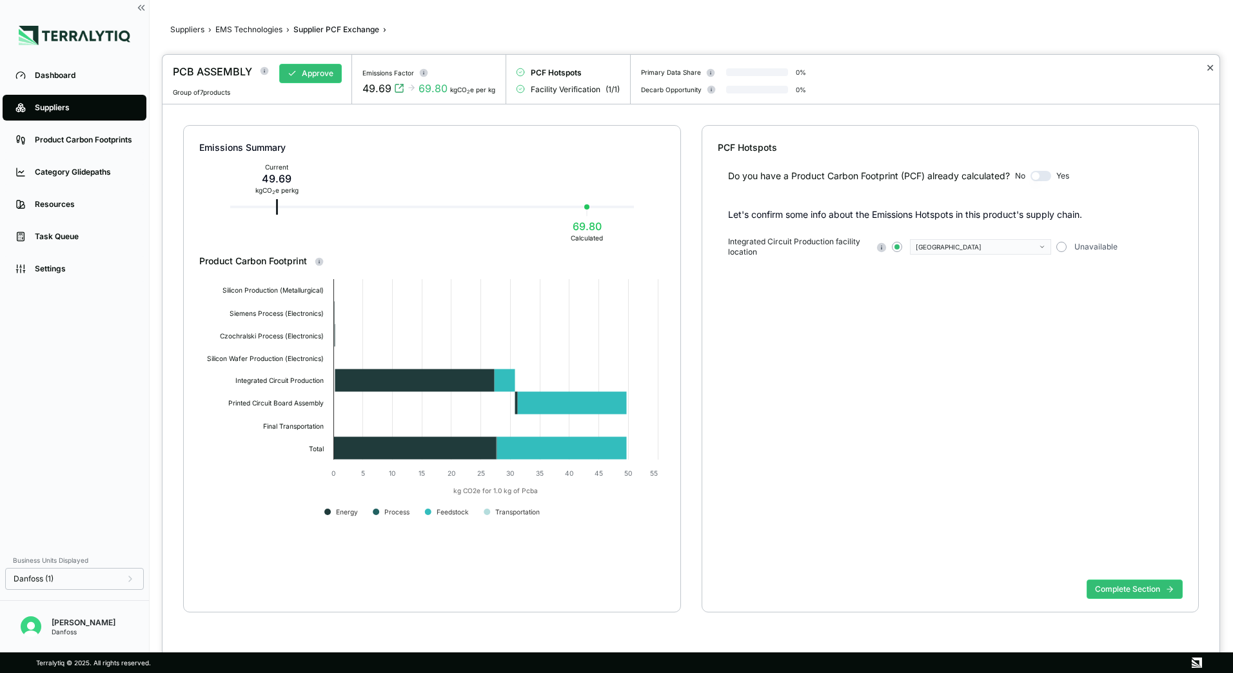
click at [1211, 68] on button "✕" at bounding box center [1209, 67] width 8 height 15
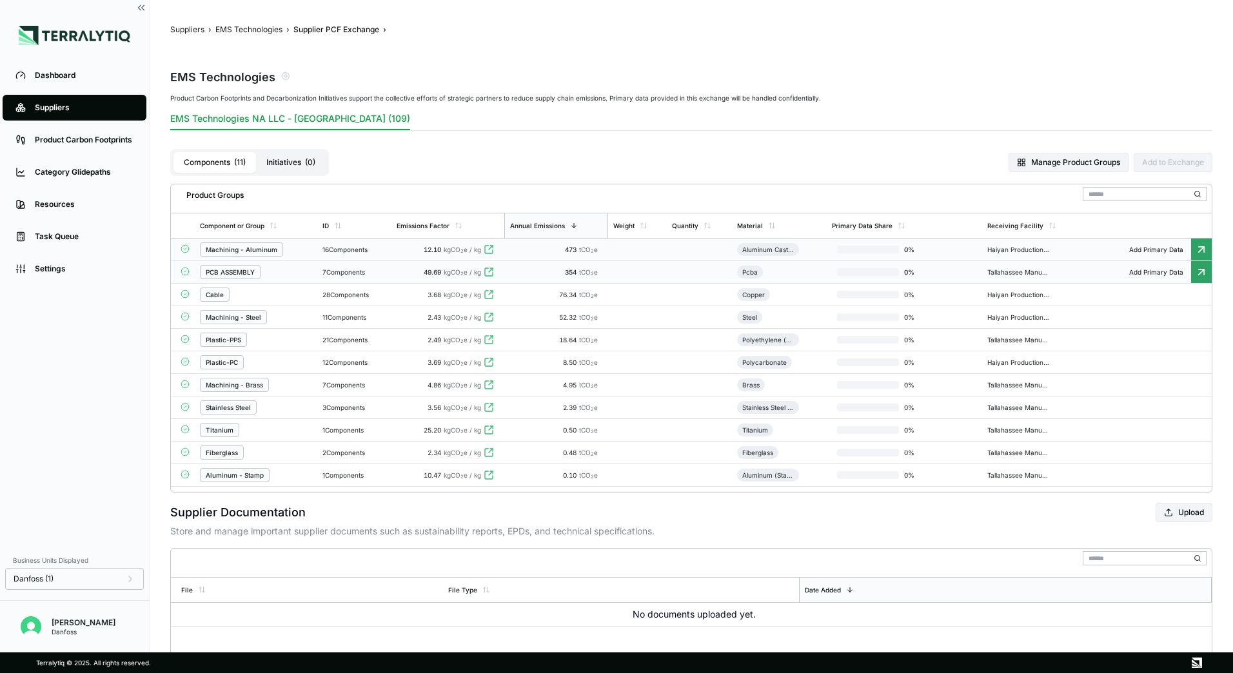
click at [43, 101] on link "Suppliers" at bounding box center [75, 108] width 144 height 26
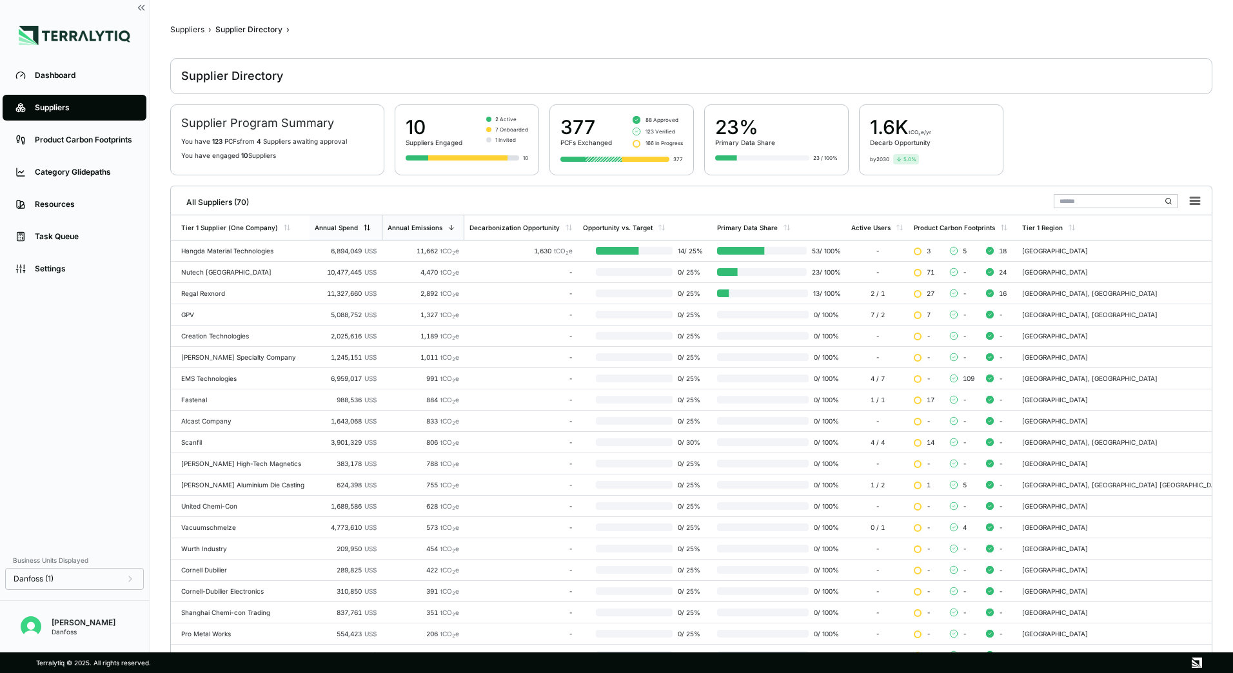
click at [366, 227] on icon at bounding box center [367, 228] width 8 height 8
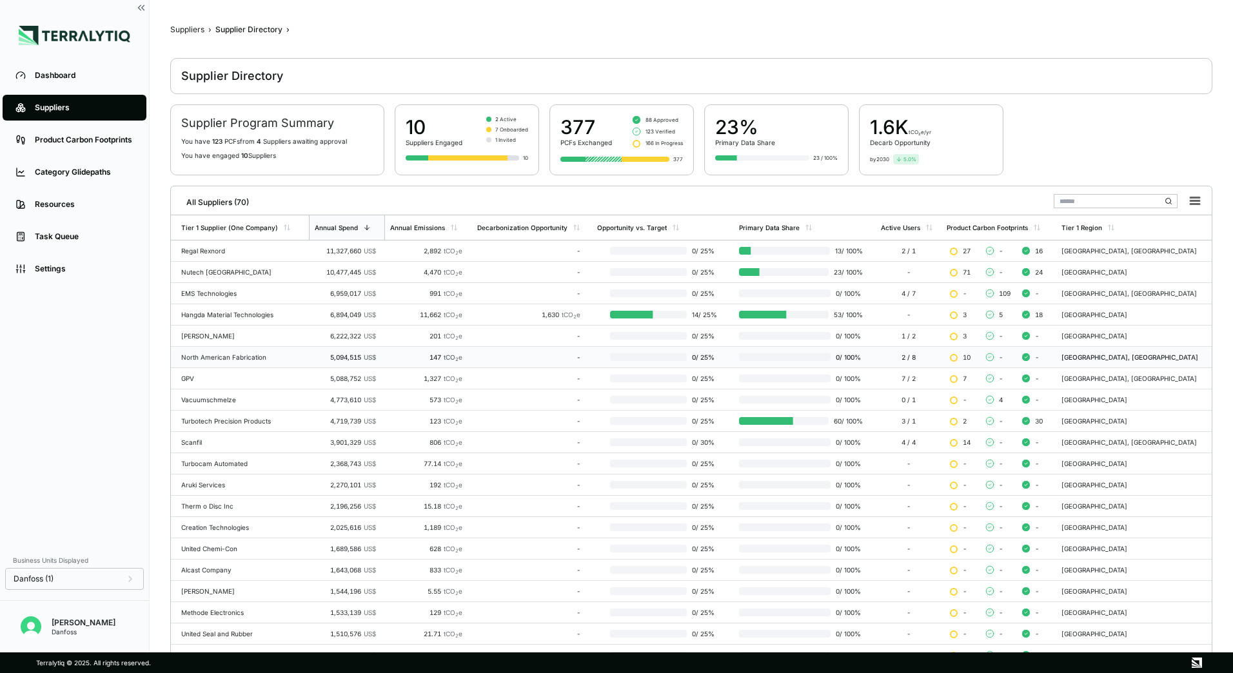
click at [411, 351] on td "147 tCO 2 e" at bounding box center [428, 357] width 87 height 21
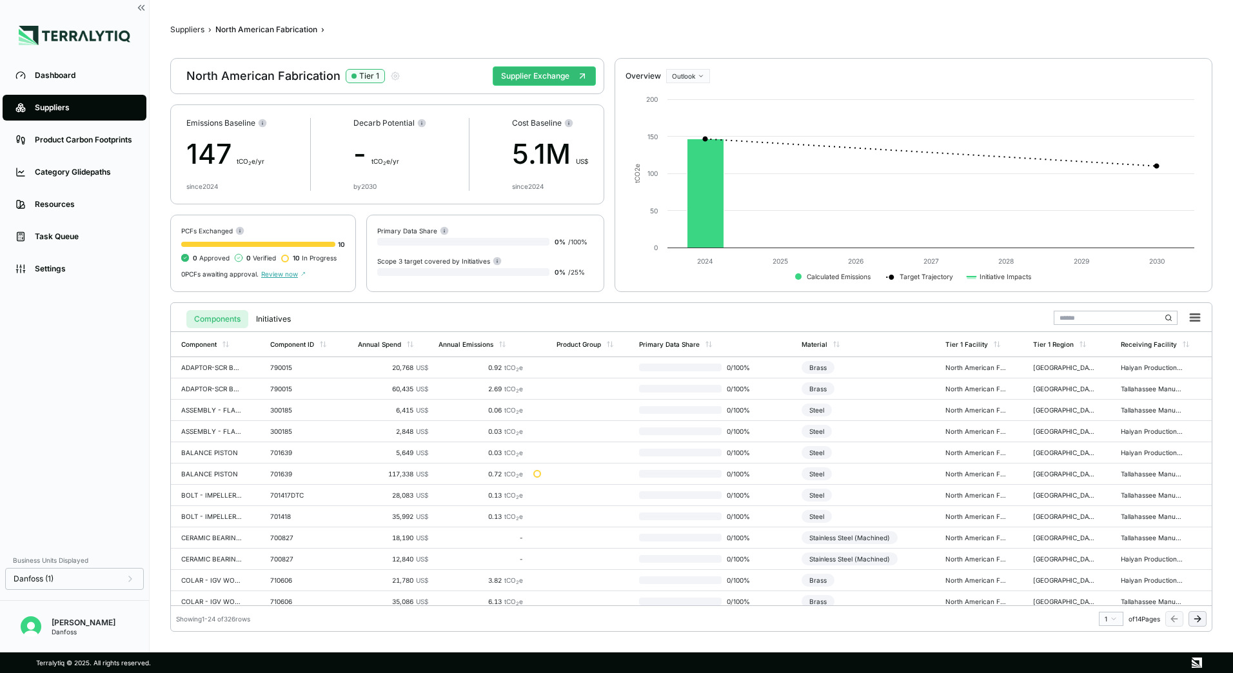
click at [278, 277] on span "Review now" at bounding box center [283, 274] width 44 height 8
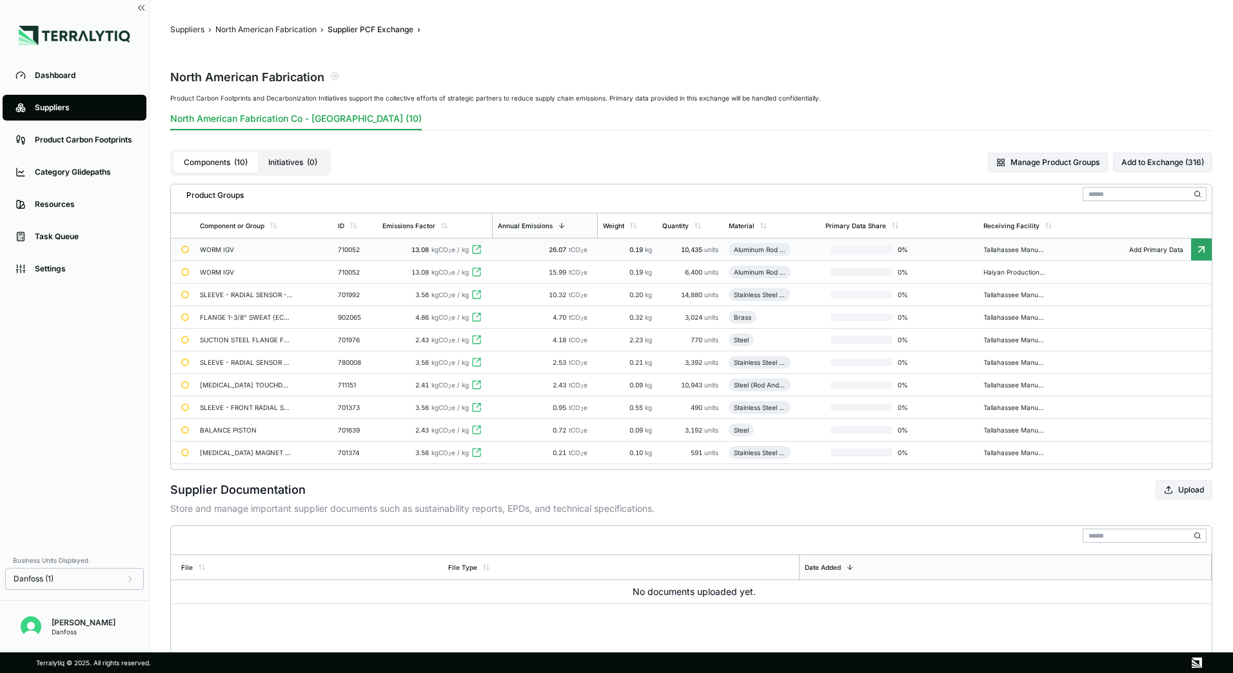
click at [253, 253] on td "WORM IGV" at bounding box center [264, 250] width 138 height 23
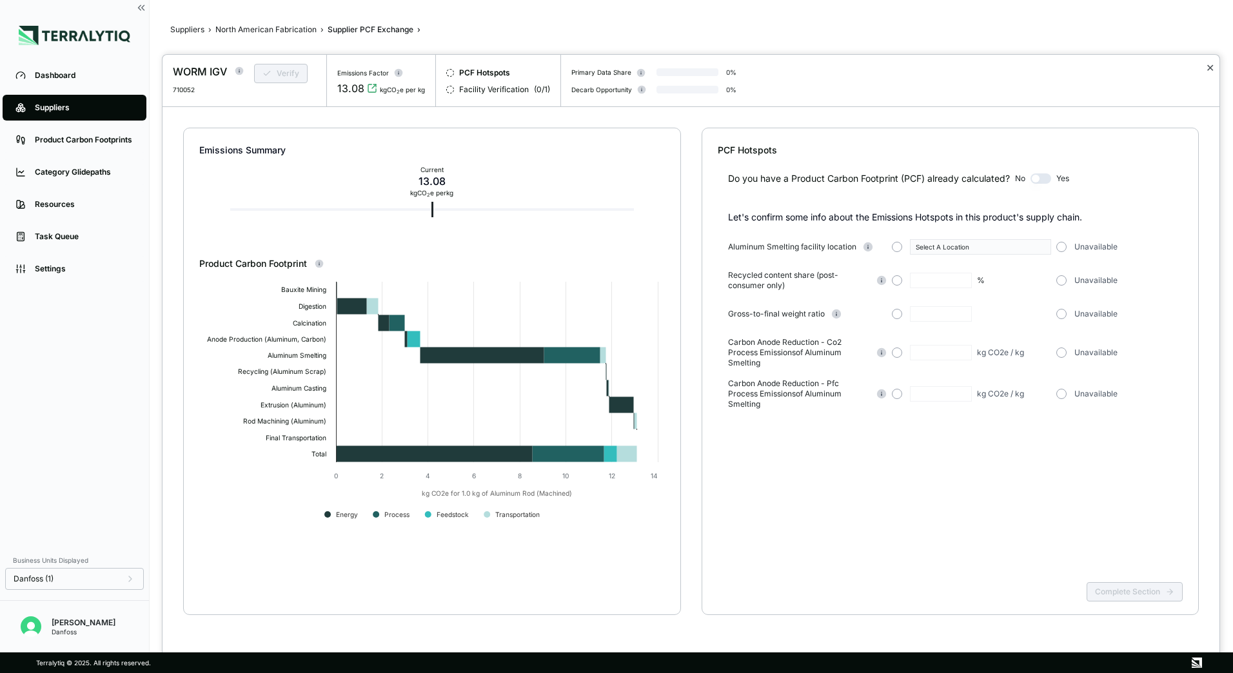
click at [1209, 65] on button "✕" at bounding box center [1209, 67] width 8 height 15
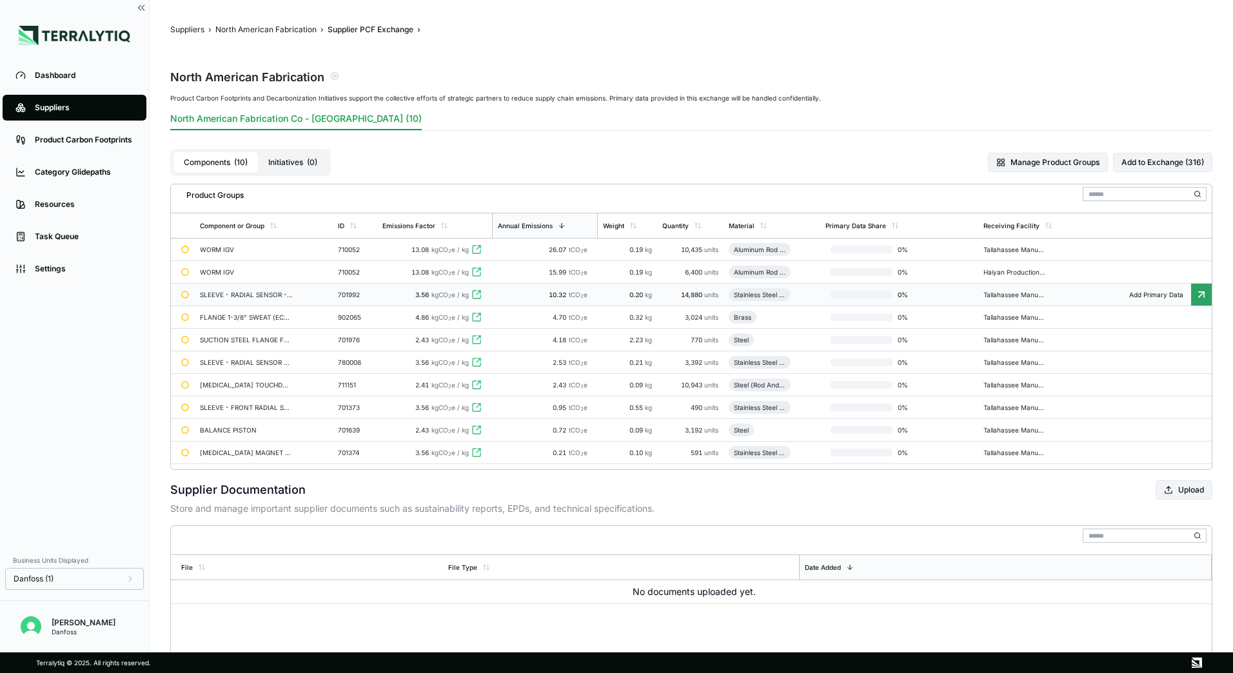
click at [239, 298] on td "SLEEVE - RADIAL SENSOR - W21" at bounding box center [264, 295] width 138 height 23
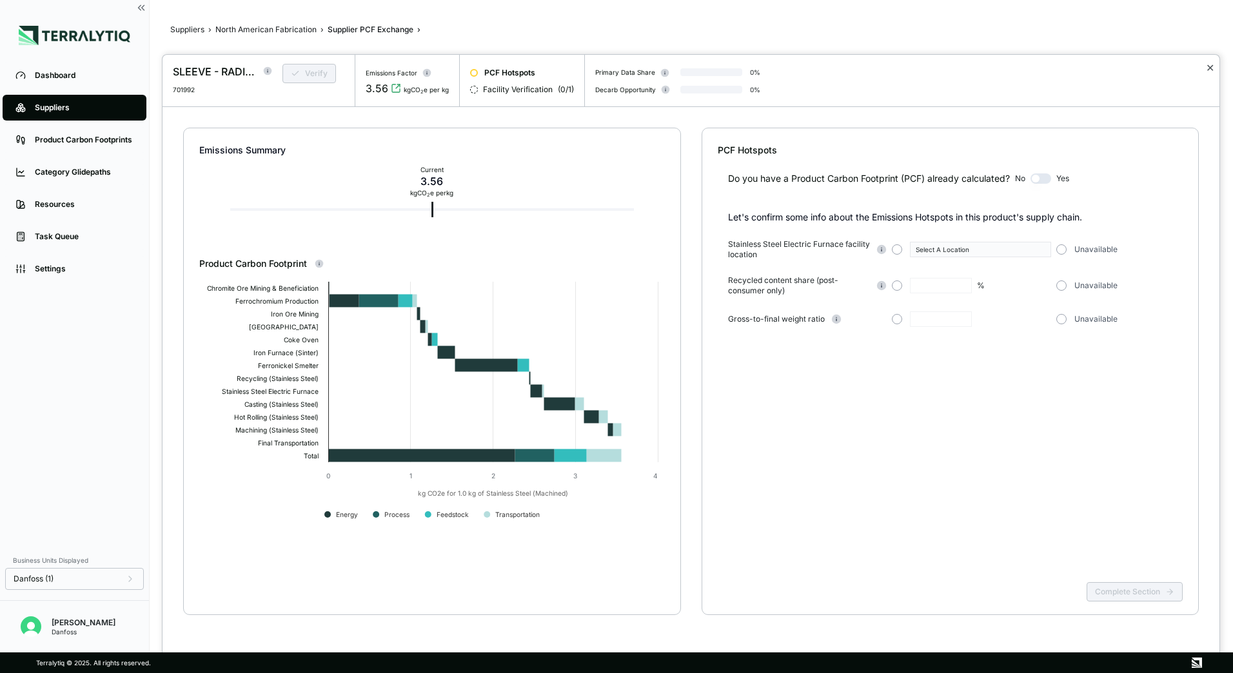
click at [1207, 72] on button "✕" at bounding box center [1209, 67] width 8 height 15
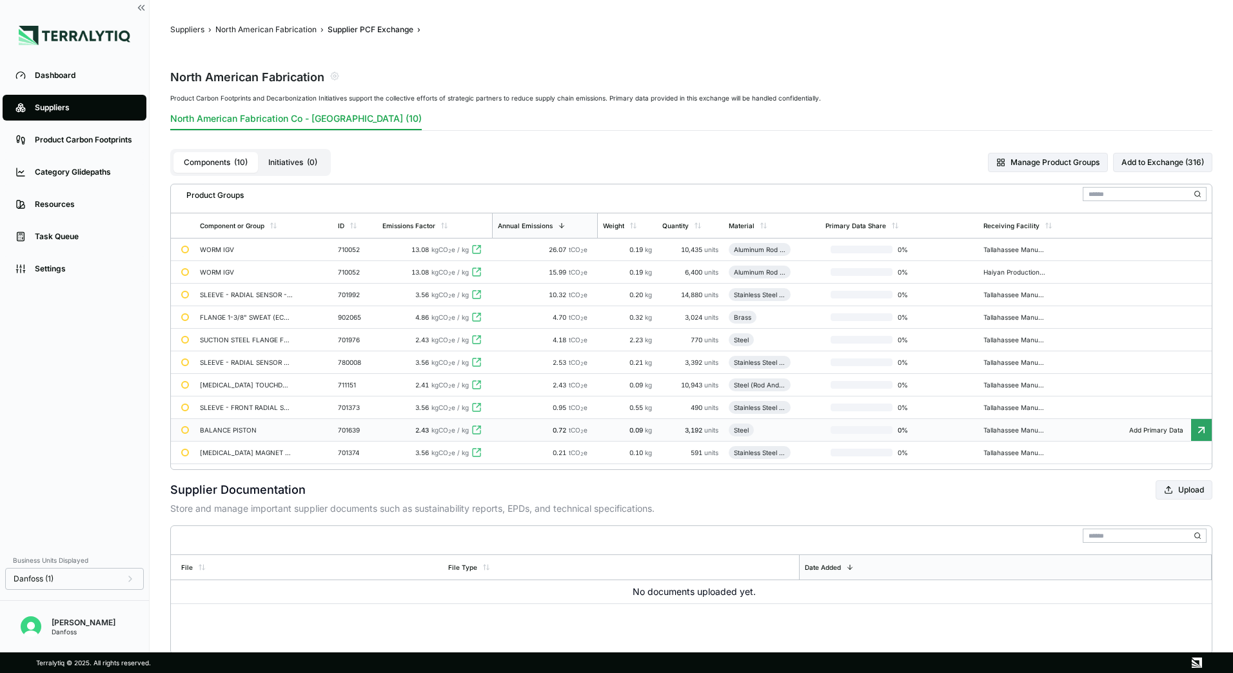
click at [284, 429] on div "BALANCE PISTON" at bounding box center [246, 430] width 93 height 8
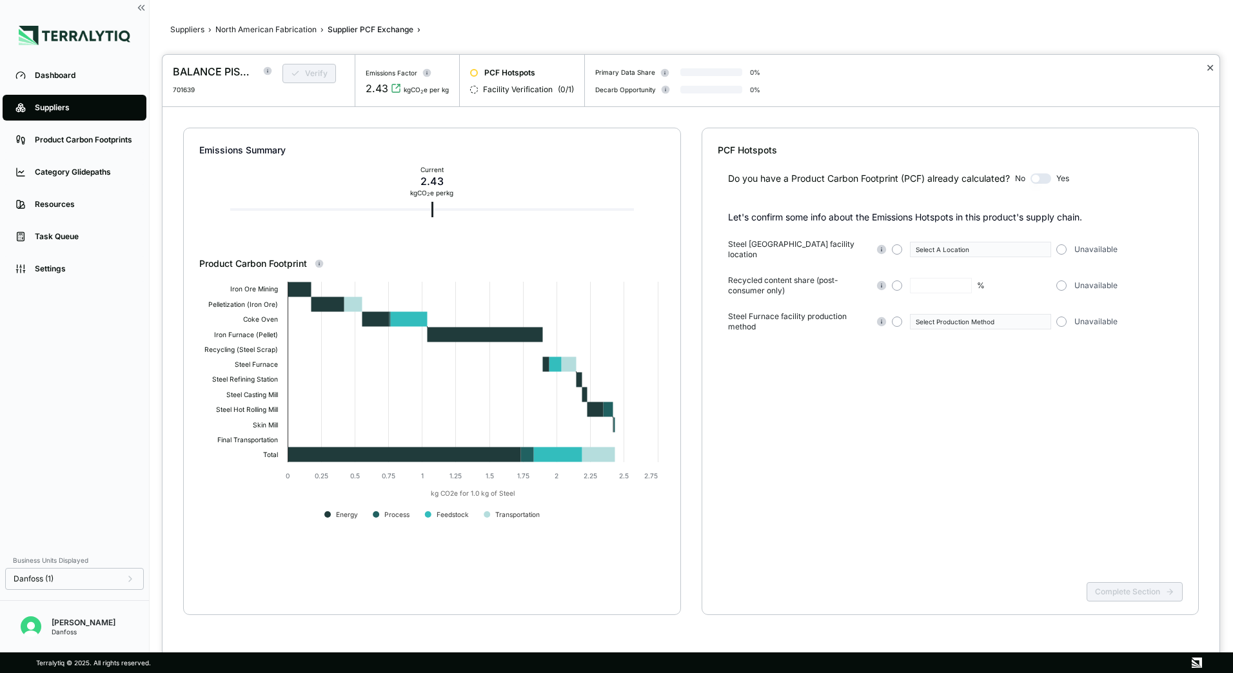
click at [1208, 68] on button "✕" at bounding box center [1209, 67] width 8 height 15
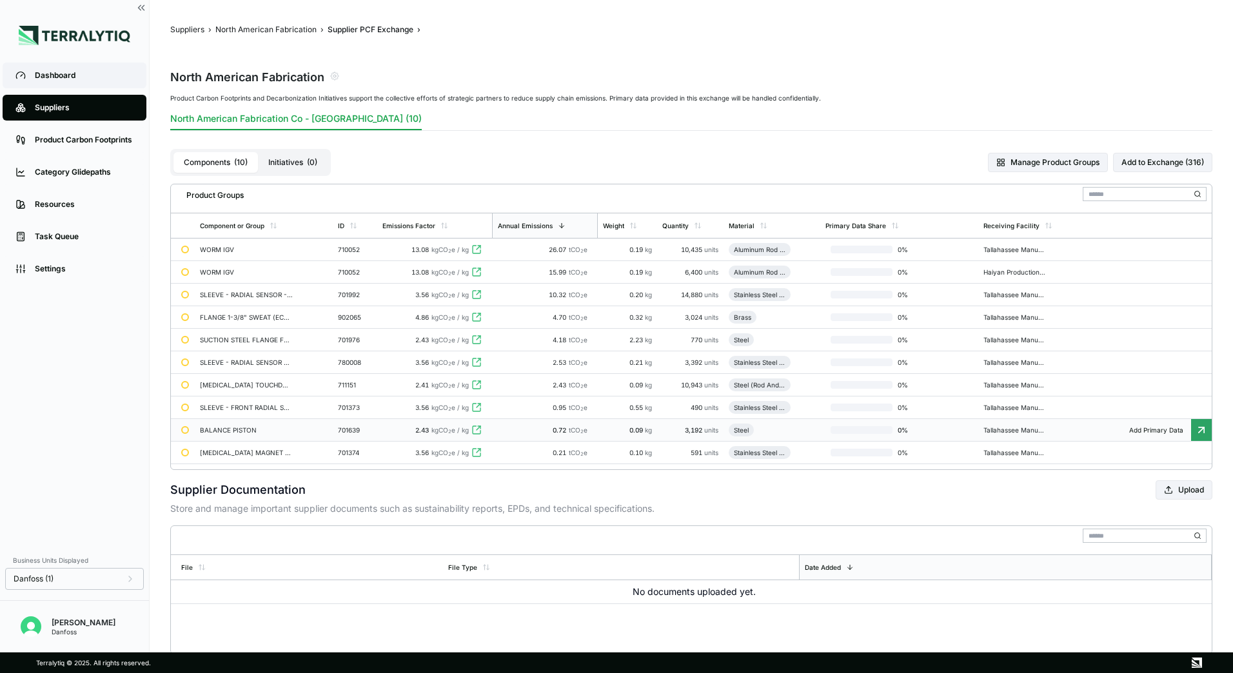
click at [77, 81] on link "Dashboard" at bounding box center [75, 76] width 144 height 26
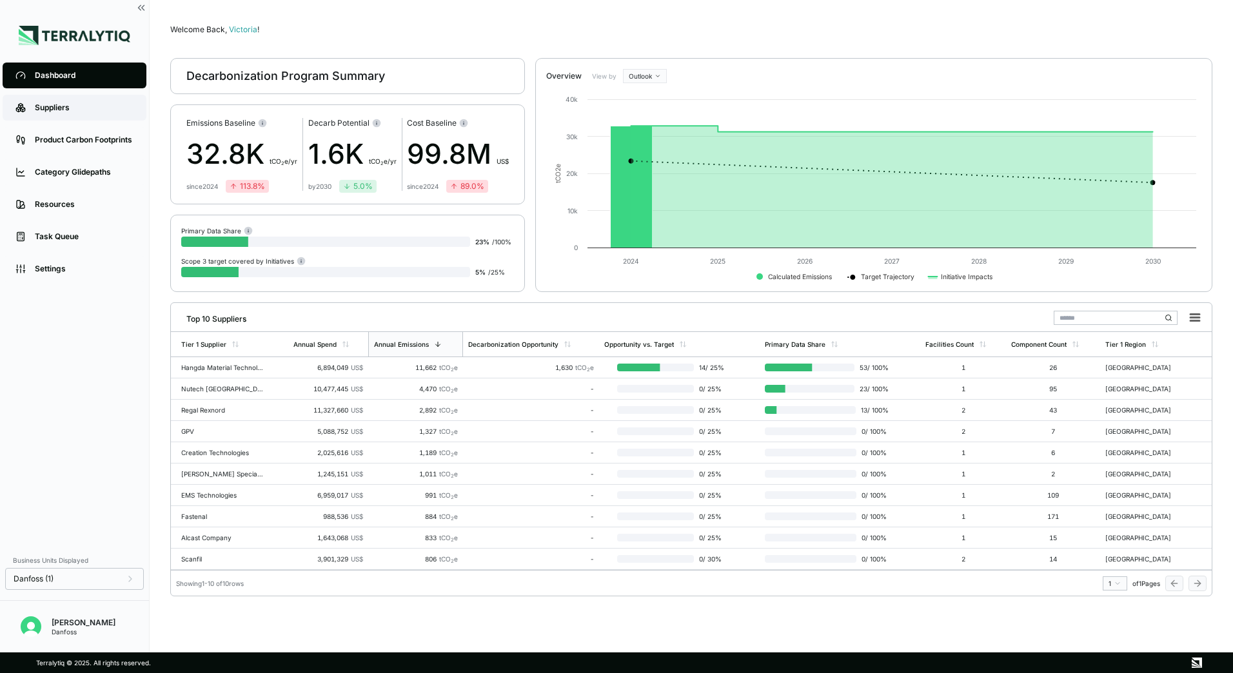
click at [75, 112] on div "Suppliers" at bounding box center [84, 107] width 99 height 10
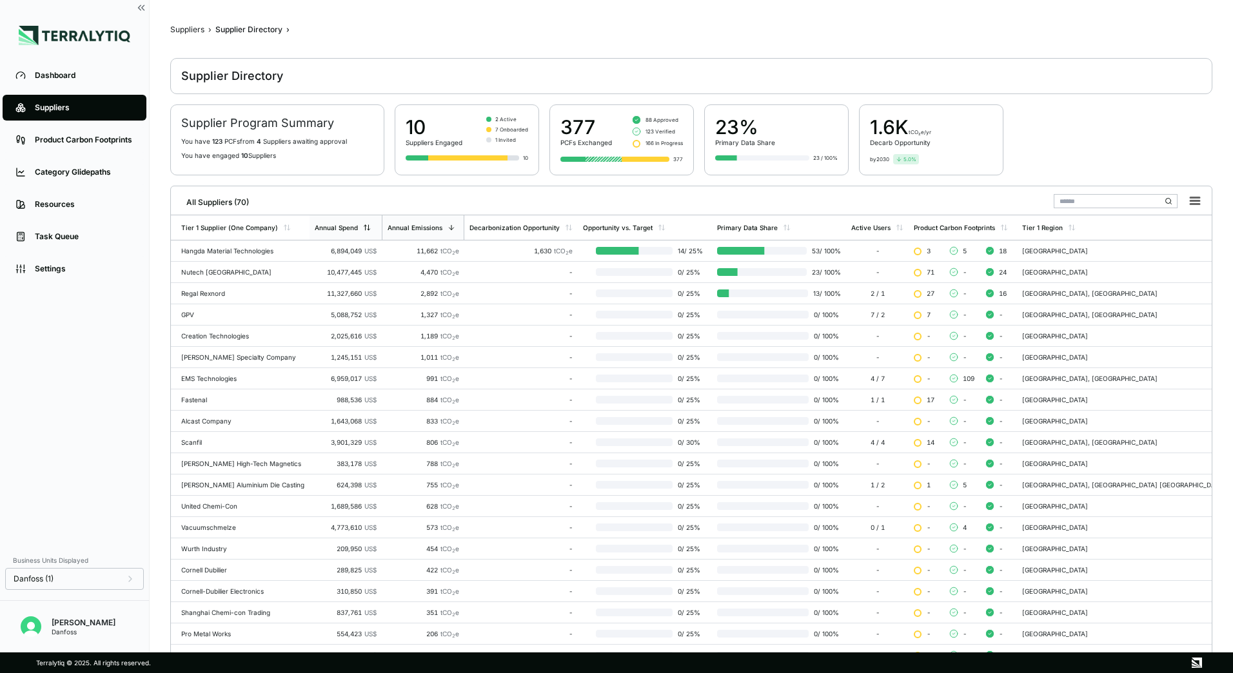
click at [362, 231] on div "Annual Spend" at bounding box center [345, 227] width 72 height 24
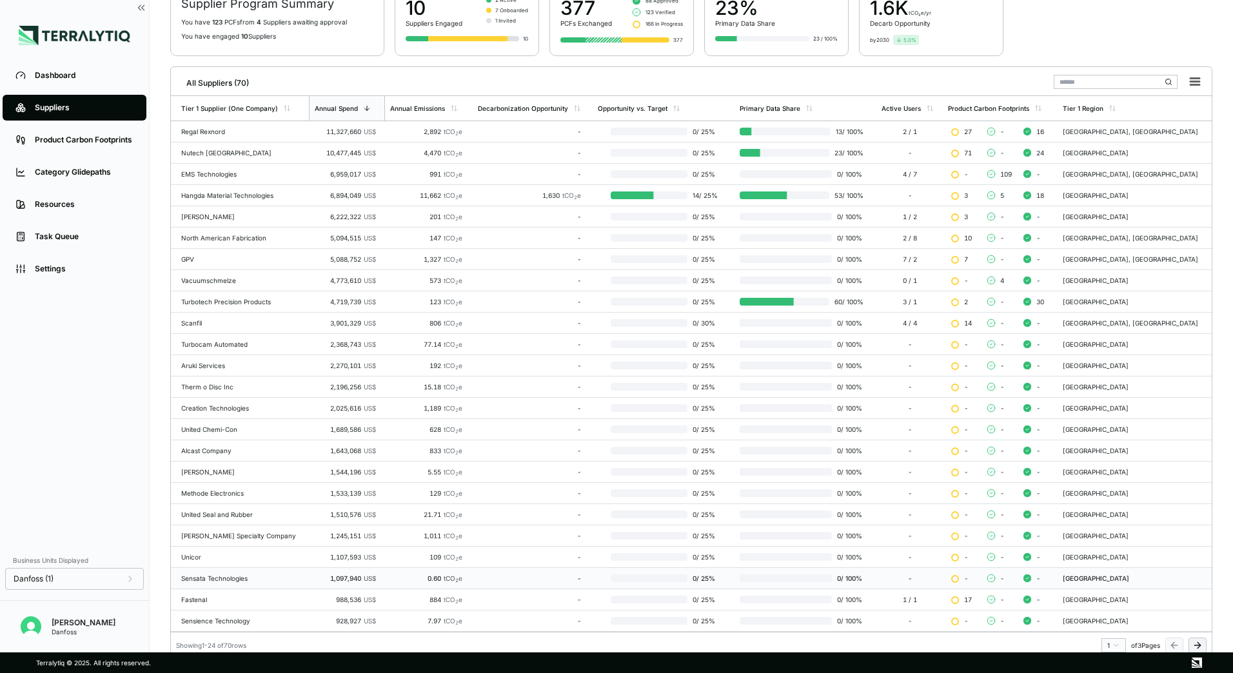
scroll to position [125, 0]
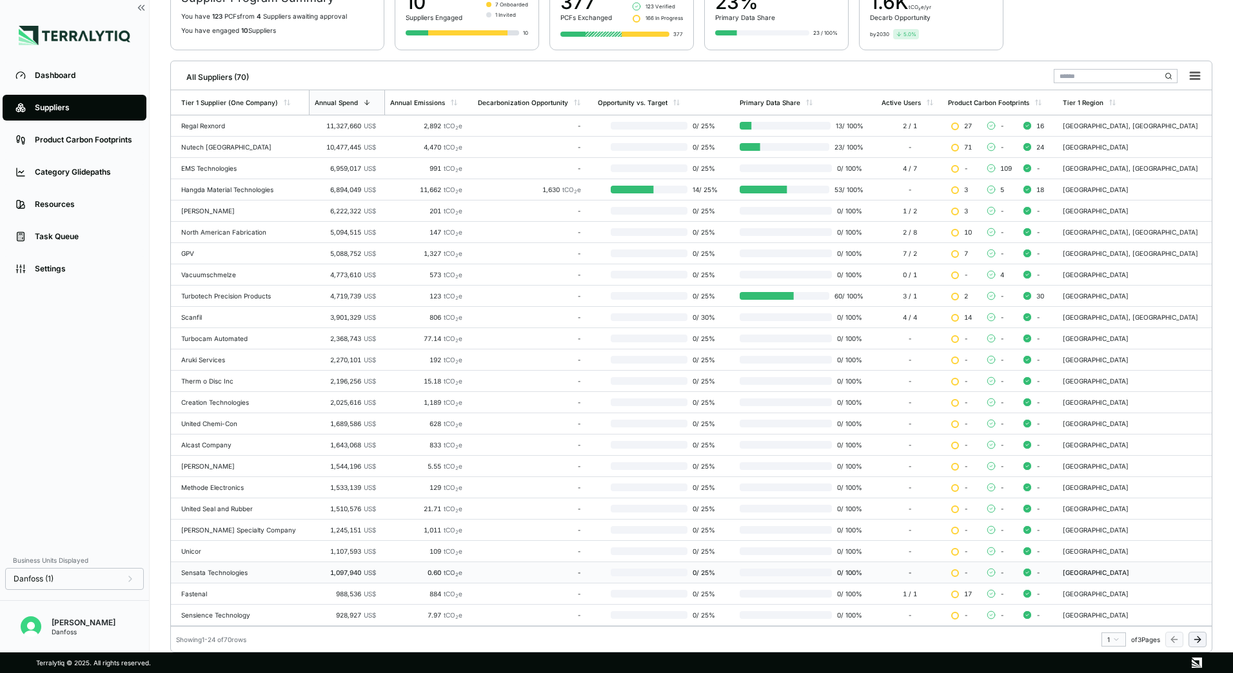
click at [1205, 639] on button at bounding box center [1197, 639] width 18 height 15
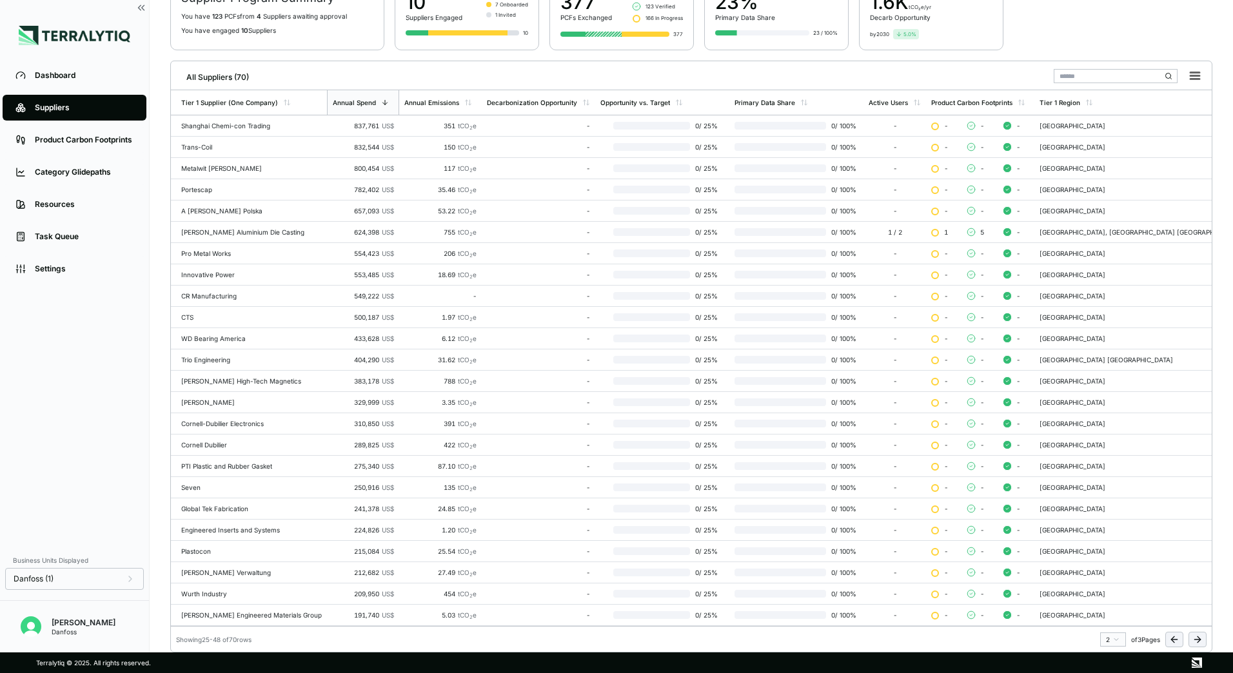
click at [1205, 639] on button at bounding box center [1197, 639] width 18 height 15
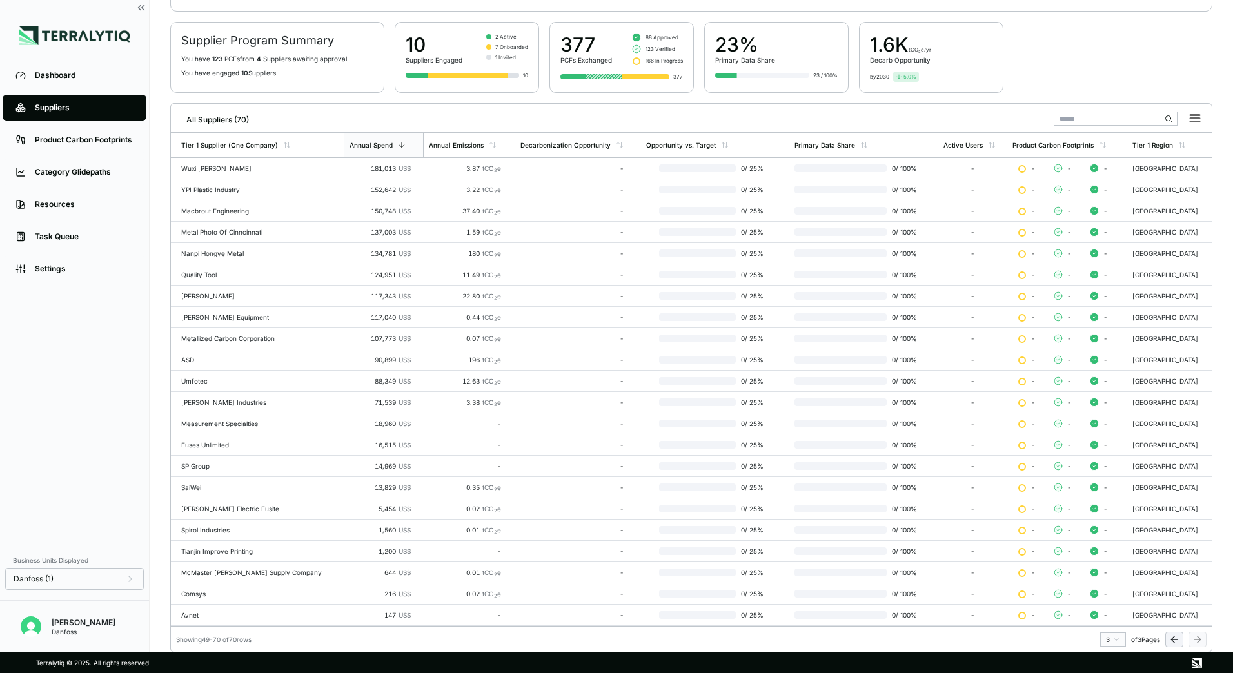
click at [1168, 638] on button at bounding box center [1174, 639] width 18 height 15
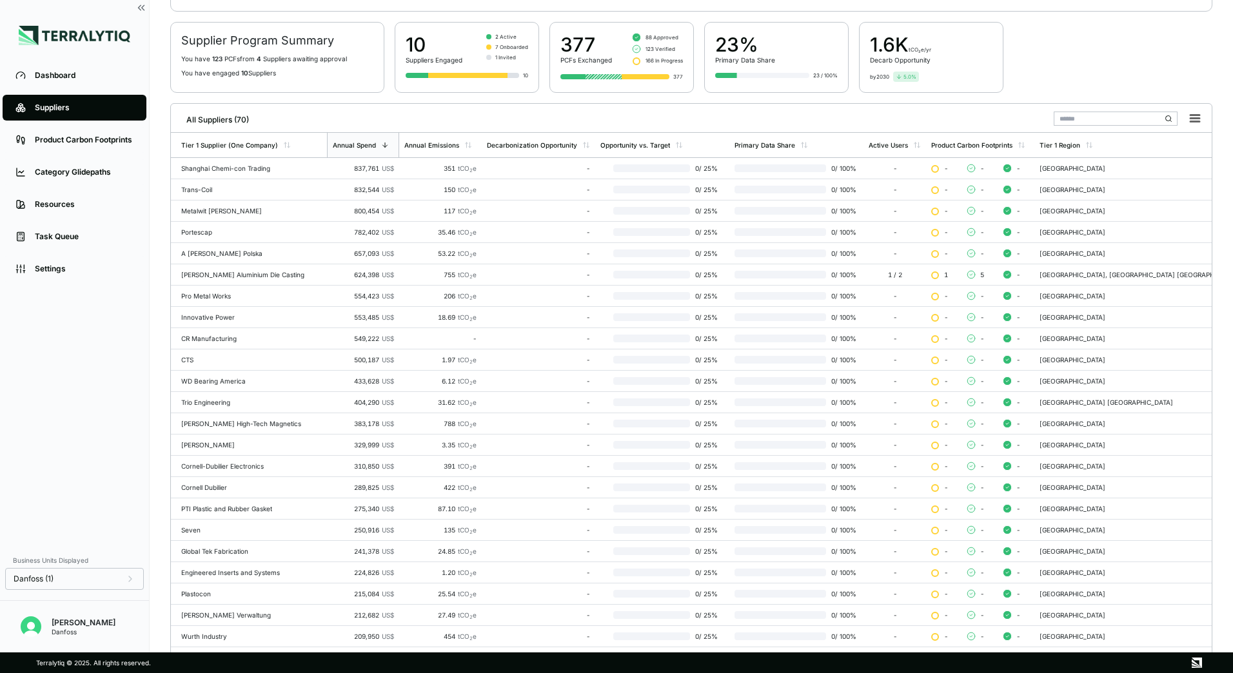
click at [1168, 638] on div "[GEOGRAPHIC_DATA]" at bounding box center [1140, 636] width 203 height 8
